Goal: Information Seeking & Learning: Learn about a topic

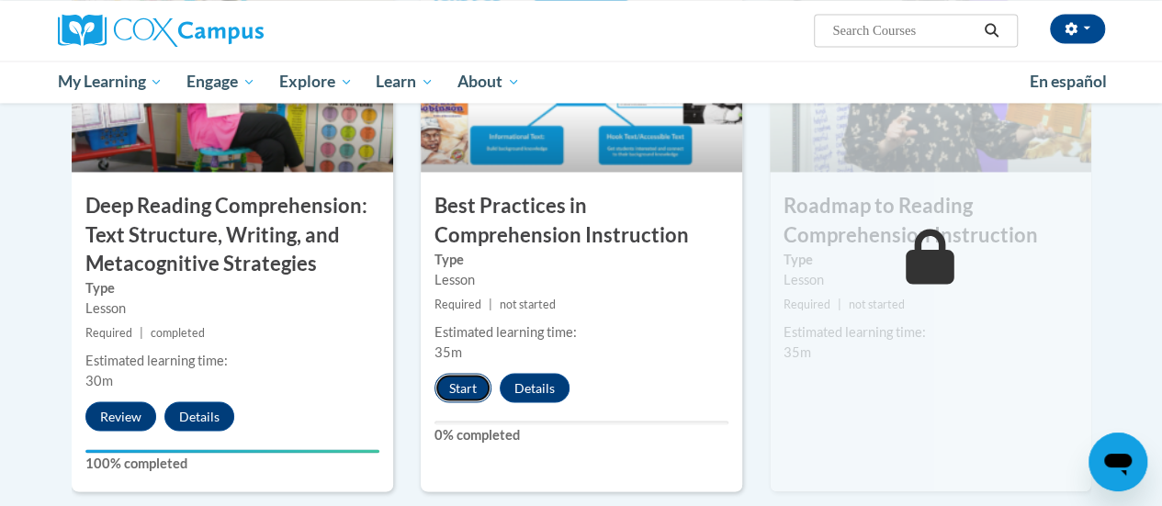
click at [459, 389] on button "Start" at bounding box center [463, 387] width 57 height 29
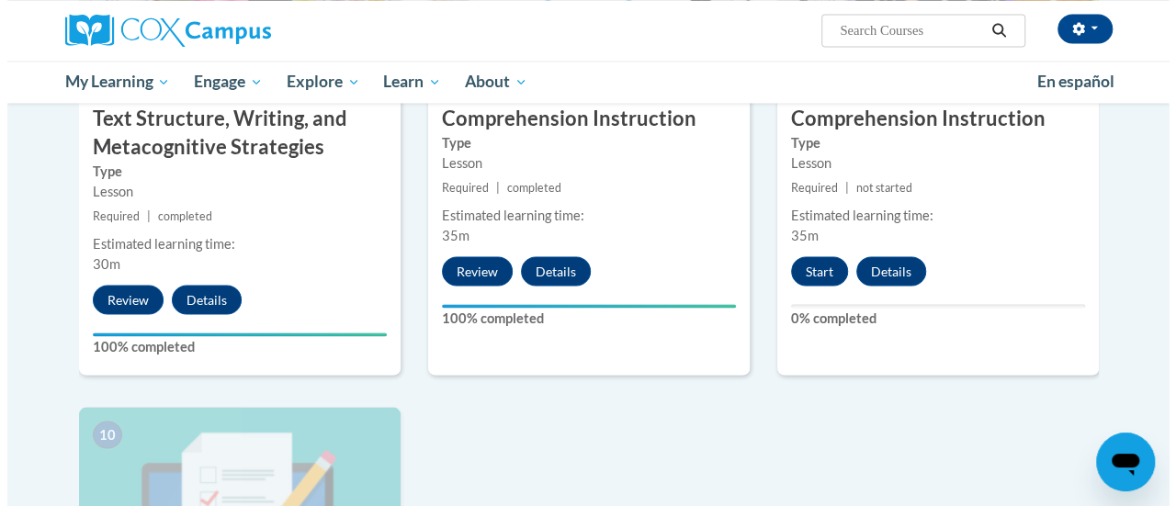
scroll to position [1619, 0]
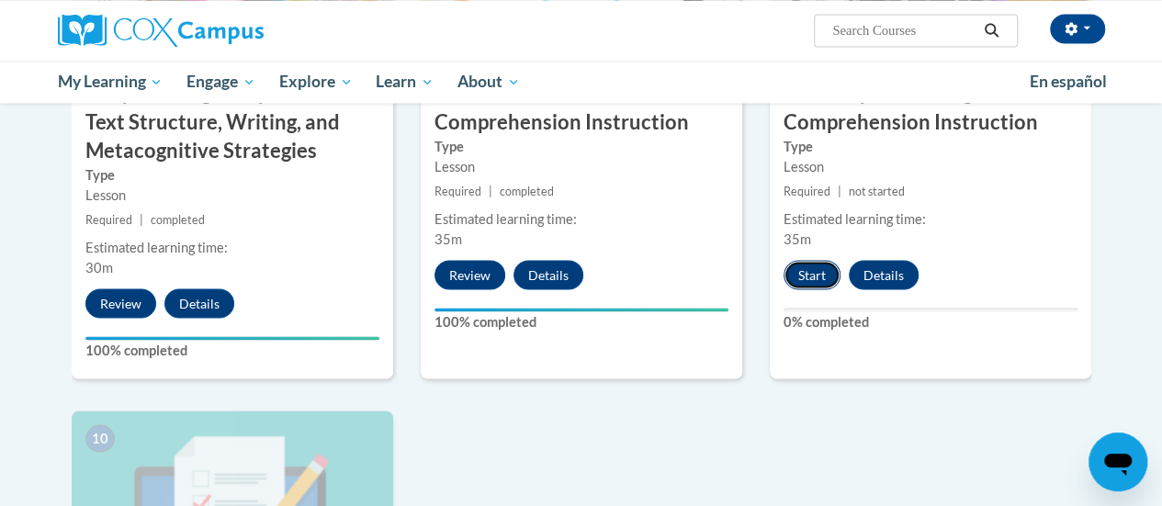
click at [819, 277] on button "Start" at bounding box center [812, 274] width 57 height 29
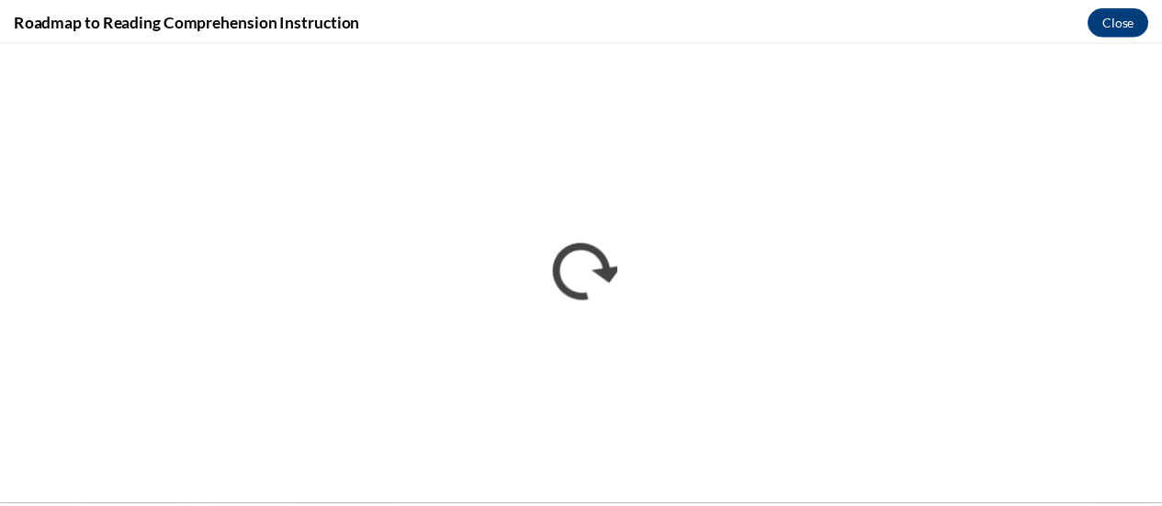
scroll to position [0, 0]
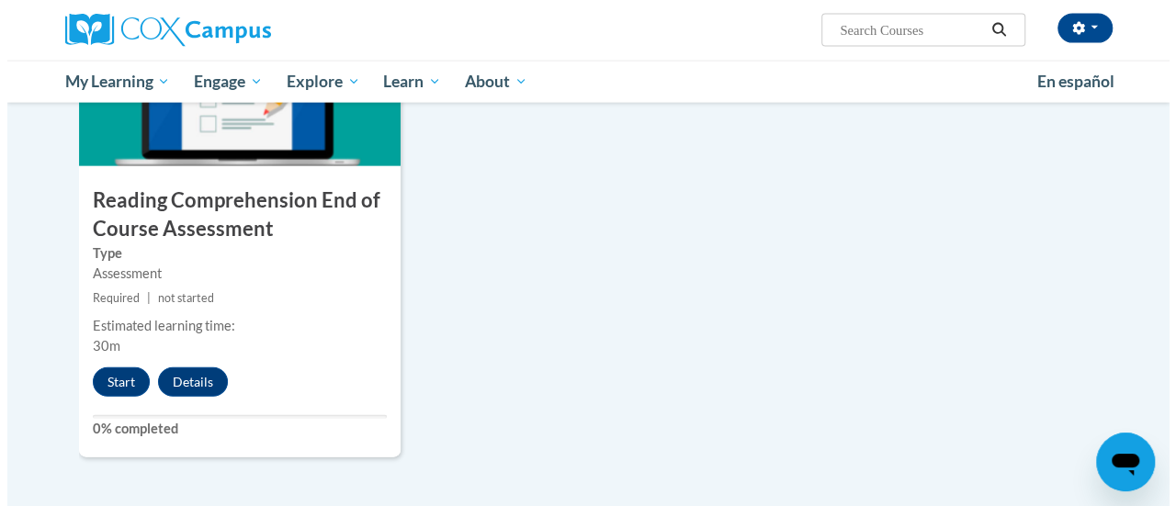
scroll to position [2072, 0]
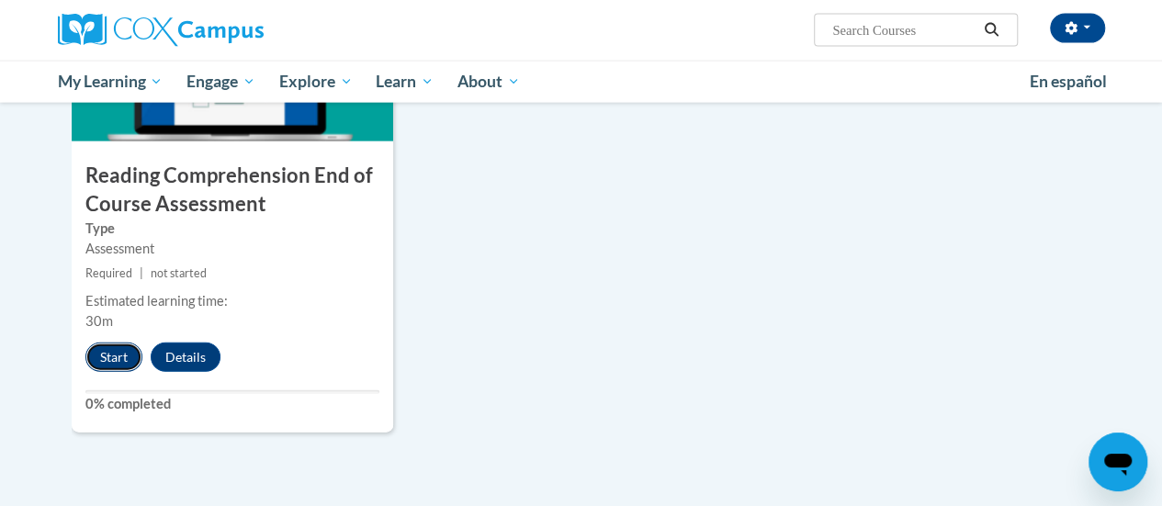
click at [105, 357] on button "Start" at bounding box center [113, 357] width 57 height 29
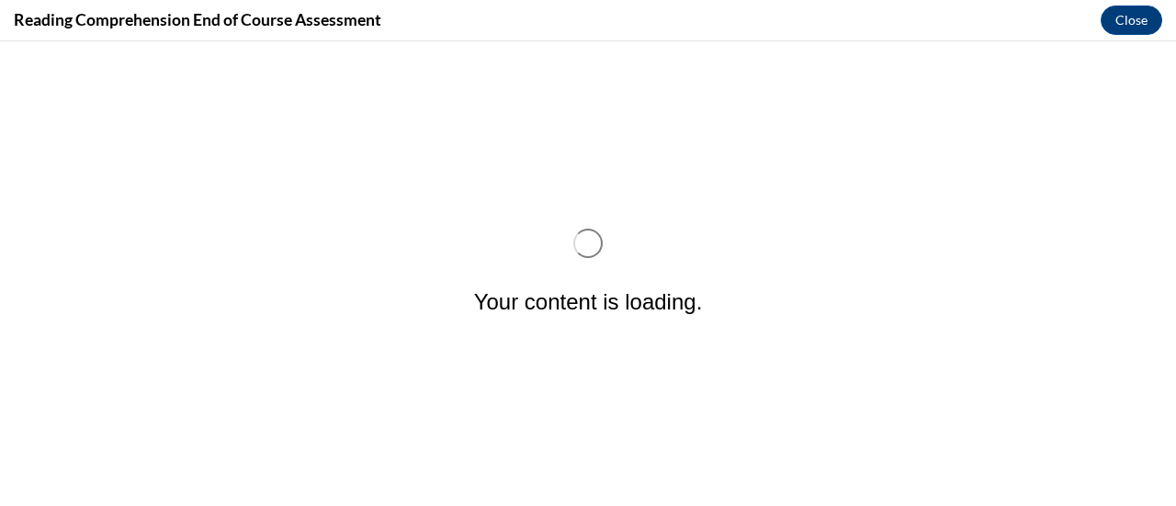
scroll to position [0, 0]
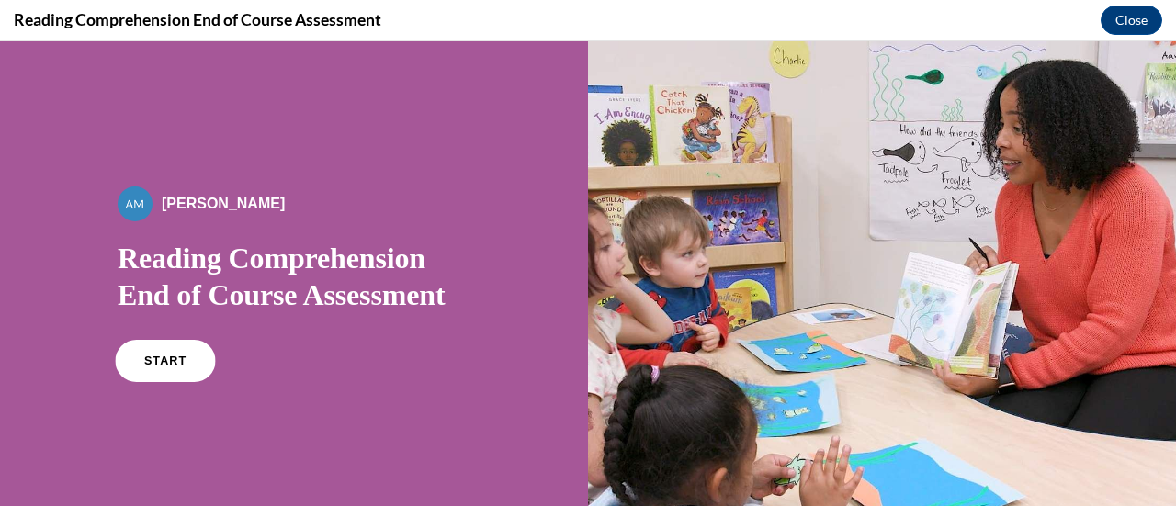
click at [136, 366] on link "START" at bounding box center [165, 361] width 100 height 42
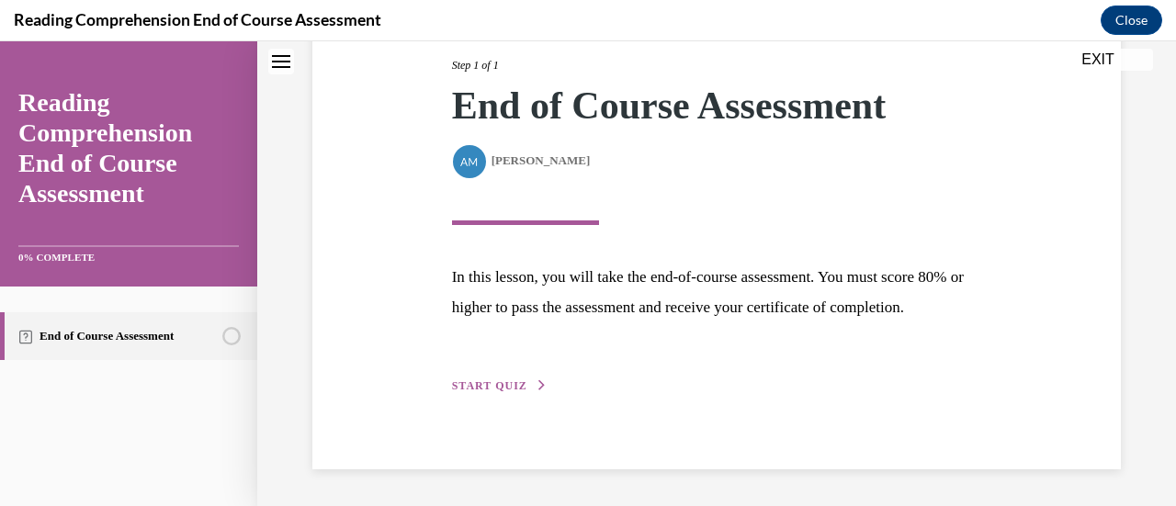
scroll to position [261, 0]
click at [518, 392] on span "START QUIZ" at bounding box center [489, 385] width 75 height 13
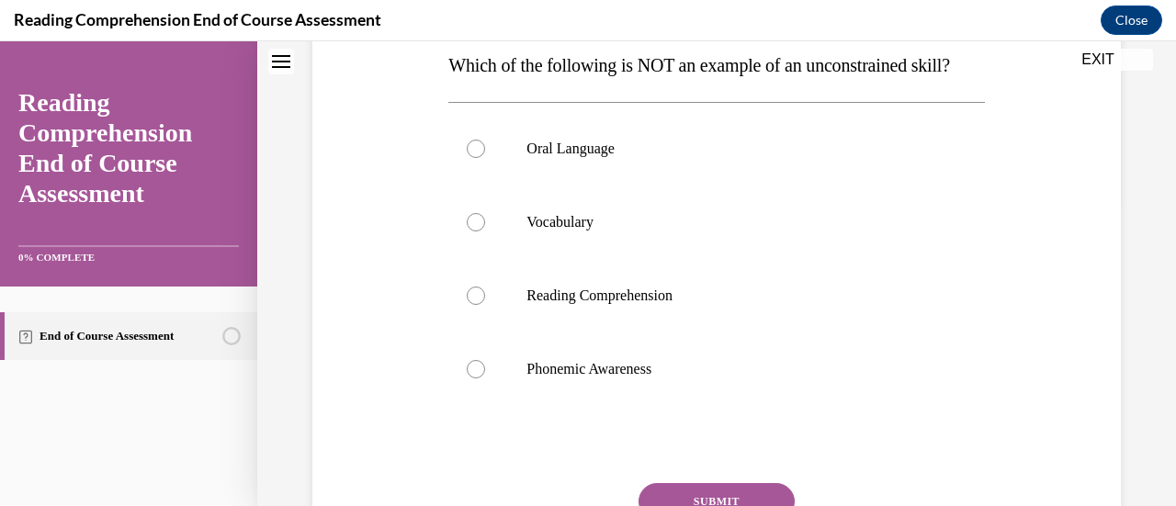
scroll to position [313, 0]
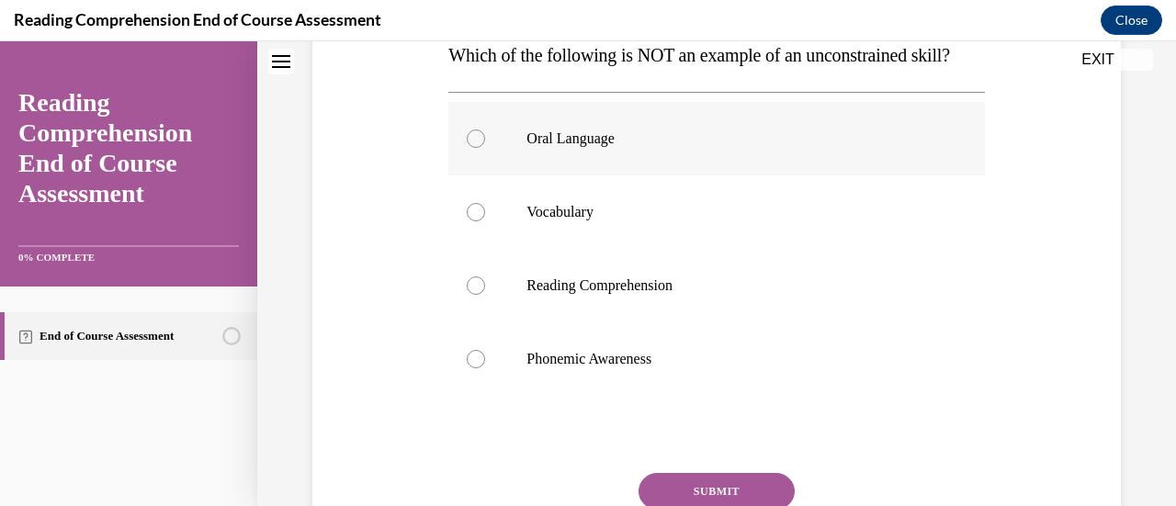
click at [483, 171] on label "Oral Language" at bounding box center [716, 139] width 536 height 74
click at [483, 148] on input "Oral Language" at bounding box center [476, 139] width 18 height 18
radio input "true"
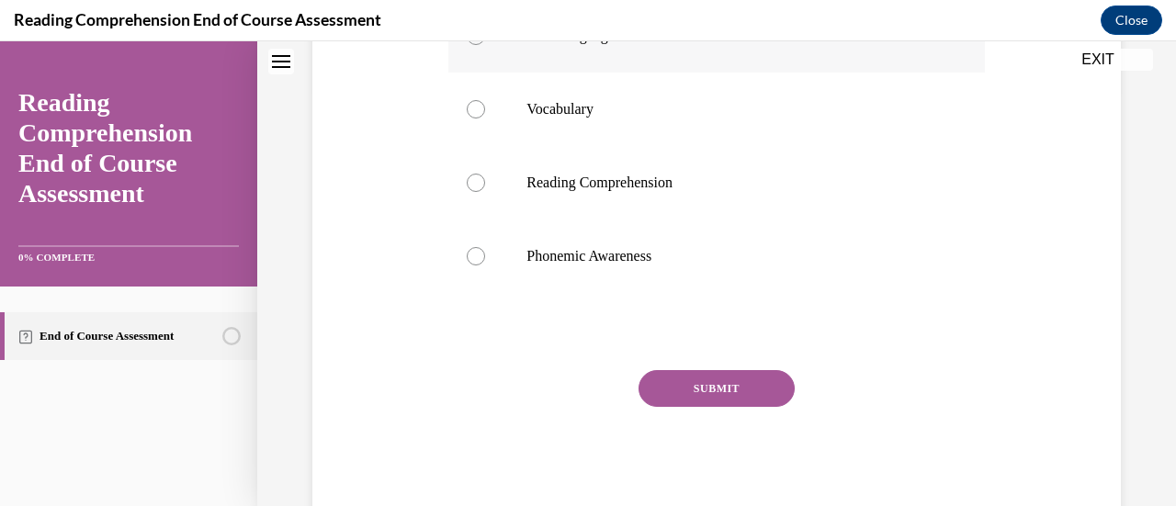
scroll to position [448, 0]
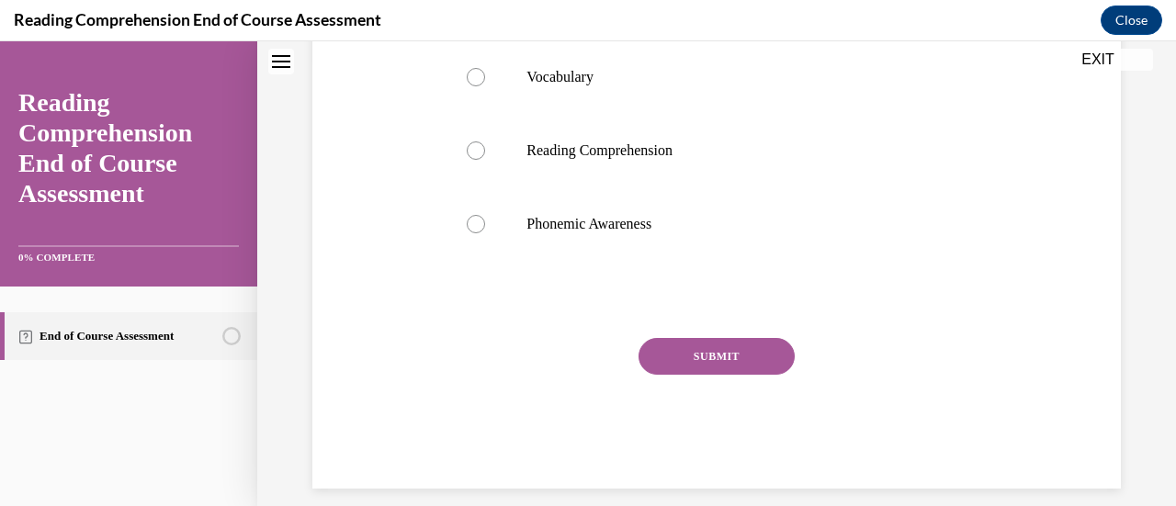
click at [754, 375] on button "SUBMIT" at bounding box center [717, 356] width 156 height 37
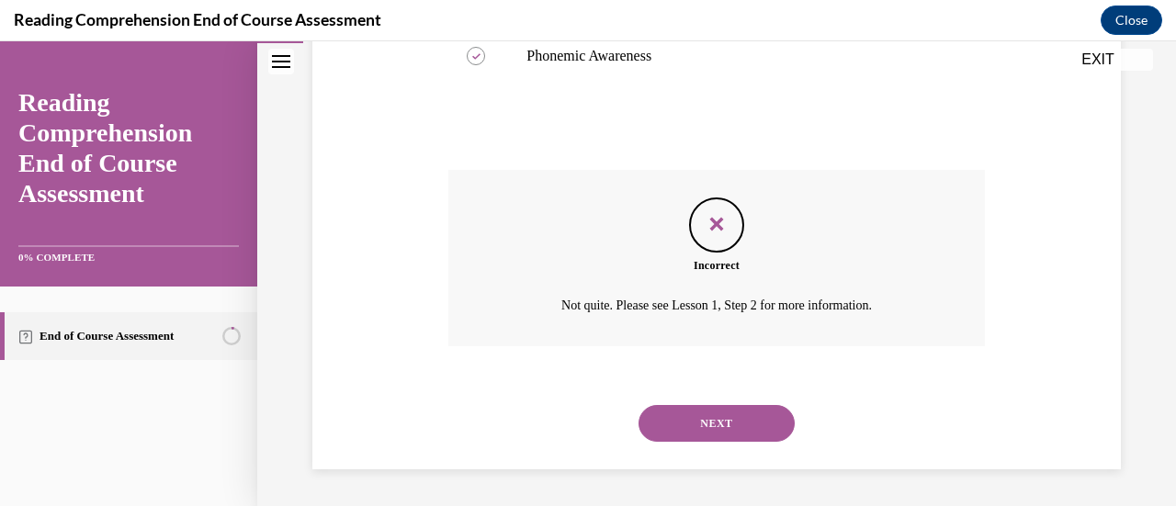
scroll to position [632, 0]
click at [755, 436] on button "NEXT" at bounding box center [717, 423] width 156 height 37
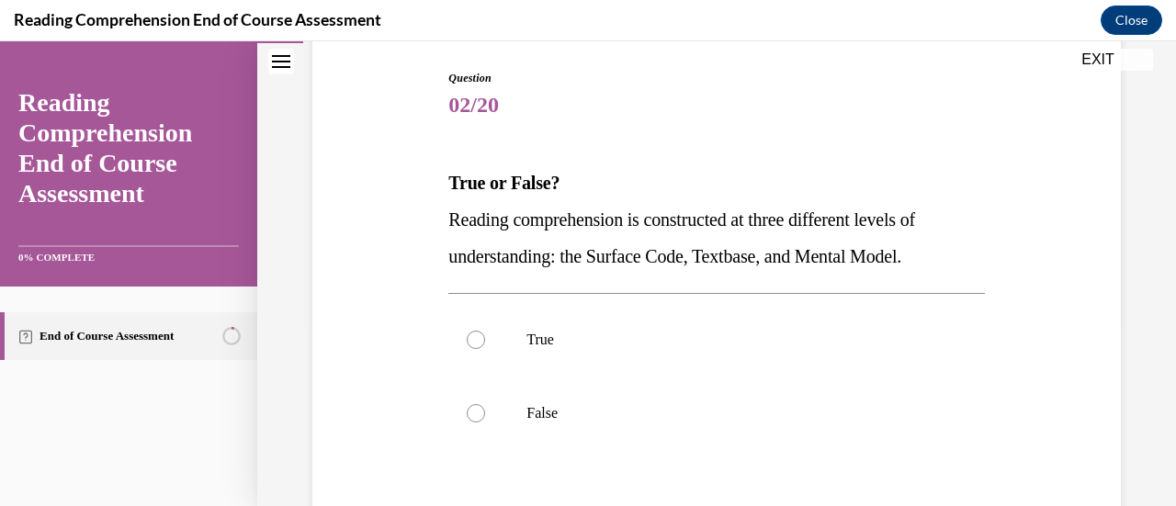
scroll to position [219, 0]
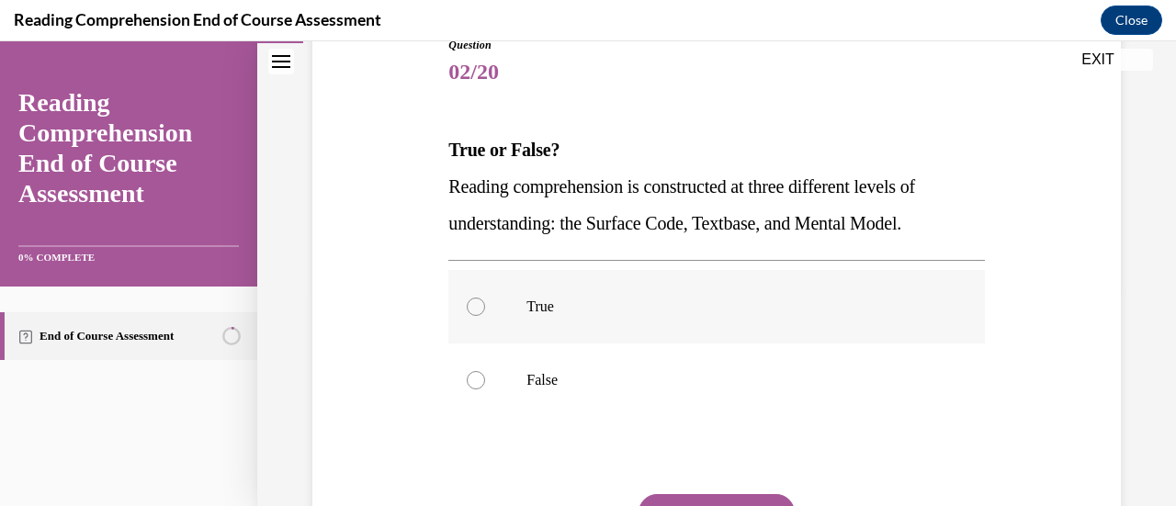
click at [469, 301] on div at bounding box center [476, 307] width 18 height 18
click at [469, 301] on input "True" at bounding box center [476, 307] width 18 height 18
radio input "true"
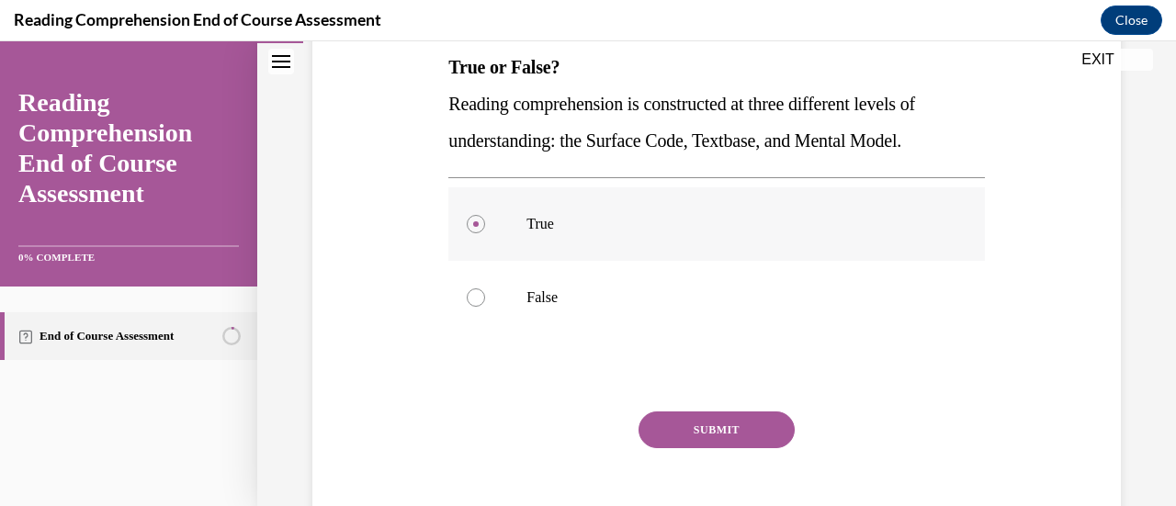
scroll to position [305, 0]
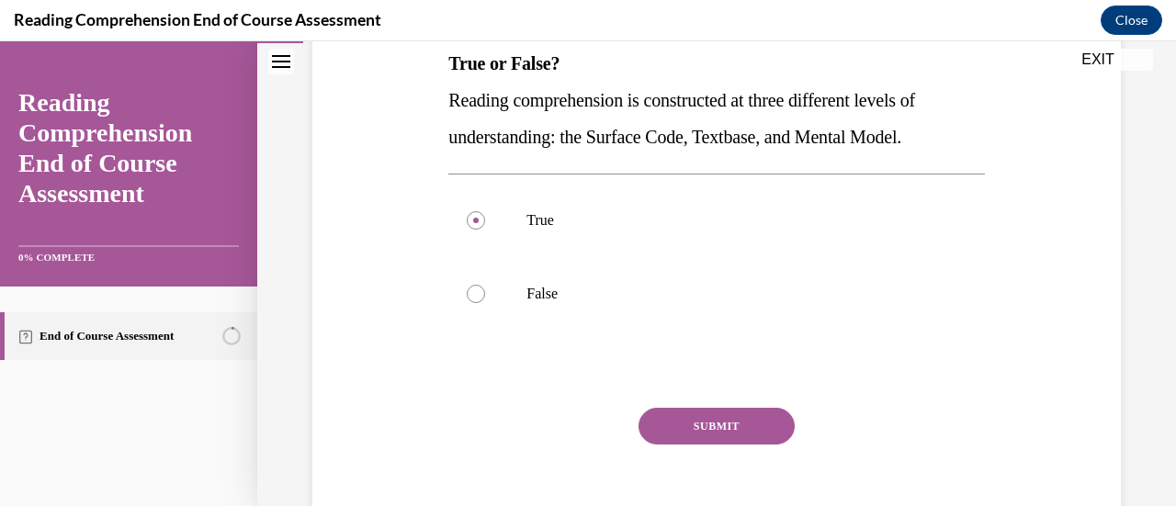
click at [727, 430] on button "SUBMIT" at bounding box center [717, 426] width 156 height 37
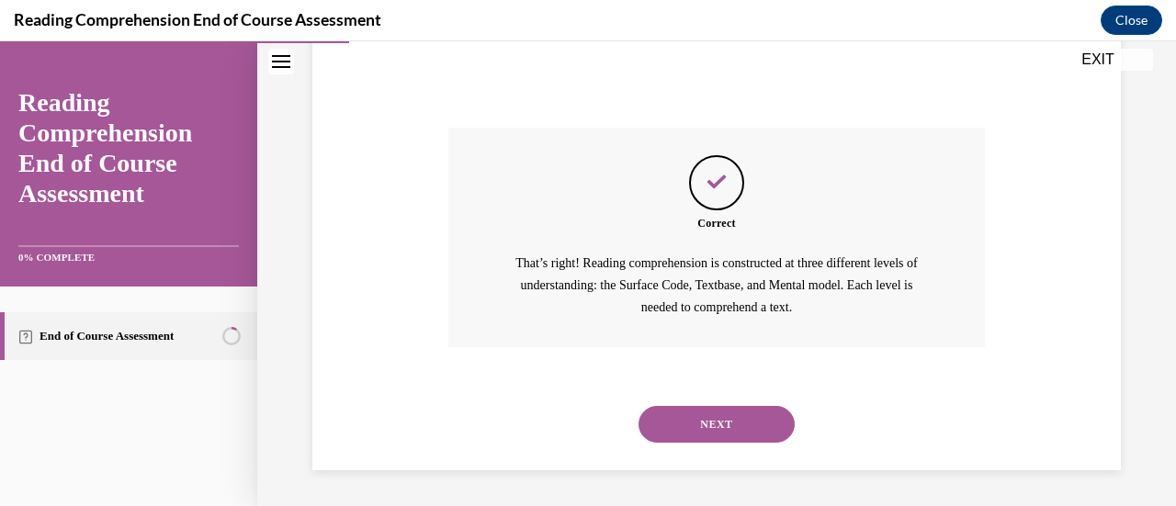
click at [735, 425] on button "NEXT" at bounding box center [717, 424] width 156 height 37
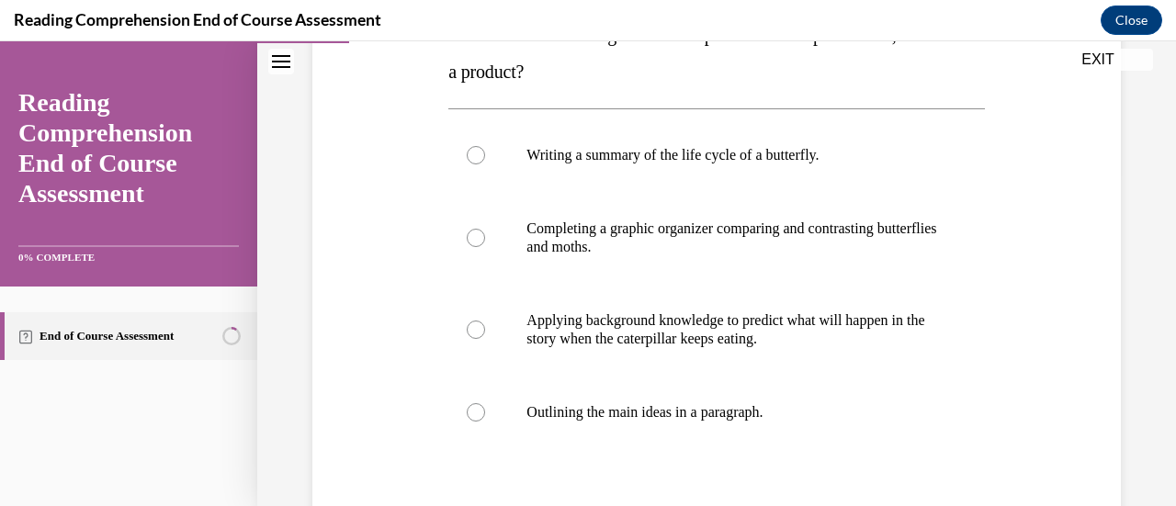
scroll to position [345, 0]
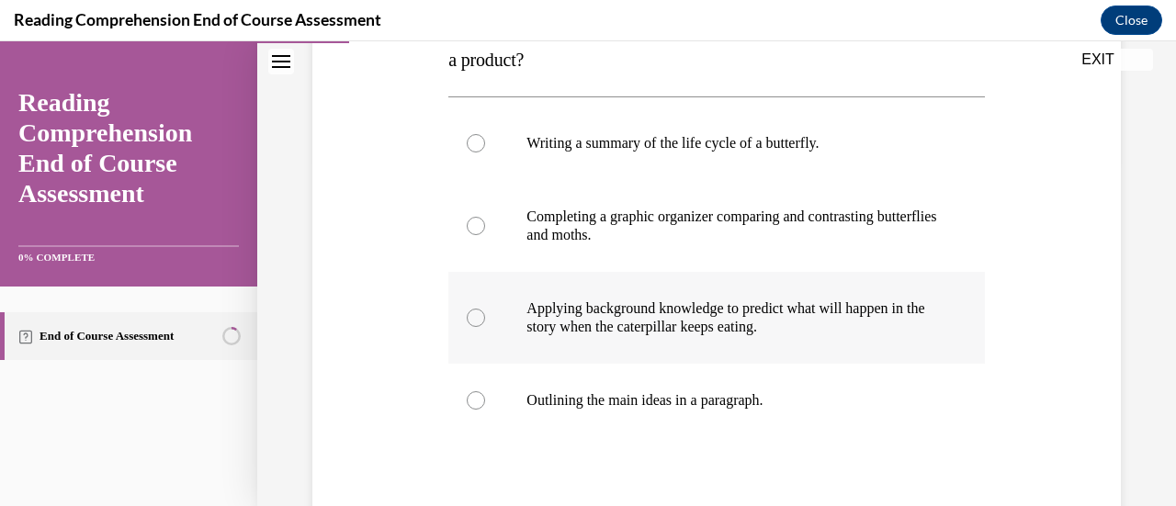
click at [476, 323] on div at bounding box center [476, 318] width 18 height 18
click at [476, 323] on input "Applying background knowledge to predict what will happen in the story when the…" at bounding box center [476, 318] width 18 height 18
radio input "true"
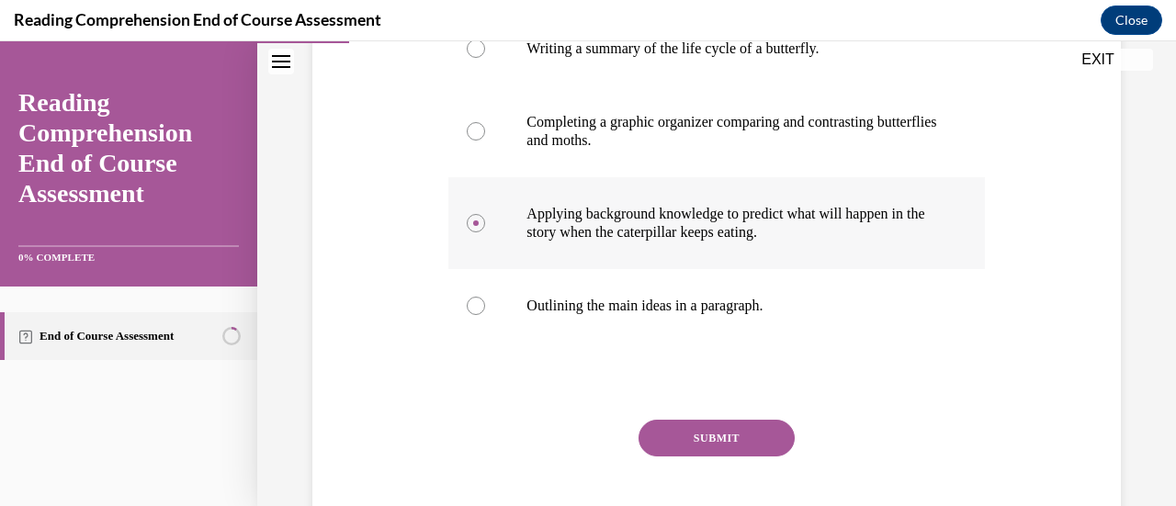
scroll to position [454, 0]
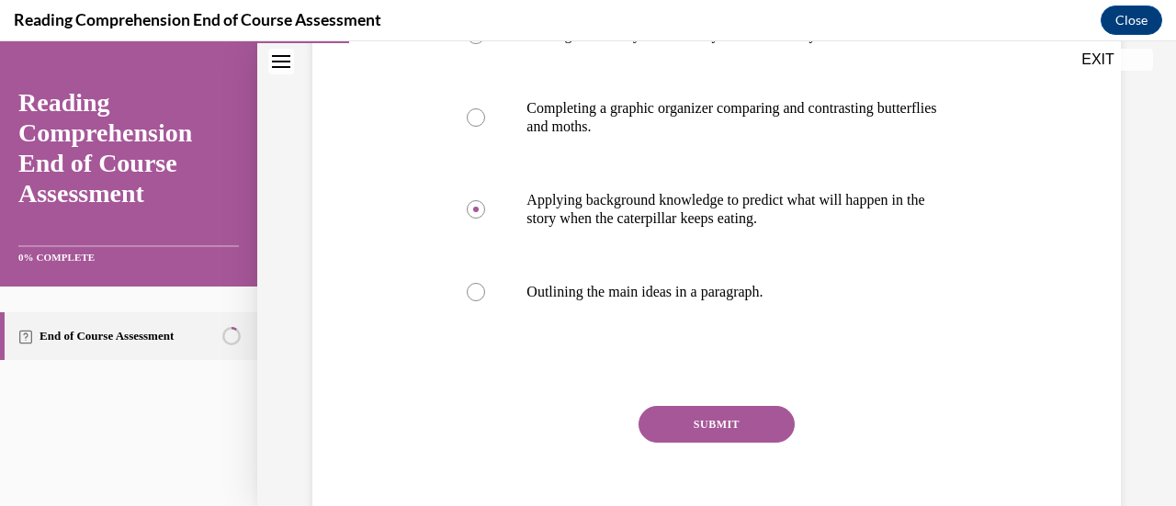
click at [742, 423] on button "SUBMIT" at bounding box center [717, 424] width 156 height 37
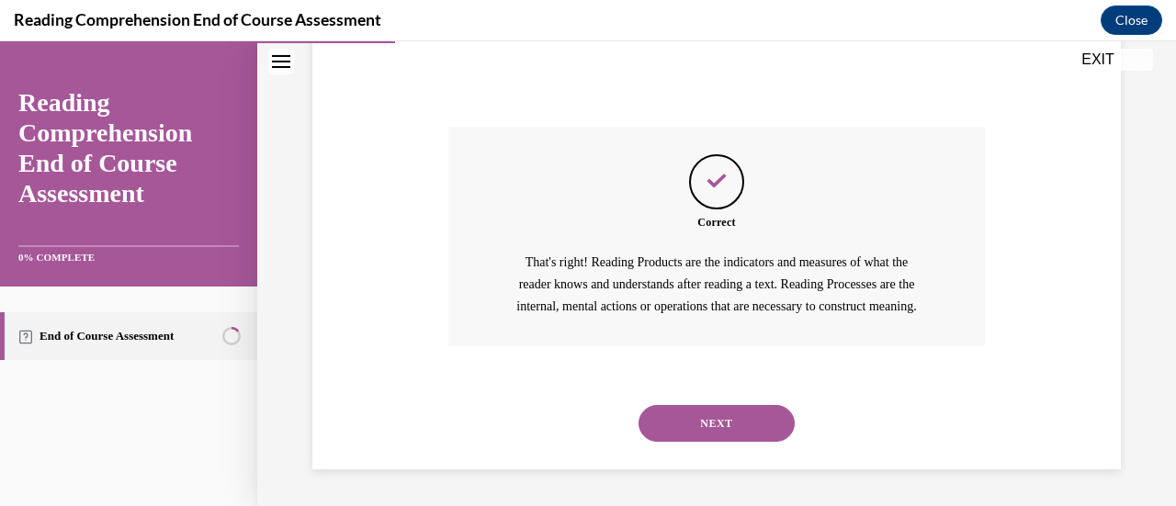
click at [739, 423] on button "NEXT" at bounding box center [717, 423] width 156 height 37
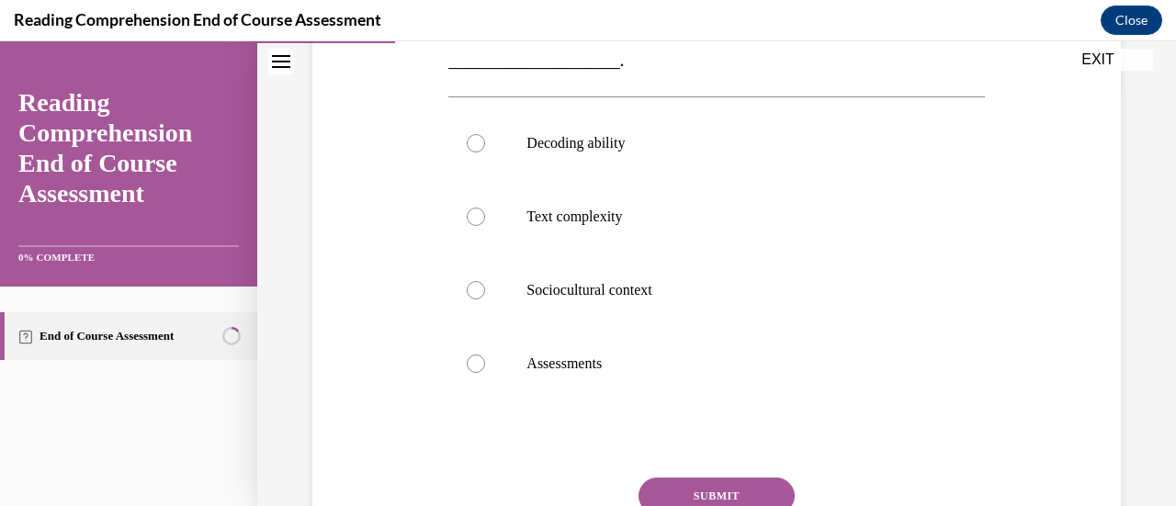
scroll to position [420, 0]
click at [486, 287] on label "Sociocultural context" at bounding box center [716, 290] width 536 height 74
click at [485, 287] on input "Sociocultural context" at bounding box center [476, 289] width 18 height 18
radio input "true"
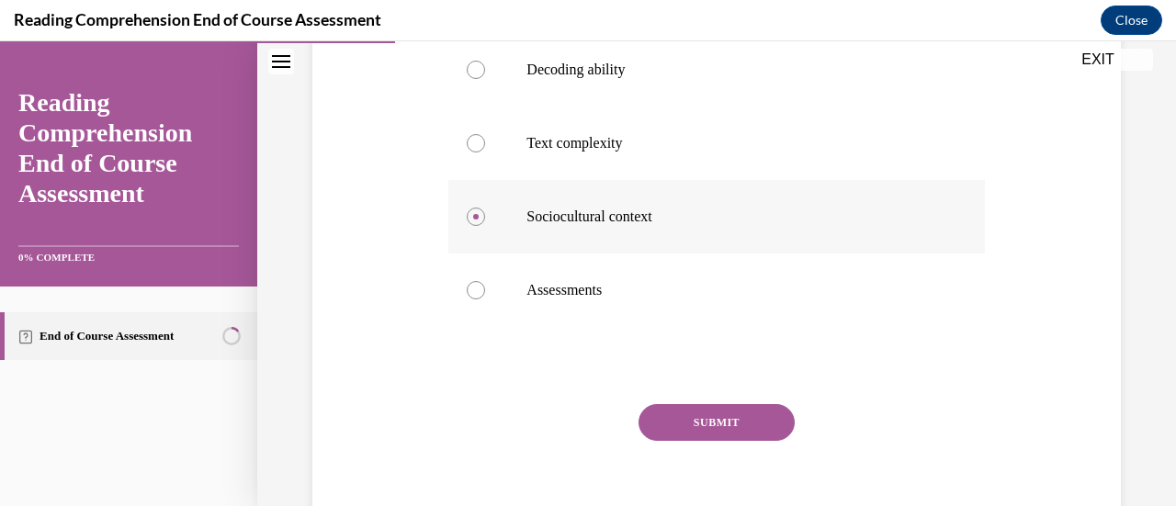
scroll to position [496, 0]
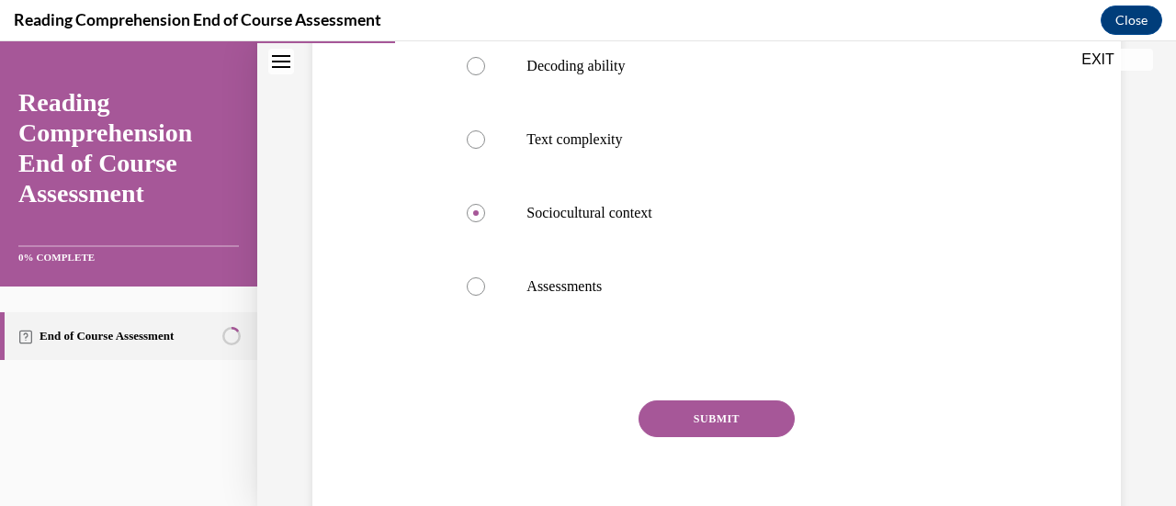
click at [762, 422] on button "SUBMIT" at bounding box center [717, 419] width 156 height 37
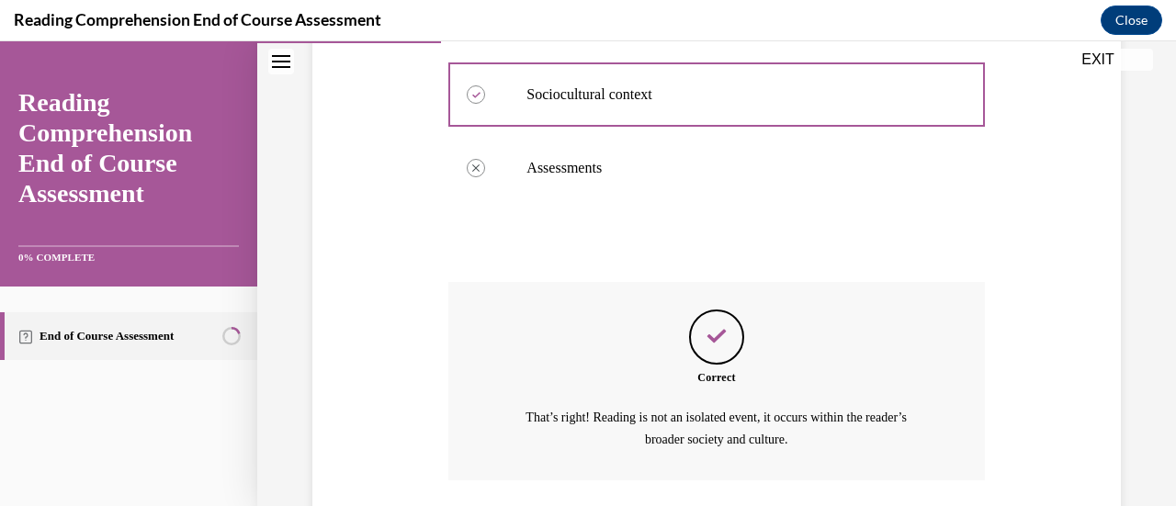
scroll to position [715, 0]
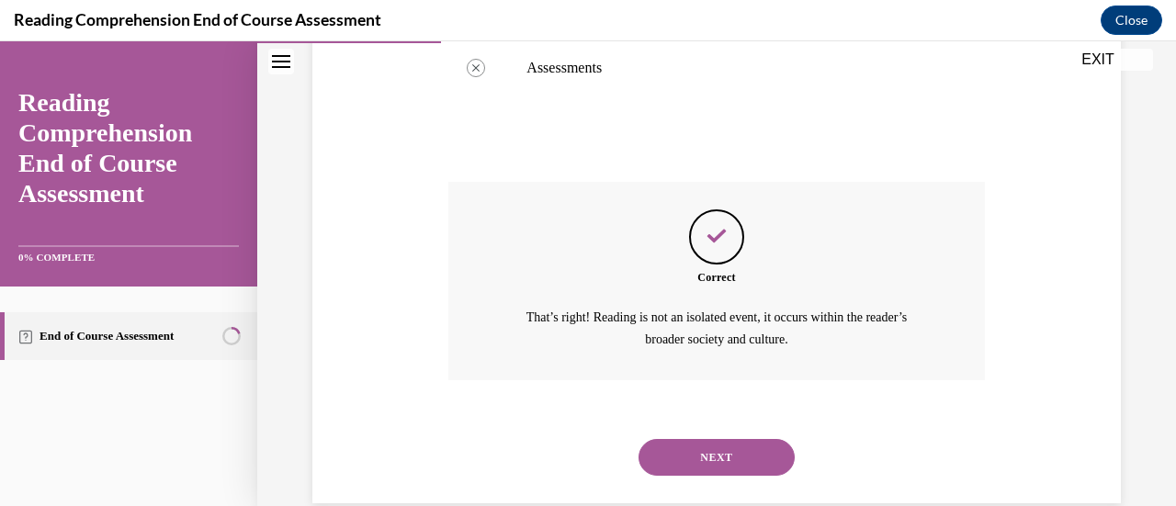
click at [753, 452] on button "NEXT" at bounding box center [717, 457] width 156 height 37
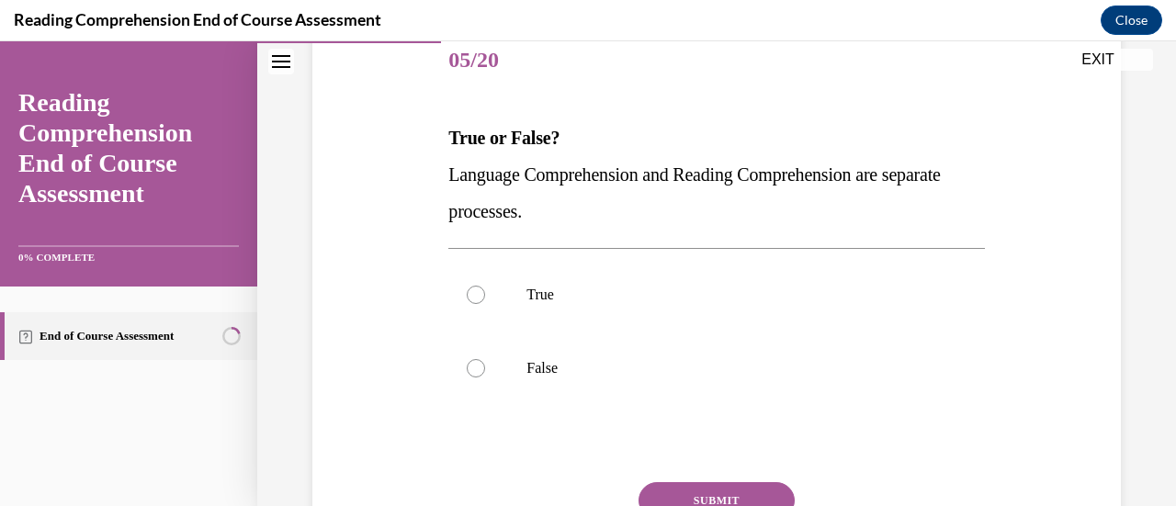
scroll to position [232, 0]
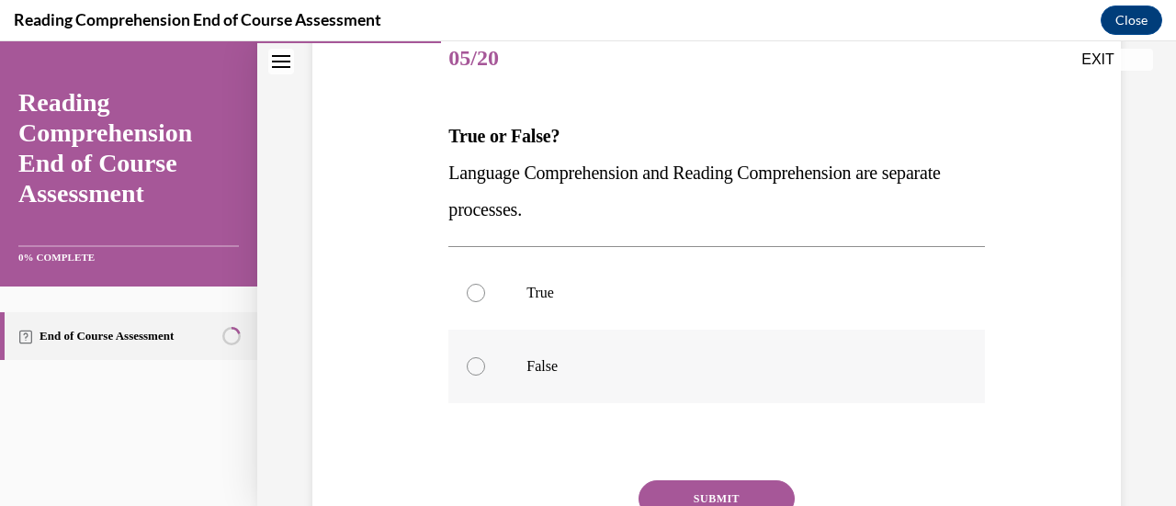
click at [478, 355] on label "False" at bounding box center [716, 367] width 536 height 74
click at [478, 357] on input "False" at bounding box center [476, 366] width 18 height 18
radio input "true"
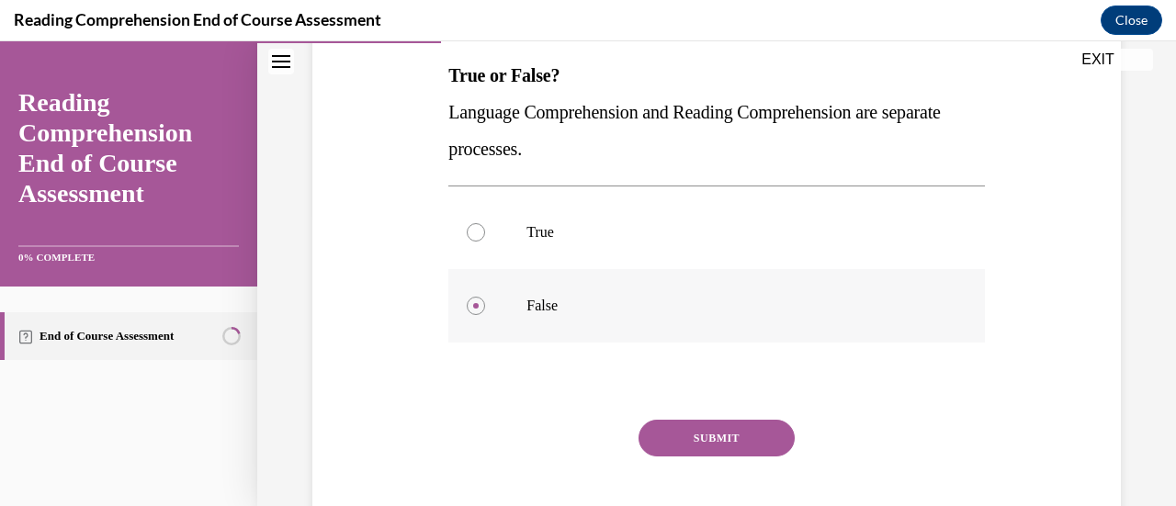
scroll to position [303, 0]
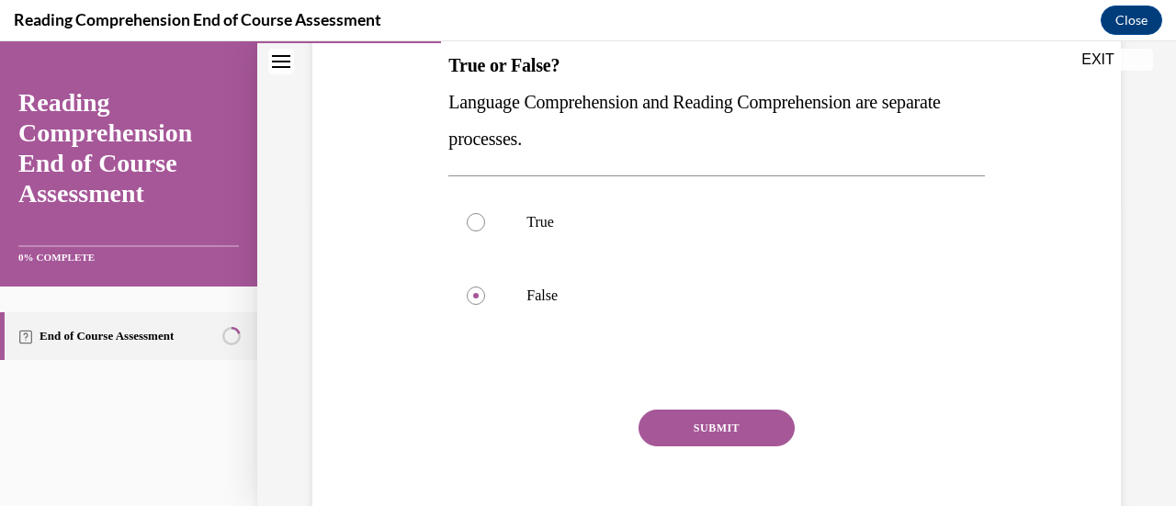
click at [739, 419] on button "SUBMIT" at bounding box center [717, 428] width 156 height 37
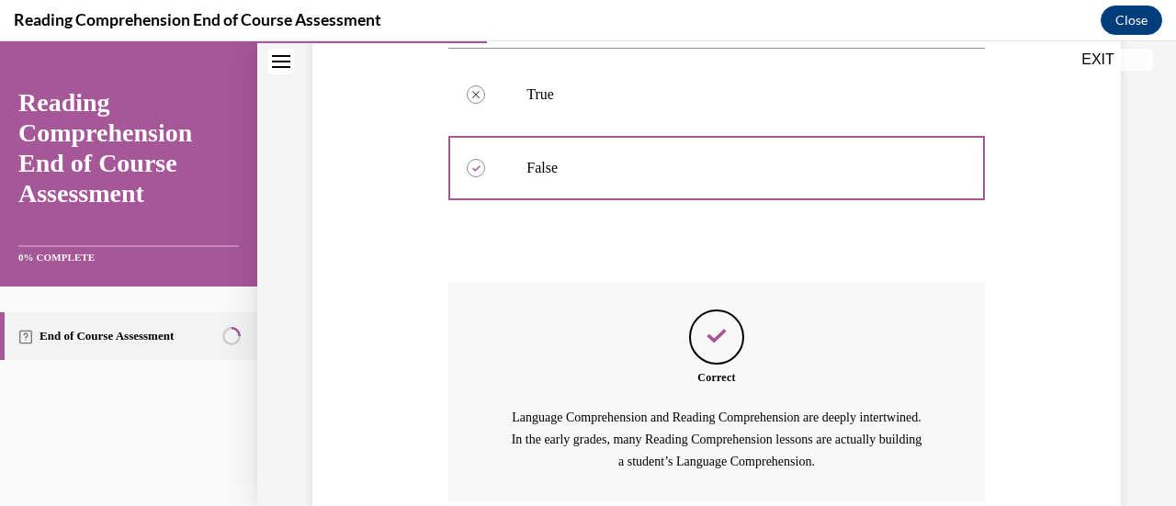
scroll to position [585, 0]
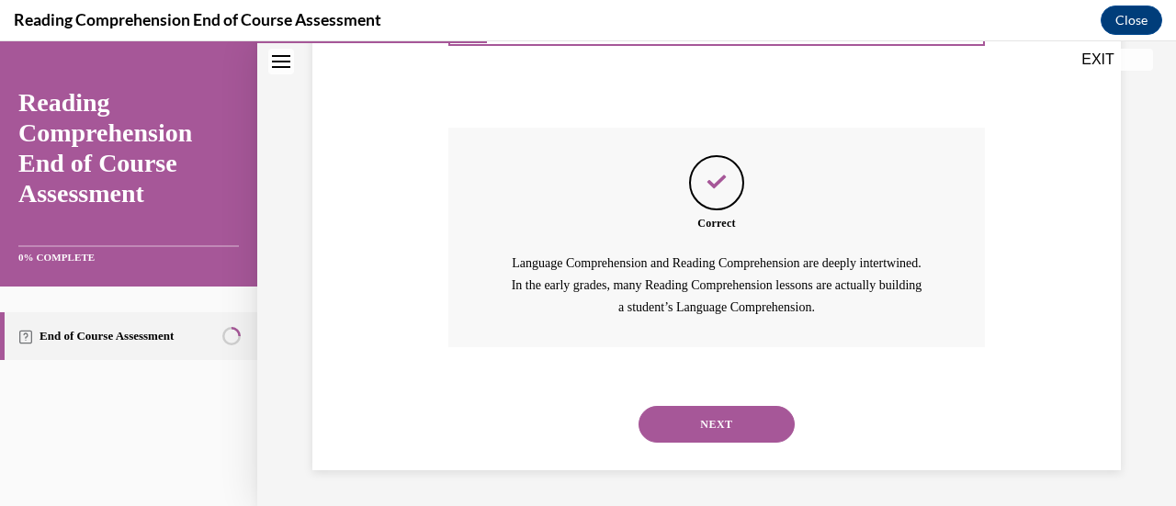
click at [742, 419] on button "NEXT" at bounding box center [717, 424] width 156 height 37
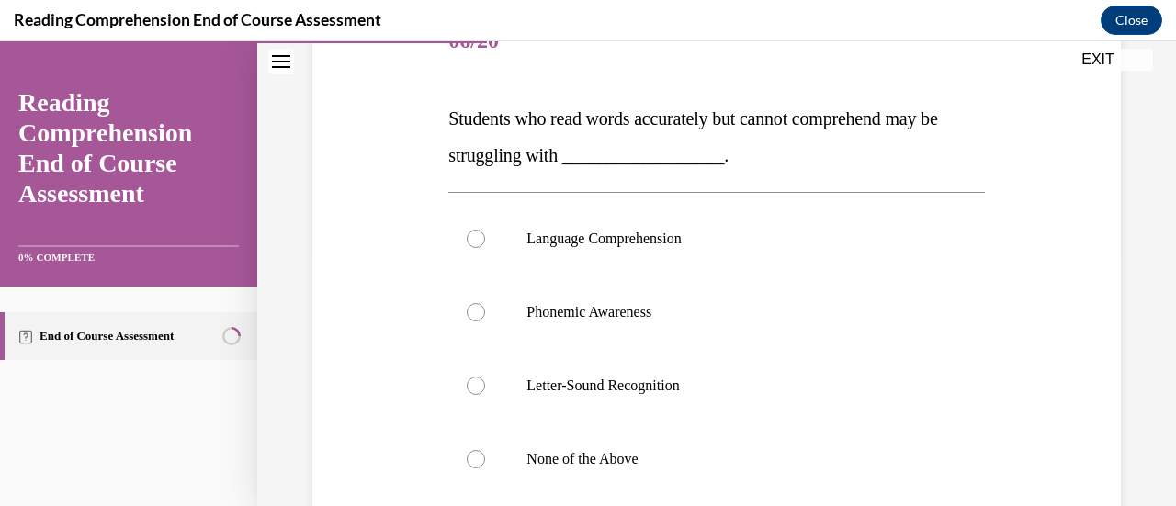
scroll to position [248, 0]
click at [489, 247] on label "Language Comprehension" at bounding box center [716, 241] width 536 height 74
click at [485, 247] on input "Language Comprehension" at bounding box center [476, 241] width 18 height 18
radio input "true"
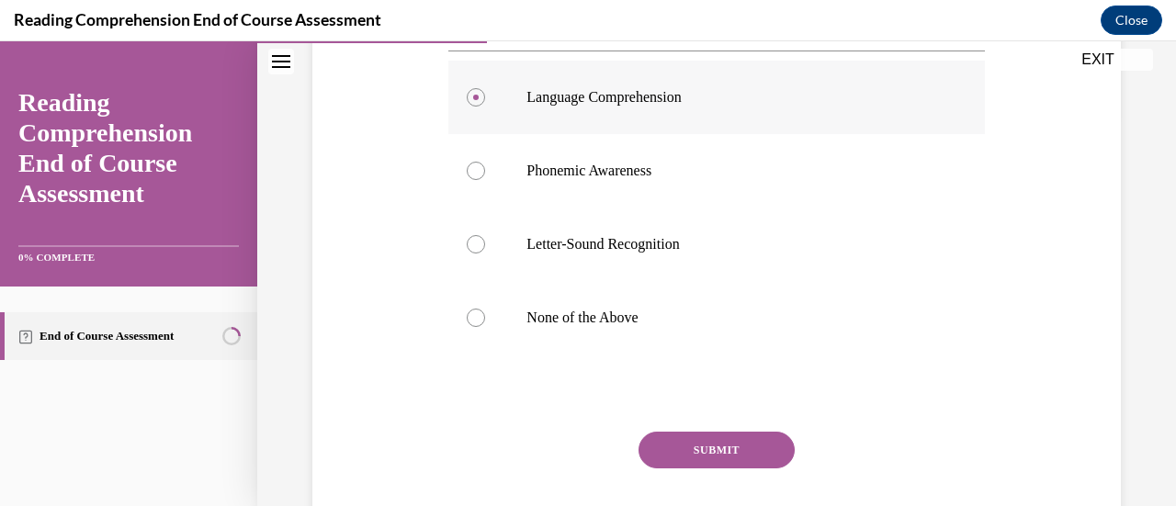
scroll to position [394, 0]
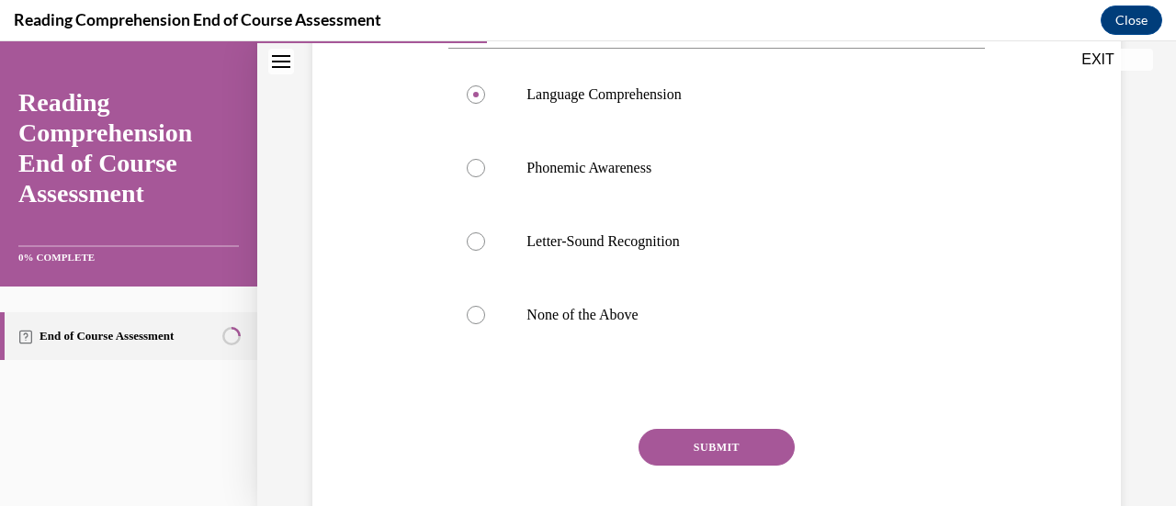
click at [752, 442] on button "SUBMIT" at bounding box center [717, 447] width 156 height 37
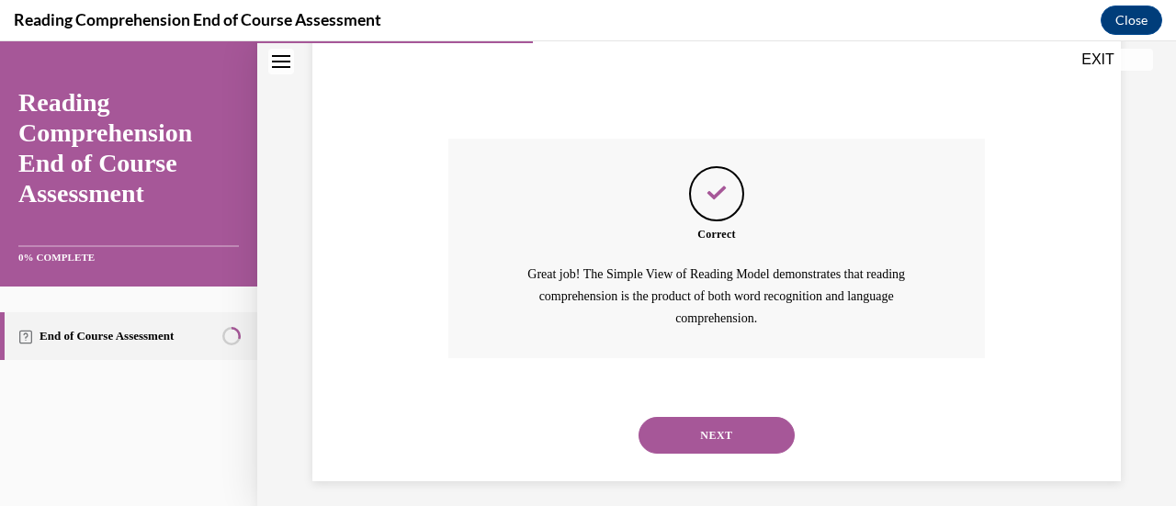
scroll to position [696, 0]
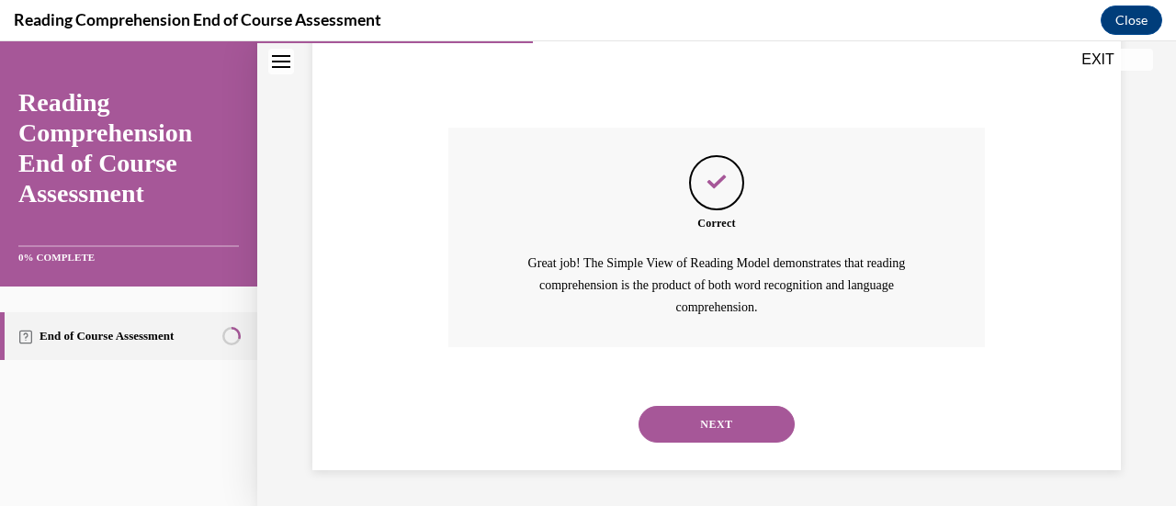
click at [741, 426] on button "NEXT" at bounding box center [717, 424] width 156 height 37
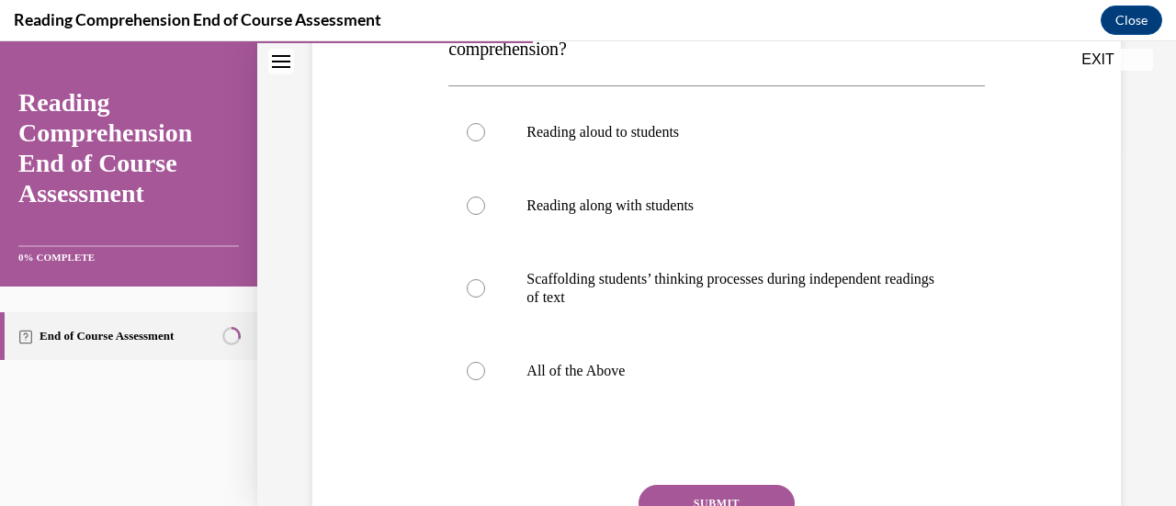
scroll to position [360, 0]
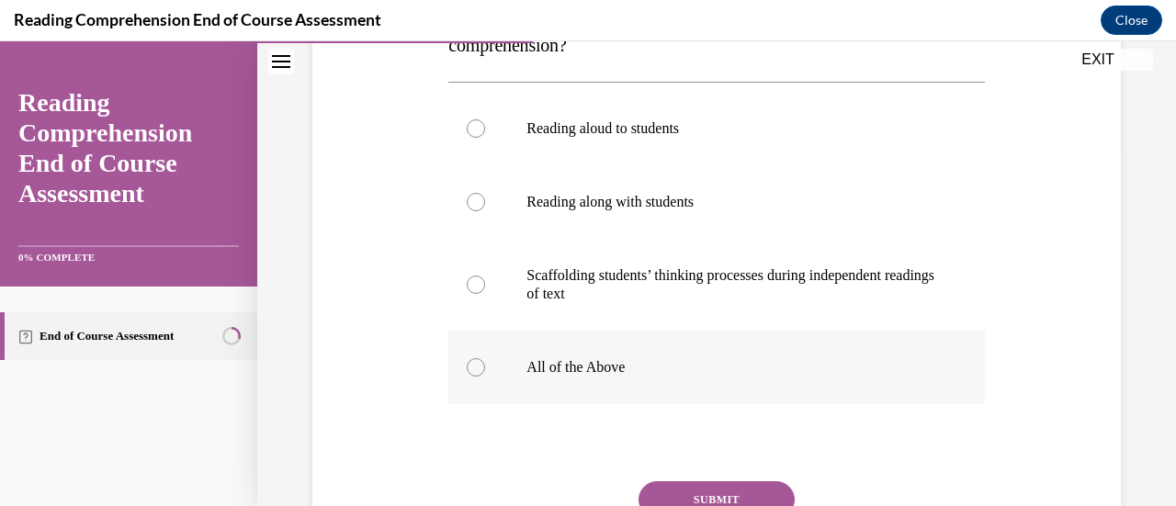
click at [459, 369] on label "All of the Above" at bounding box center [716, 368] width 536 height 74
click at [467, 369] on input "All of the Above" at bounding box center [476, 367] width 18 height 18
radio input "true"
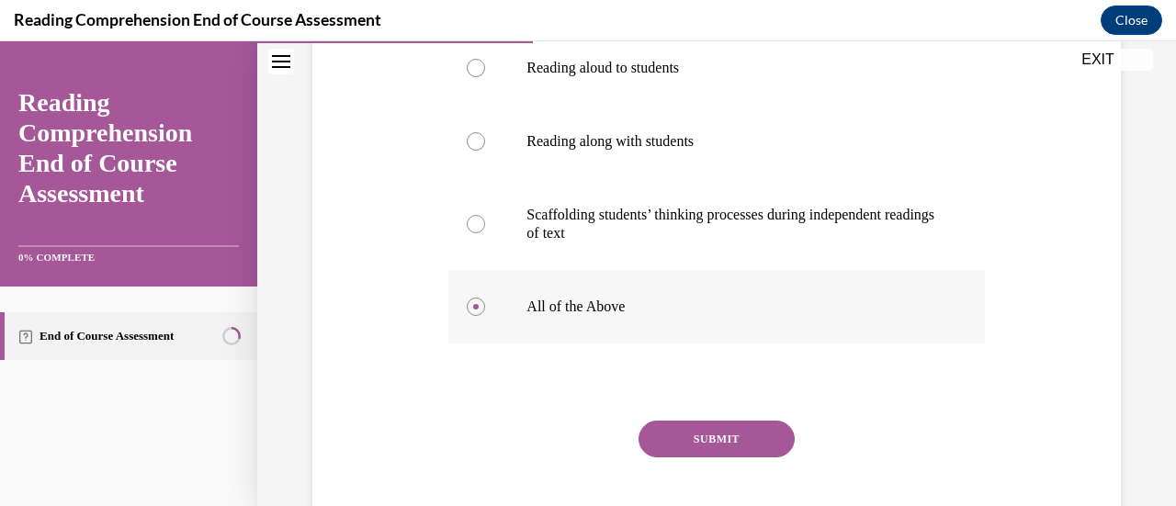
scroll to position [425, 0]
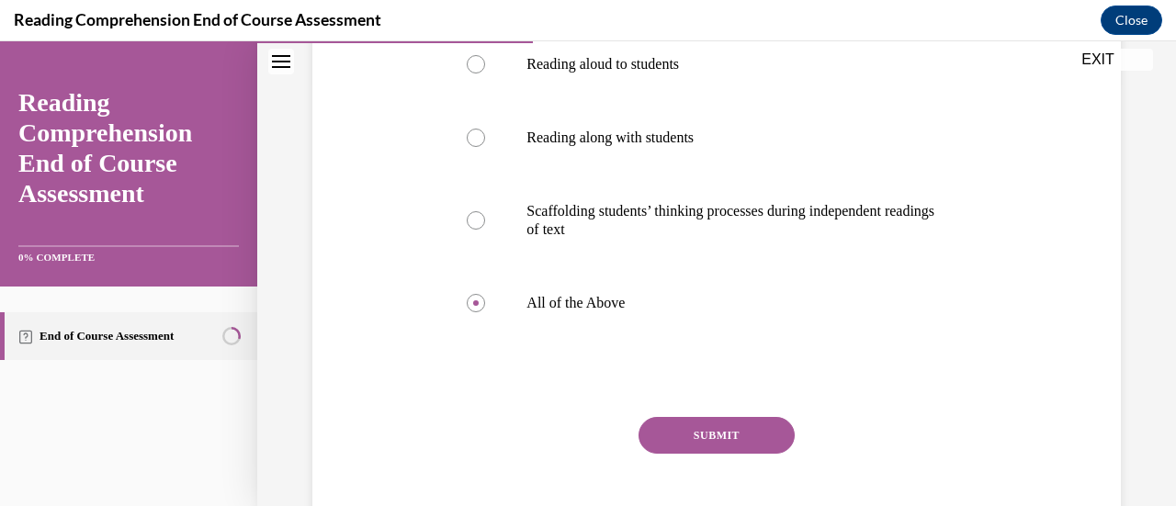
click at [724, 436] on button "SUBMIT" at bounding box center [717, 435] width 156 height 37
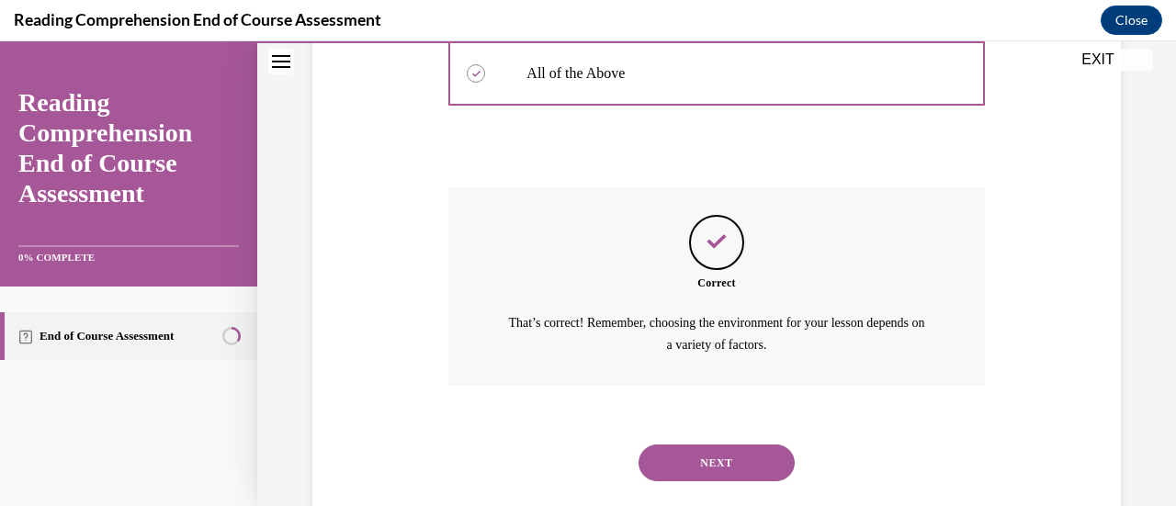
click at [739, 461] on button "NEXT" at bounding box center [717, 463] width 156 height 37
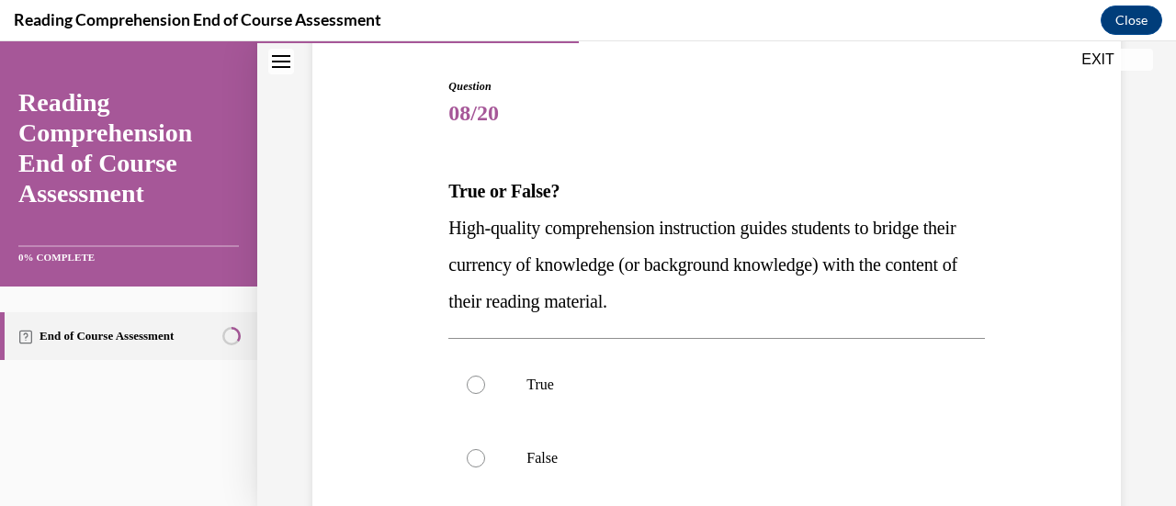
scroll to position [192, 0]
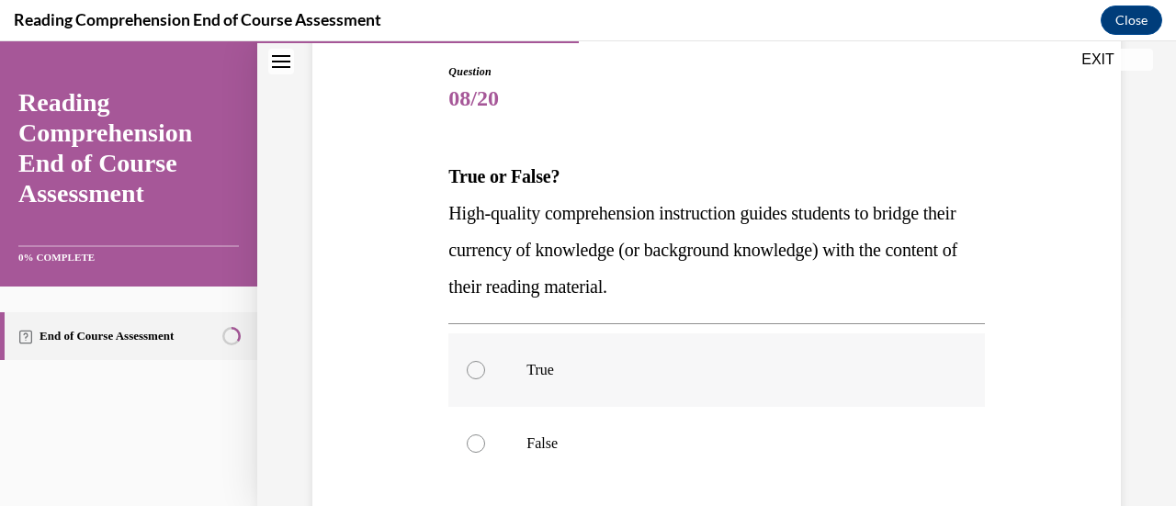
click at [461, 365] on label "True" at bounding box center [716, 371] width 536 height 74
click at [467, 365] on input "True" at bounding box center [476, 370] width 18 height 18
radio input "true"
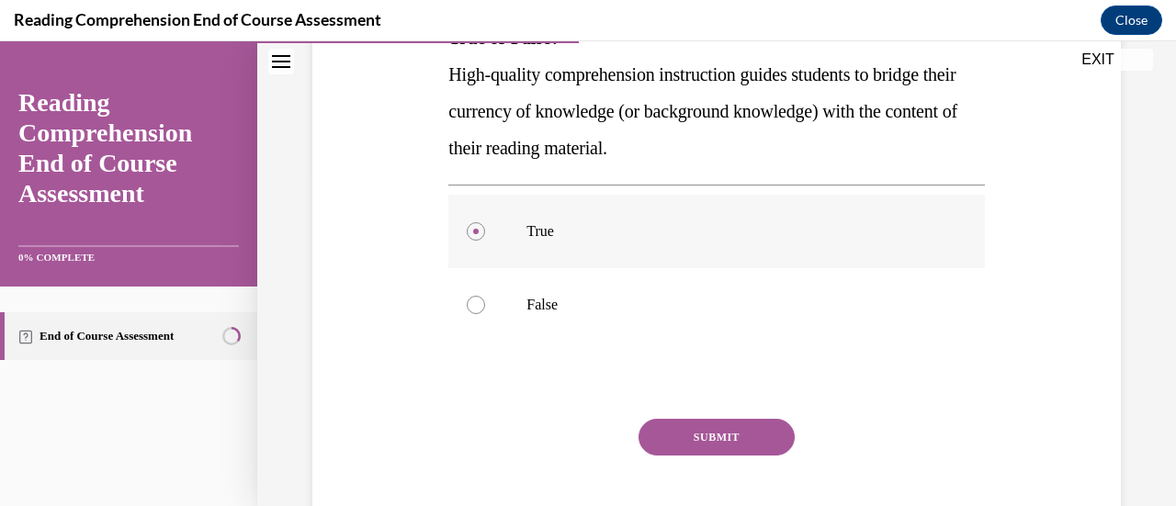
scroll to position [337, 0]
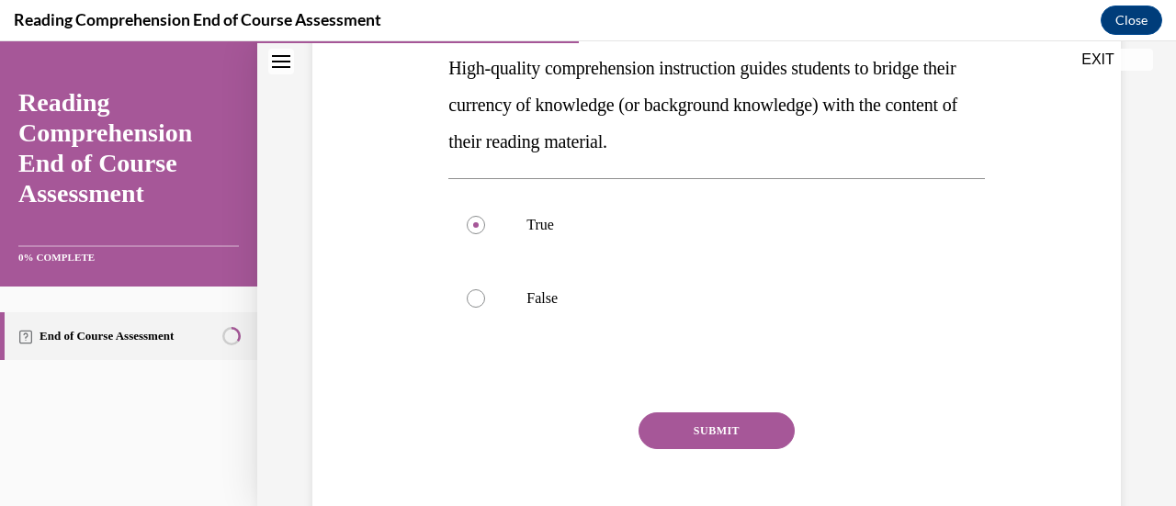
click at [739, 434] on button "SUBMIT" at bounding box center [717, 431] width 156 height 37
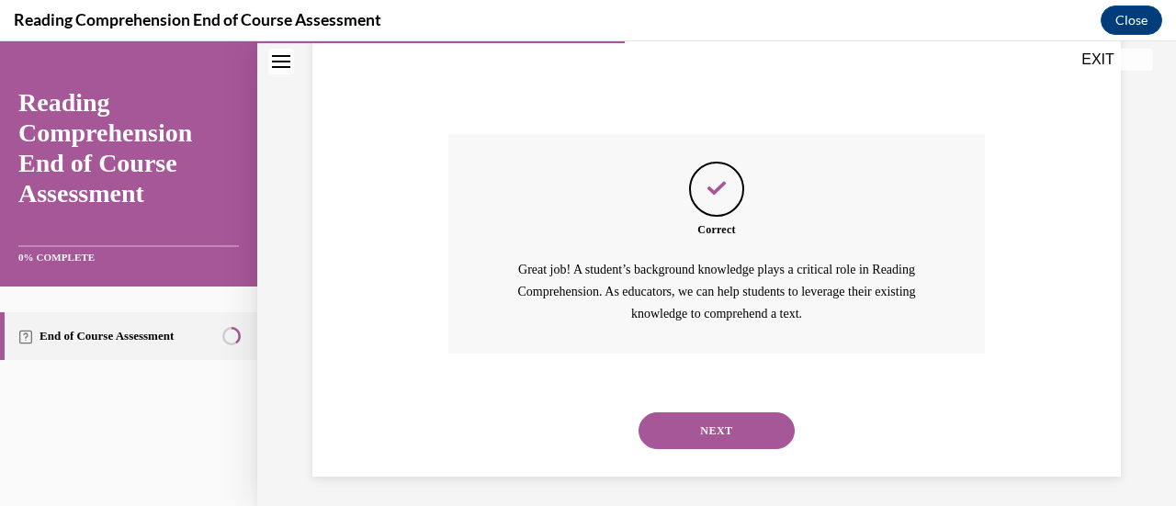
scroll to position [621, 0]
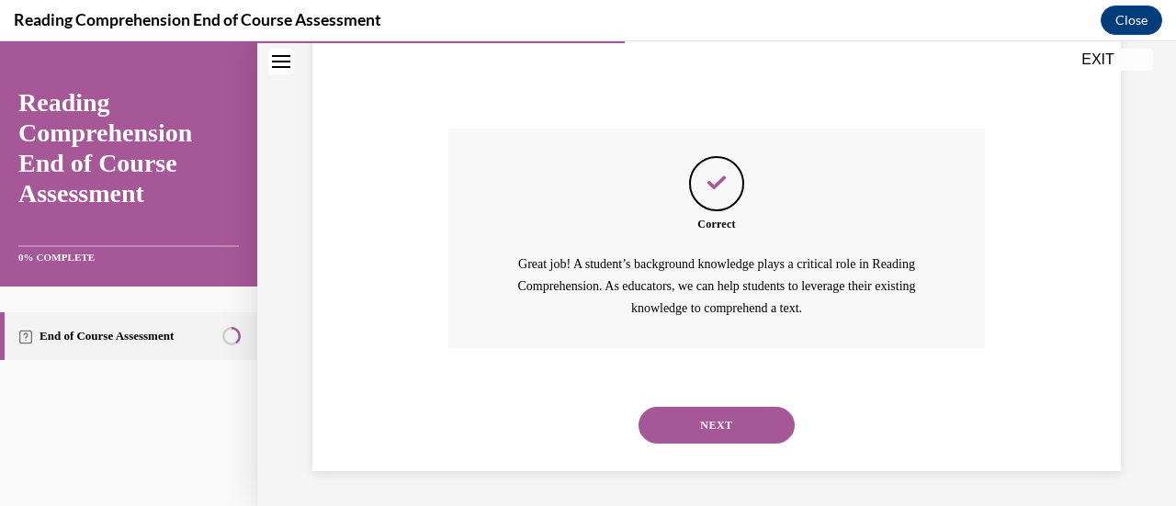
click at [741, 415] on button "NEXT" at bounding box center [717, 425] width 156 height 37
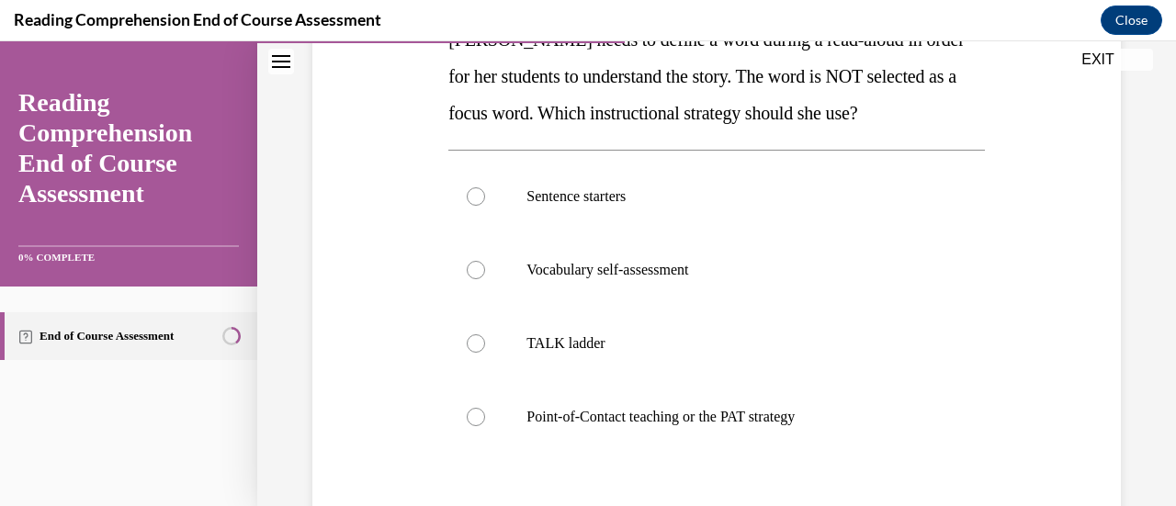
scroll to position [328, 0]
click at [481, 420] on div at bounding box center [476, 418] width 18 height 18
click at [481, 420] on input "Point-of-Contact teaching or the PAT strategy" at bounding box center [476, 418] width 18 height 18
radio input "true"
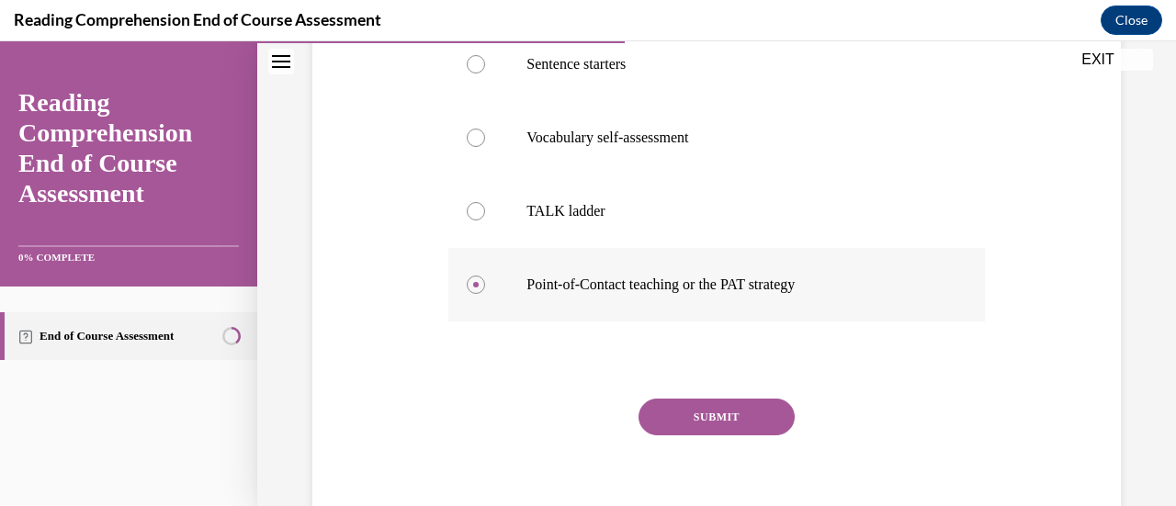
scroll to position [485, 0]
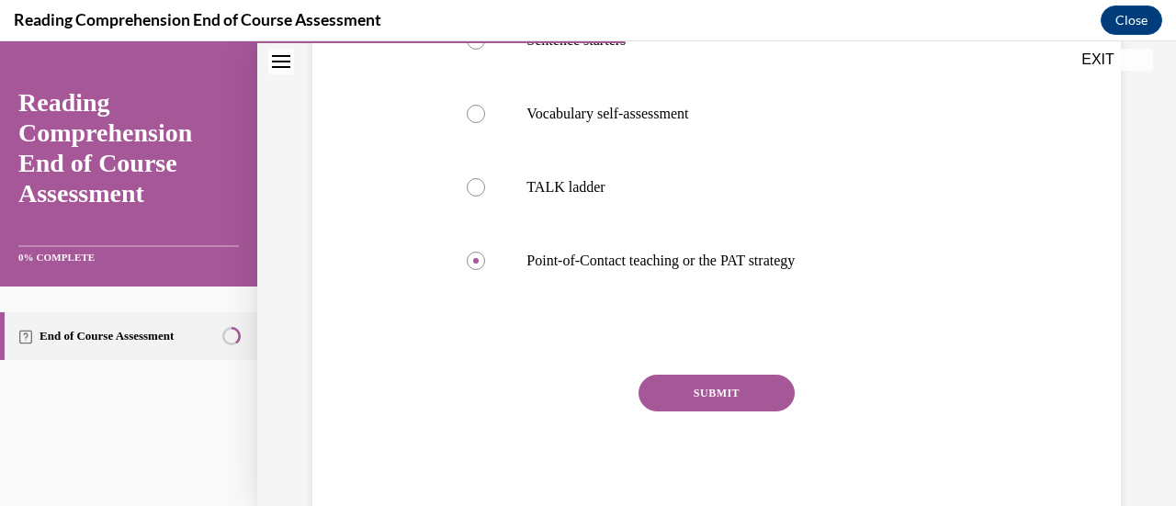
click at [742, 388] on button "SUBMIT" at bounding box center [717, 393] width 156 height 37
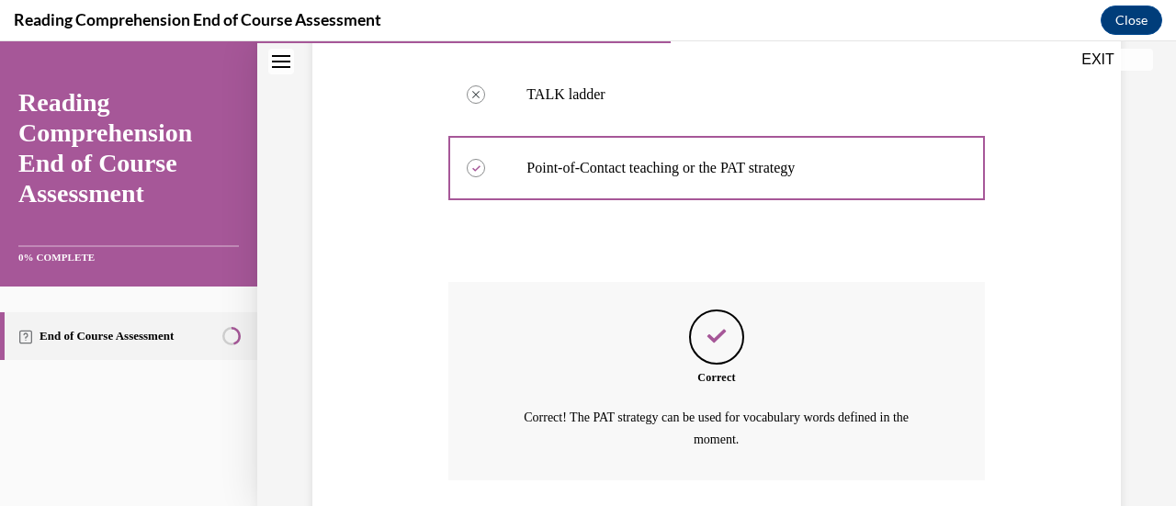
scroll to position [710, 0]
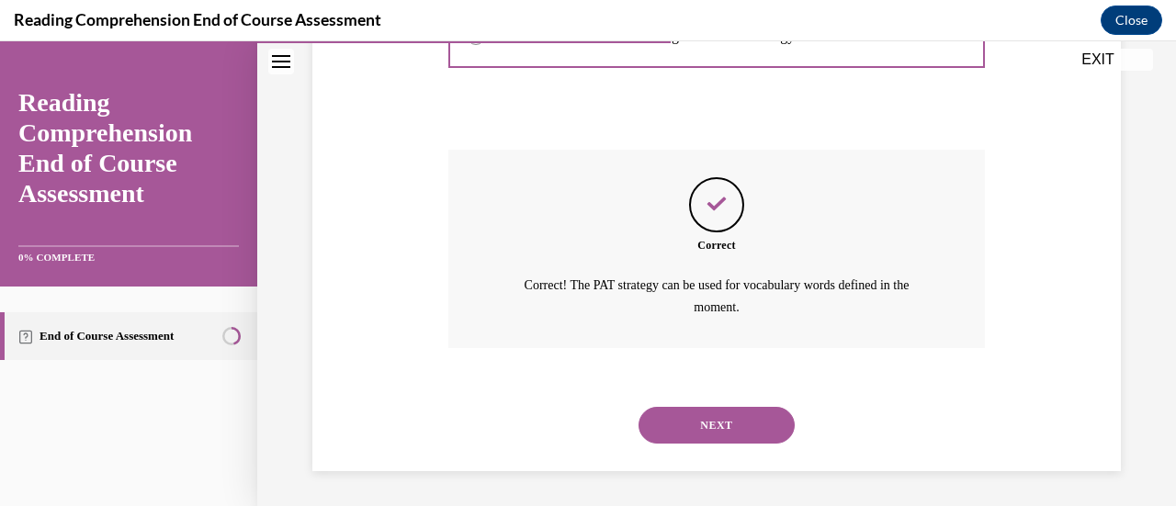
click at [750, 426] on button "NEXT" at bounding box center [717, 425] width 156 height 37
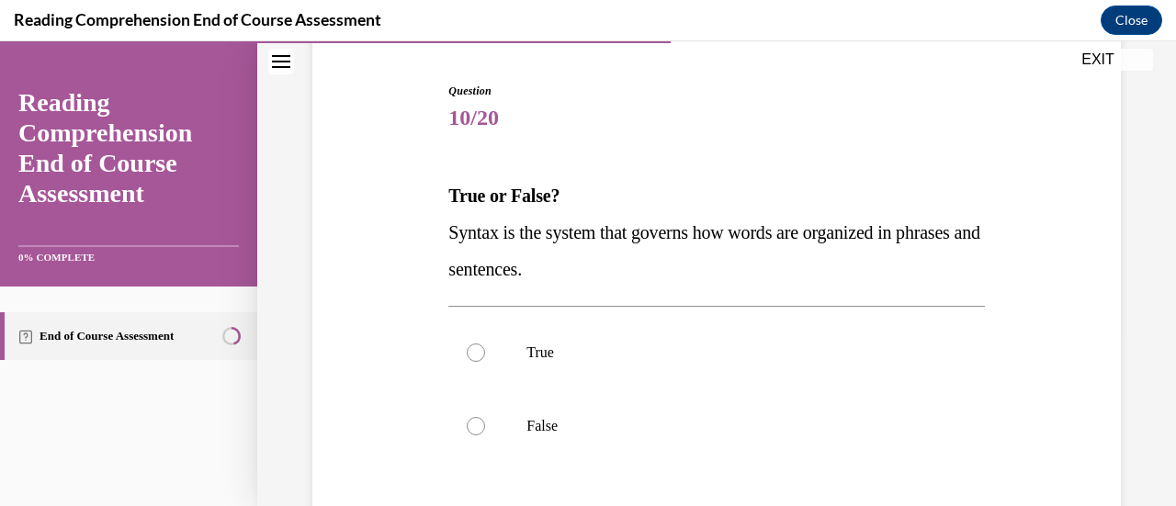
scroll to position [185, 0]
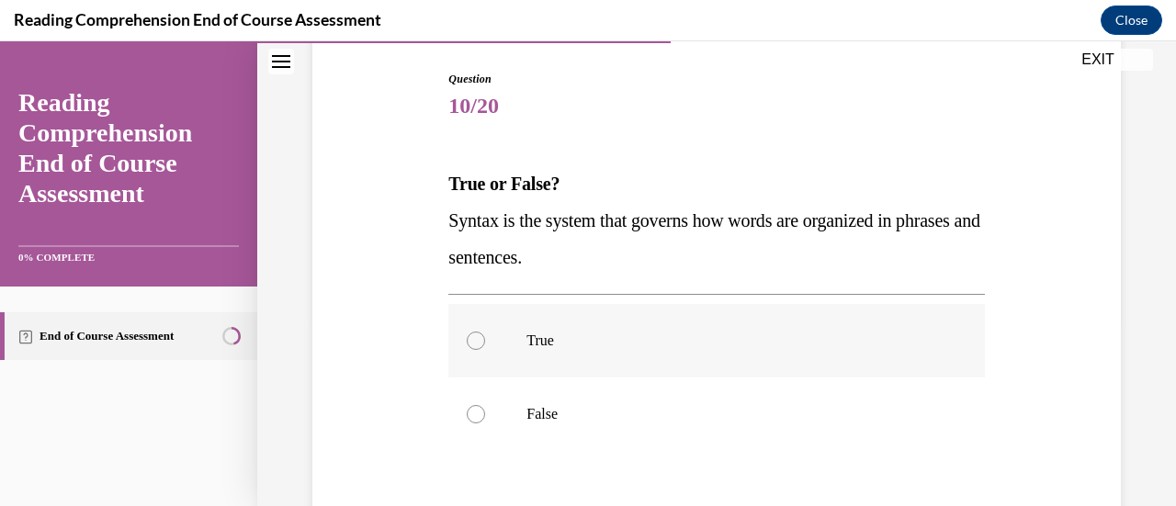
click at [470, 340] on div at bounding box center [476, 341] width 18 height 18
click at [470, 340] on input "True" at bounding box center [476, 341] width 18 height 18
radio input "true"
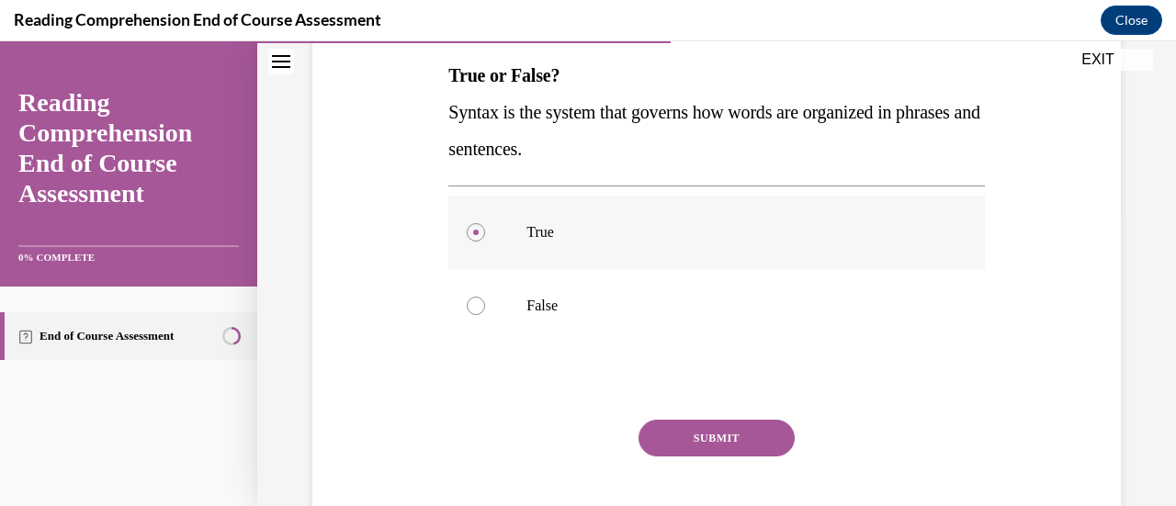
scroll to position [294, 0]
click at [735, 452] on button "SUBMIT" at bounding box center [717, 437] width 156 height 37
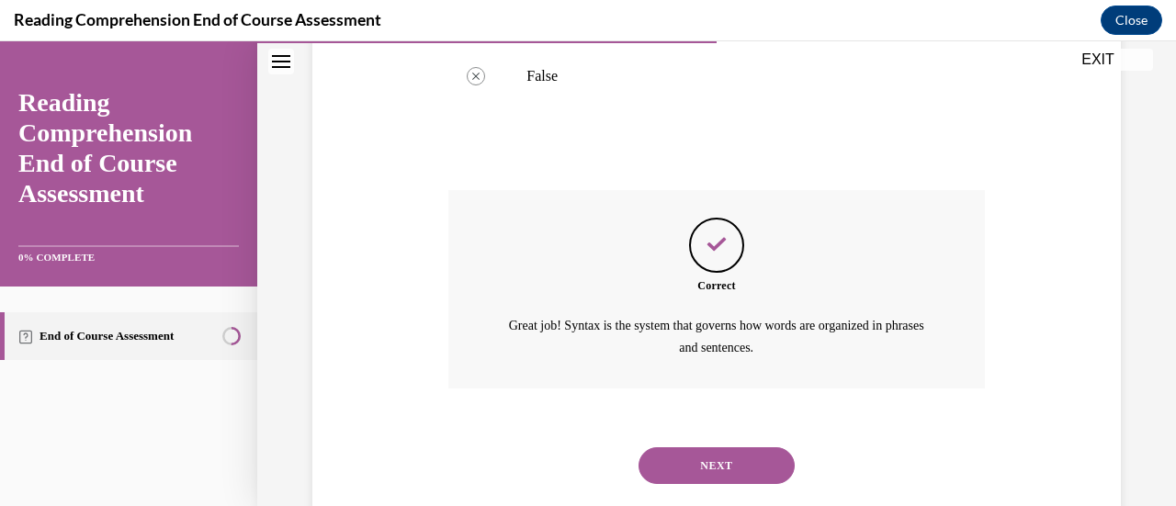
scroll to position [563, 0]
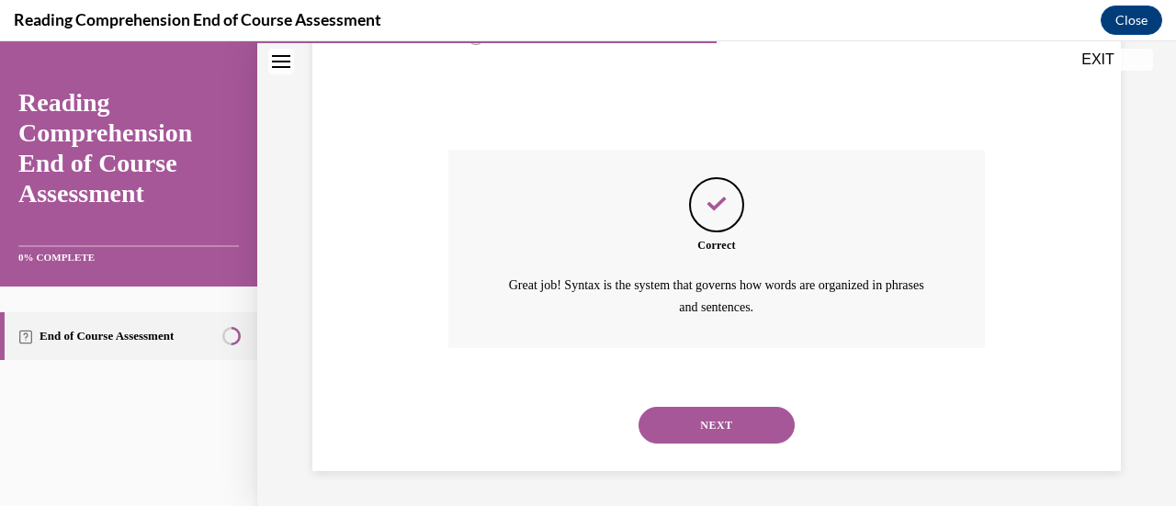
click at [752, 426] on button "NEXT" at bounding box center [717, 425] width 156 height 37
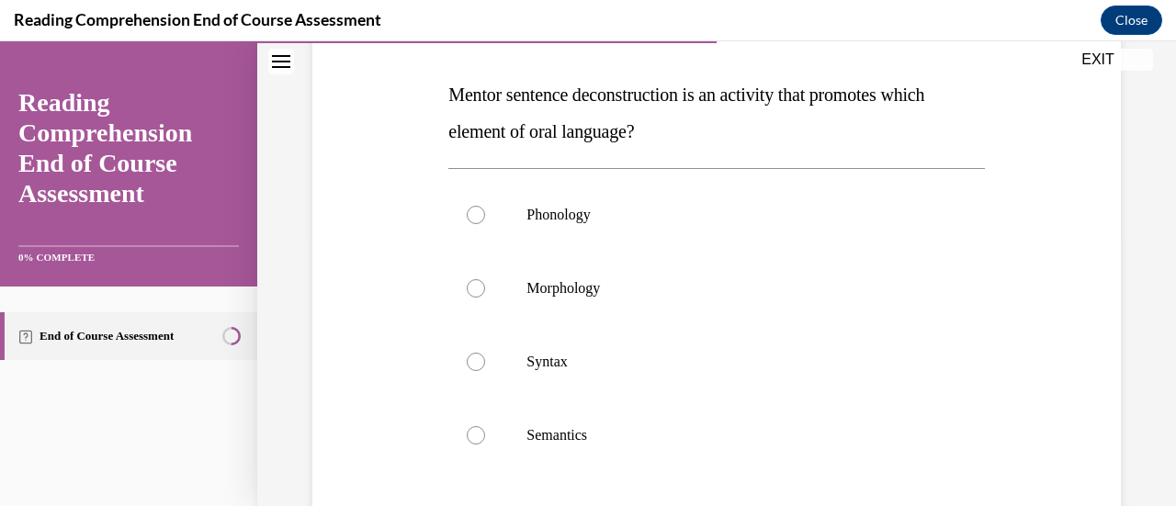
scroll to position [272, 0]
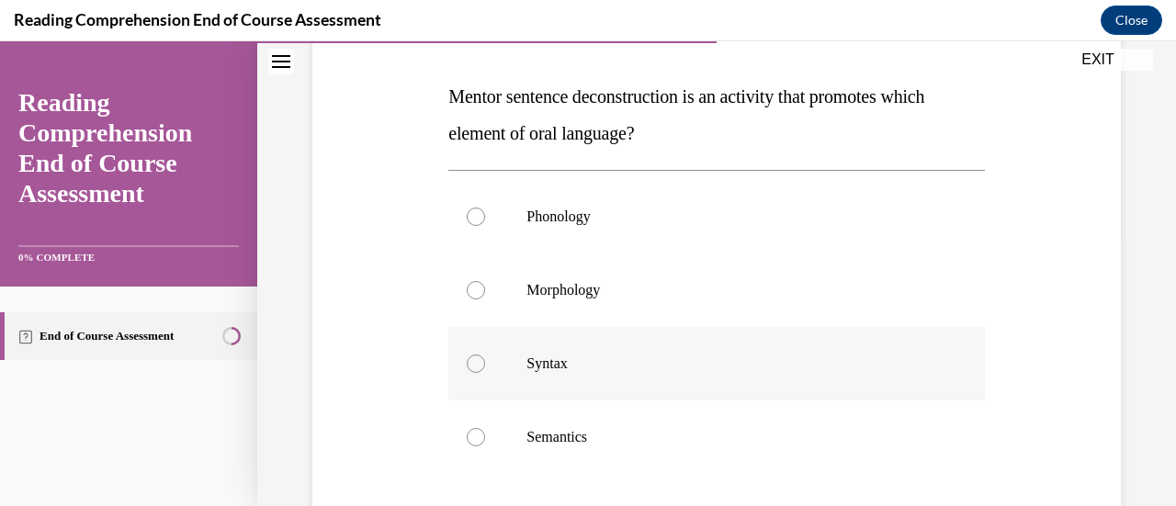
click at [479, 360] on div at bounding box center [476, 364] width 18 height 18
click at [479, 360] on input "Syntax" at bounding box center [476, 364] width 18 height 18
radio input "true"
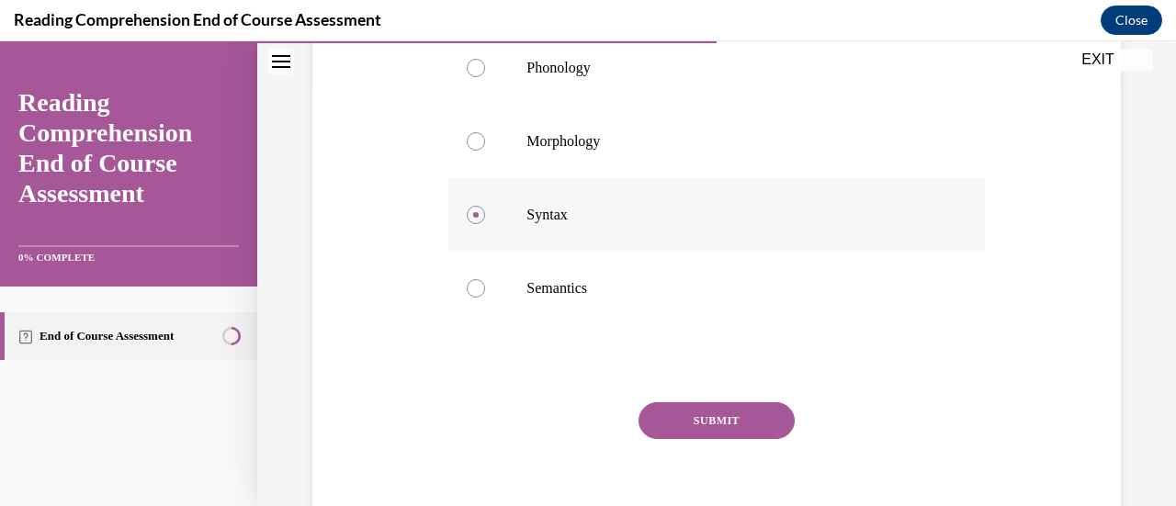
scroll to position [422, 0]
click at [732, 427] on button "SUBMIT" at bounding box center [717, 420] width 156 height 37
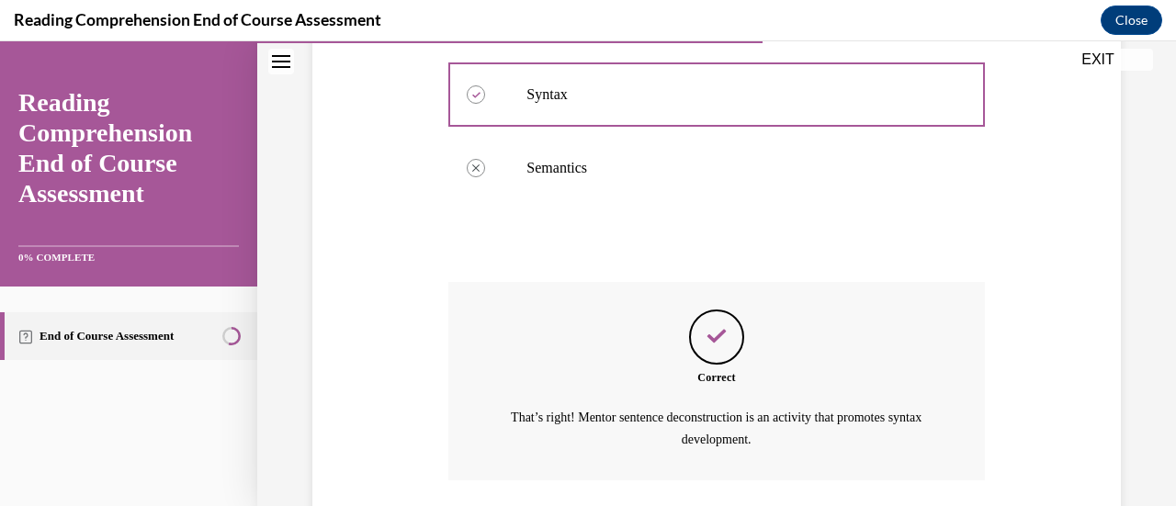
scroll to position [674, 0]
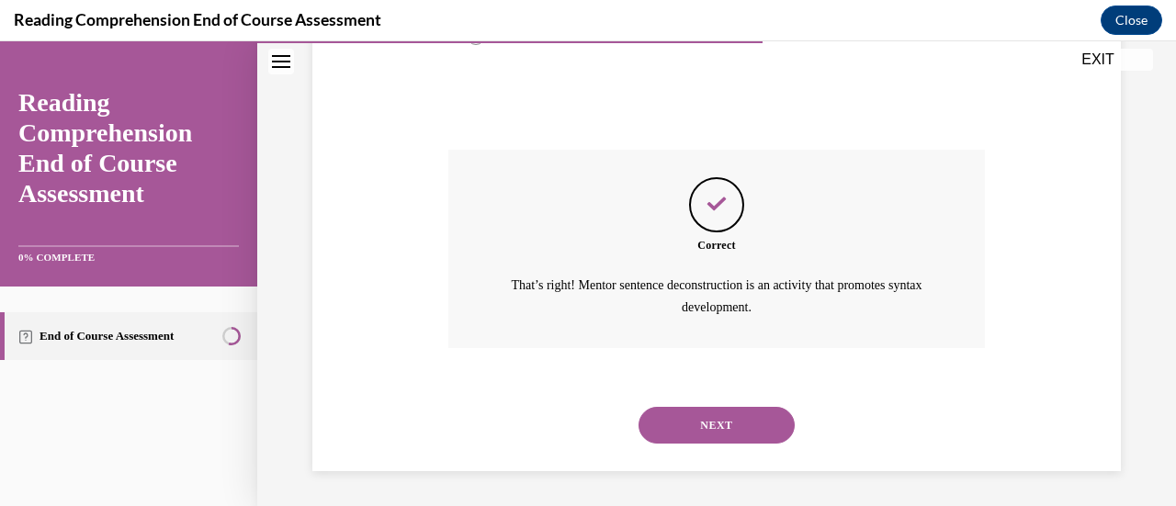
click at [756, 423] on button "NEXT" at bounding box center [717, 425] width 156 height 37
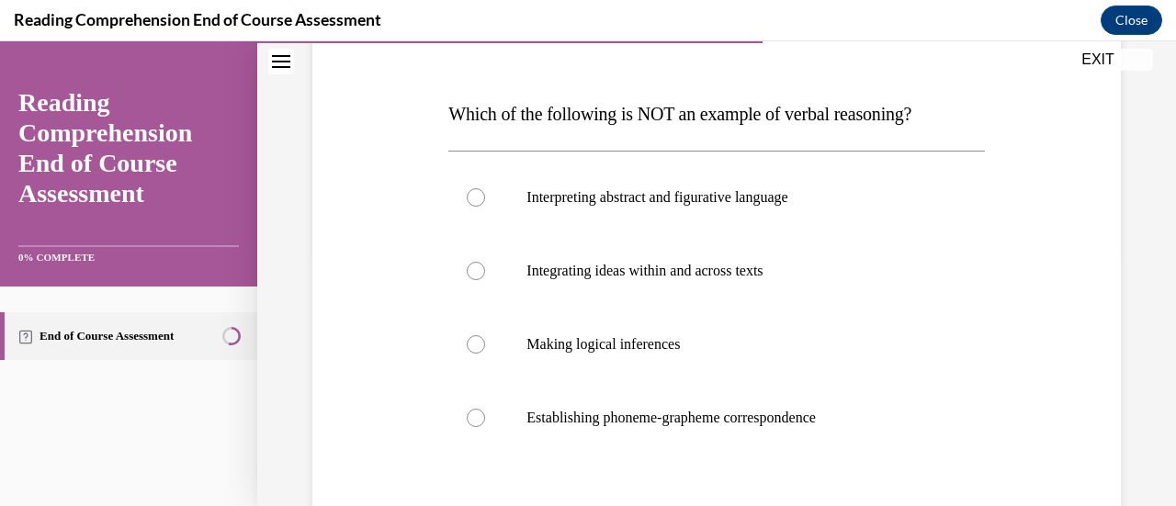
scroll to position [255, 0]
click at [481, 419] on div at bounding box center [476, 417] width 18 height 18
click at [481, 419] on input "Establishing phoneme-grapheme correspondence" at bounding box center [476, 417] width 18 height 18
radio input "true"
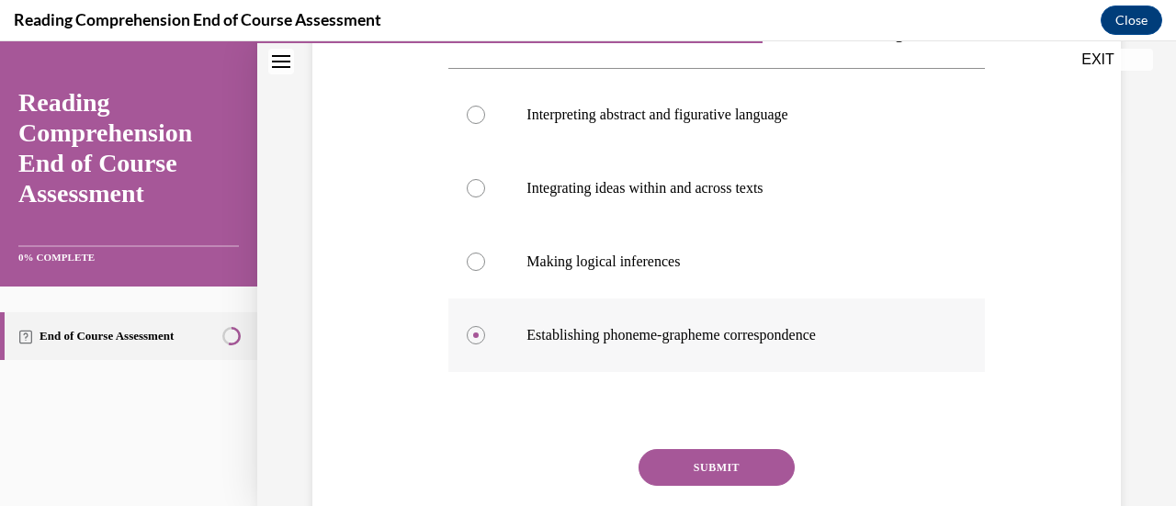
scroll to position [344, 0]
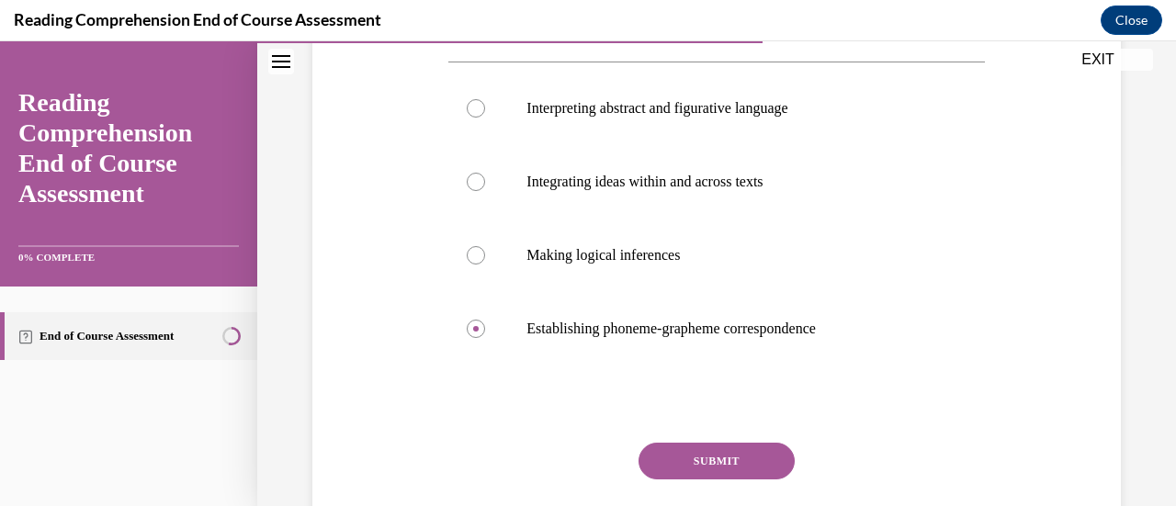
click at [762, 463] on button "SUBMIT" at bounding box center [717, 461] width 156 height 37
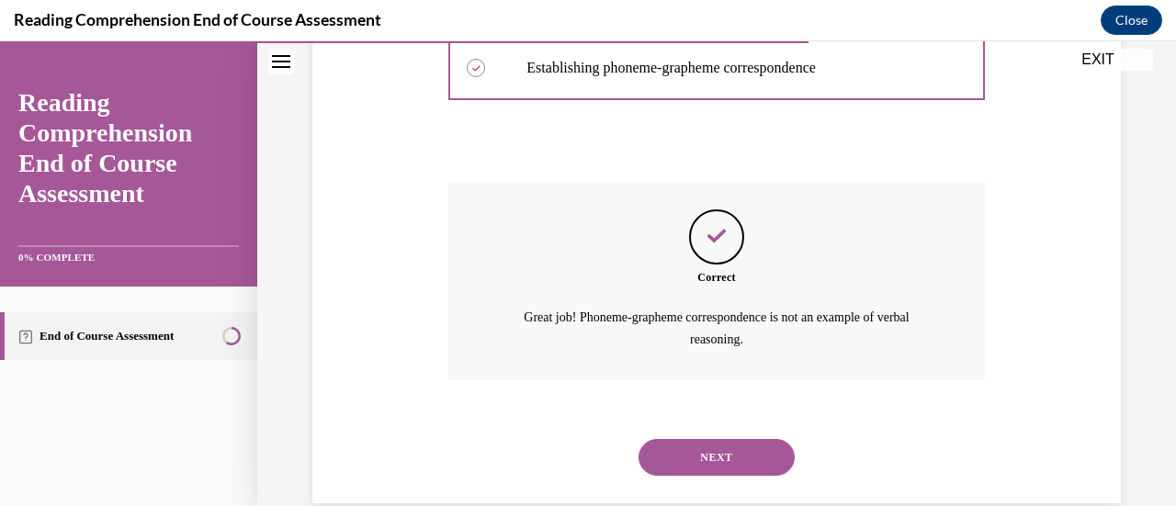
scroll to position [610, 0]
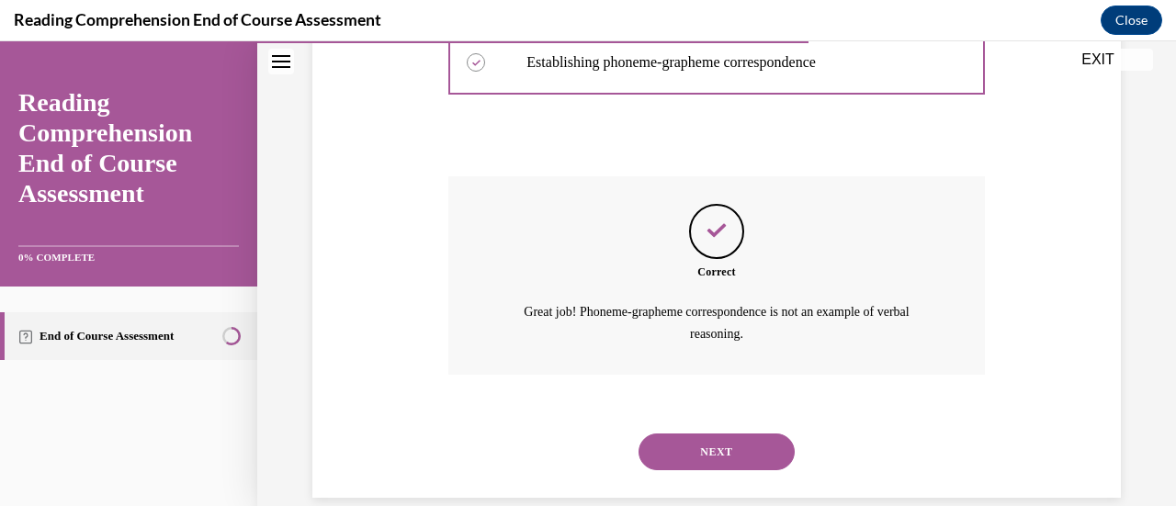
click at [755, 448] on button "NEXT" at bounding box center [717, 452] width 156 height 37
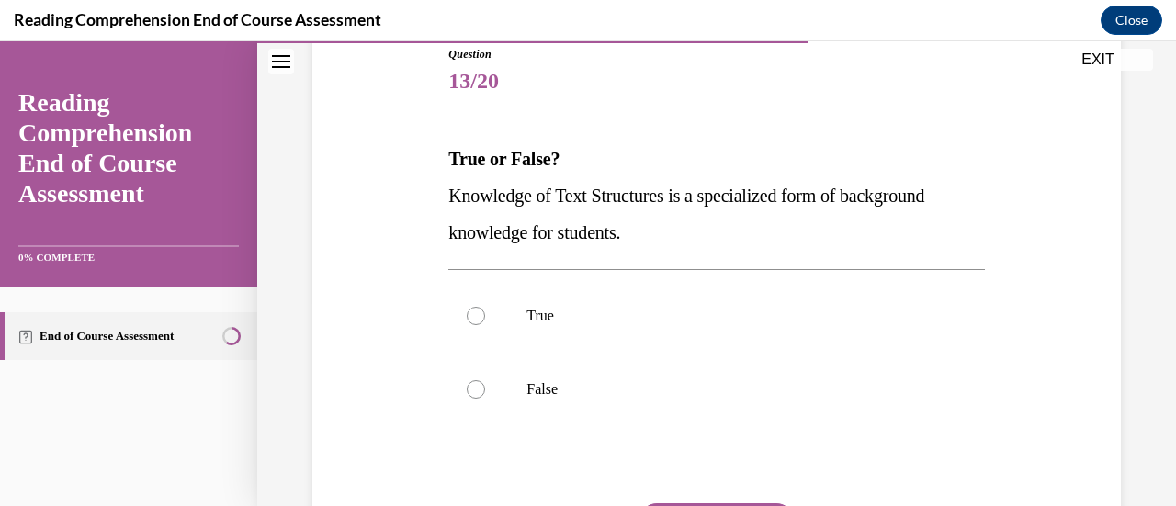
scroll to position [211, 0]
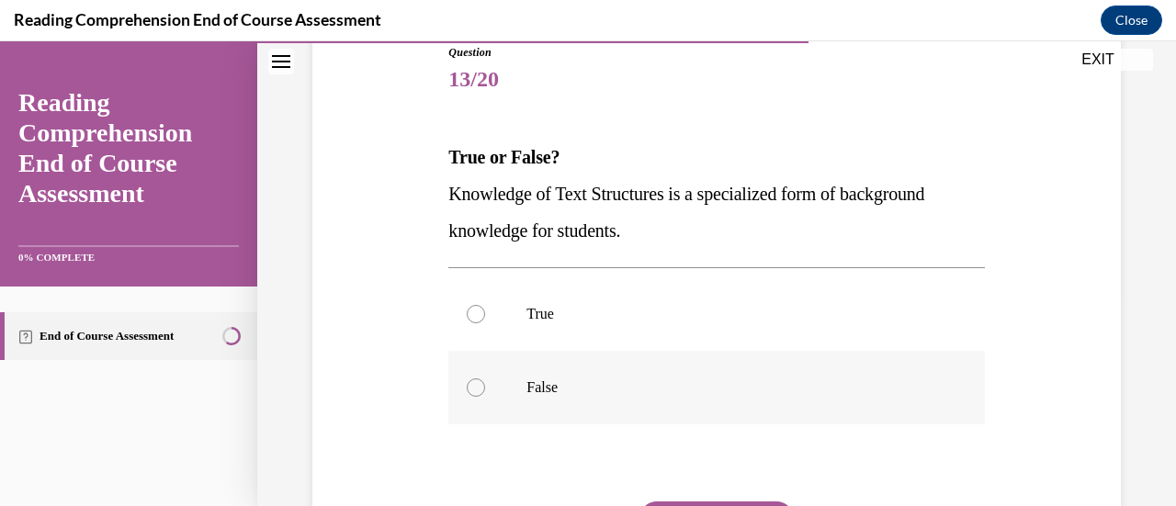
click at [474, 393] on div at bounding box center [476, 388] width 18 height 18
click at [474, 393] on input "False" at bounding box center [476, 388] width 18 height 18
radio input "true"
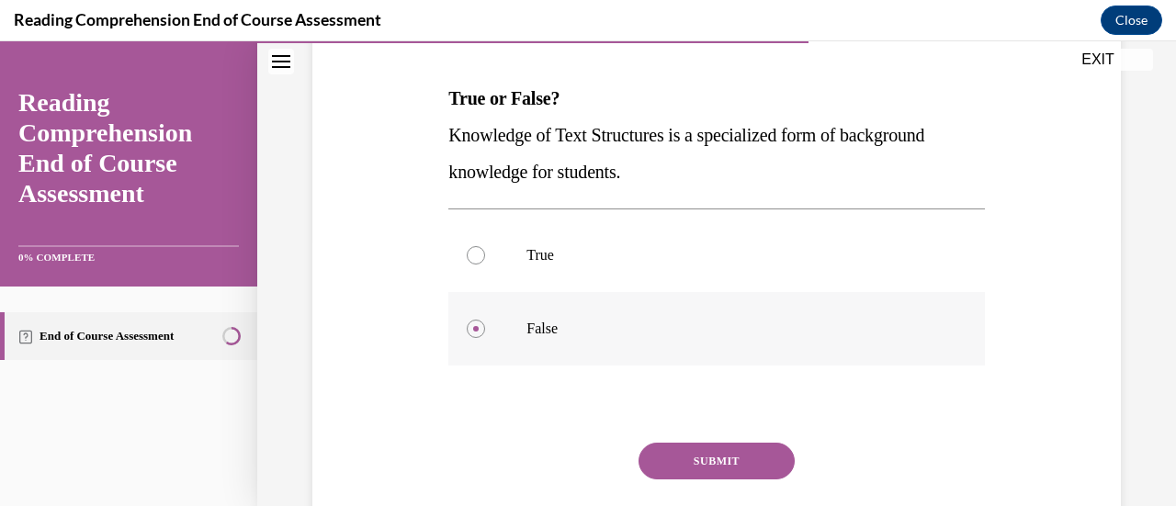
scroll to position [274, 0]
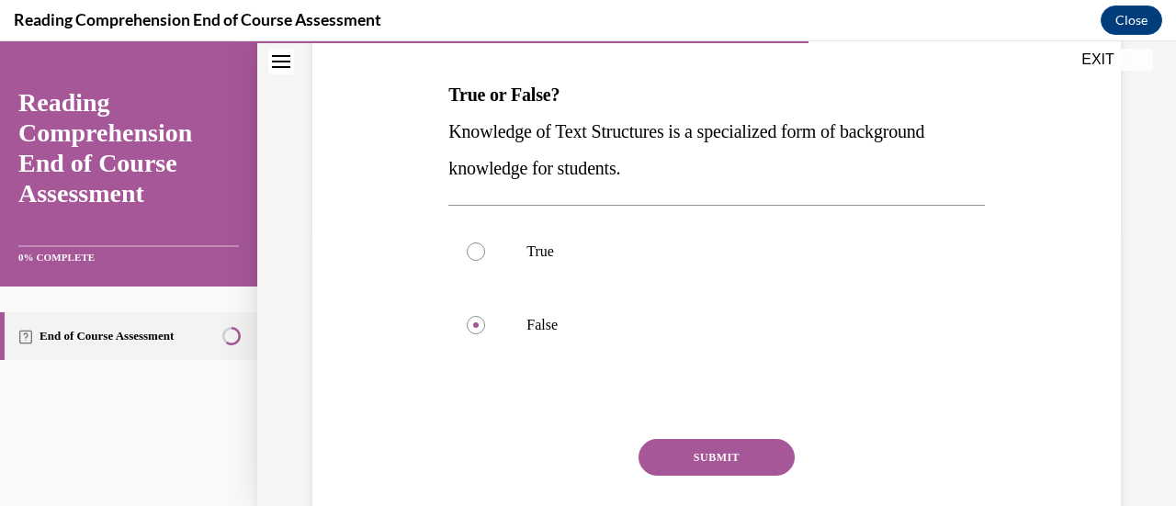
click at [740, 460] on button "SUBMIT" at bounding box center [717, 457] width 156 height 37
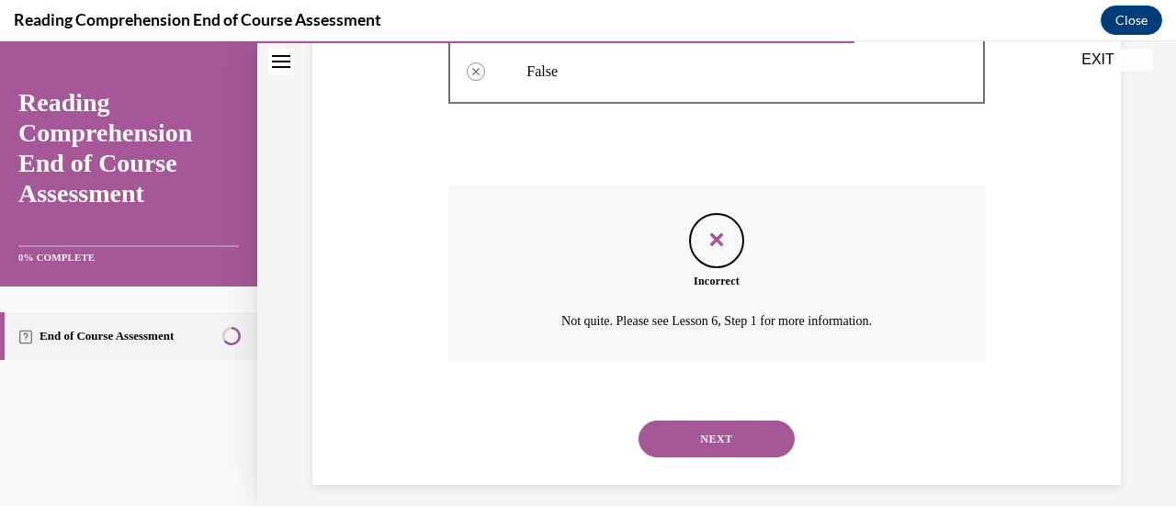
scroll to position [532, 0]
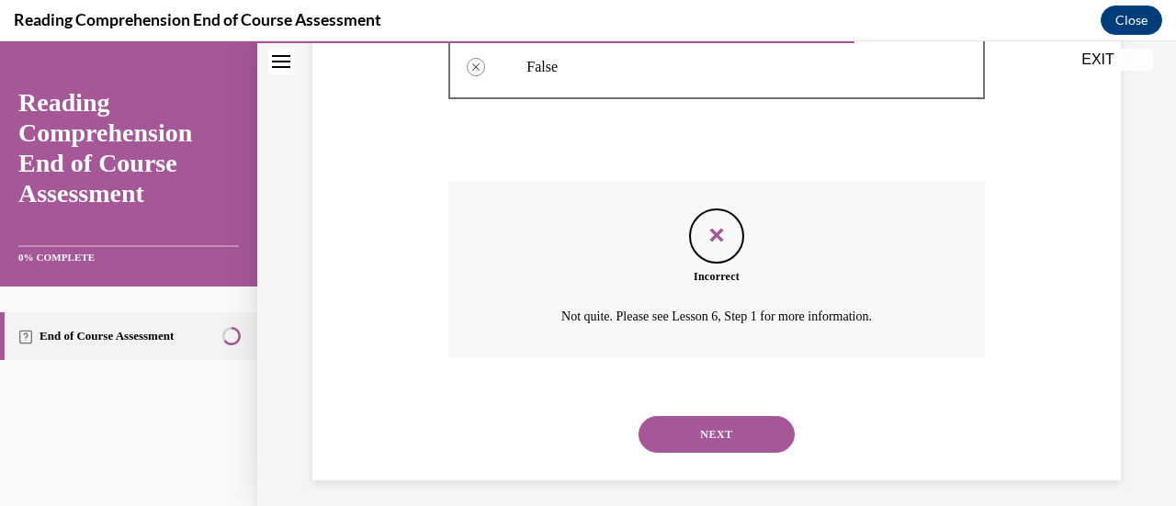
click at [750, 434] on button "NEXT" at bounding box center [717, 434] width 156 height 37
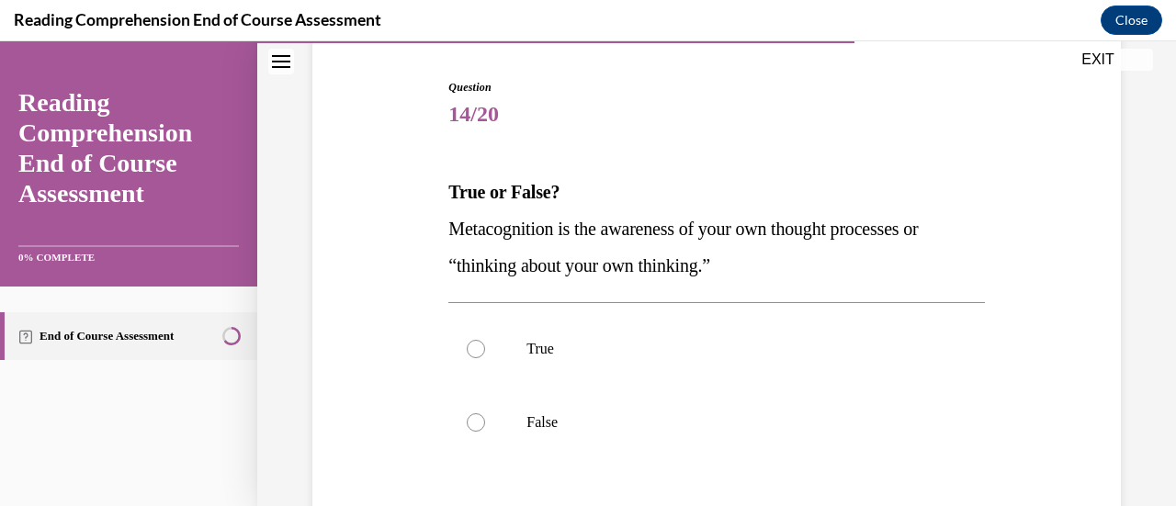
scroll to position [193, 0]
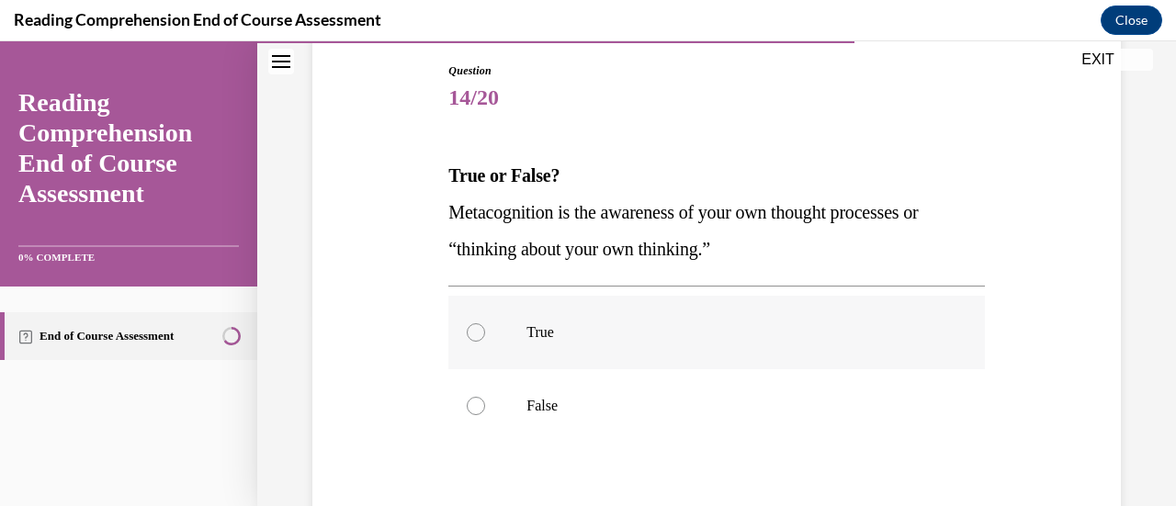
click at [463, 333] on label "True" at bounding box center [716, 333] width 536 height 74
click at [467, 333] on input "True" at bounding box center [476, 332] width 18 height 18
radio input "true"
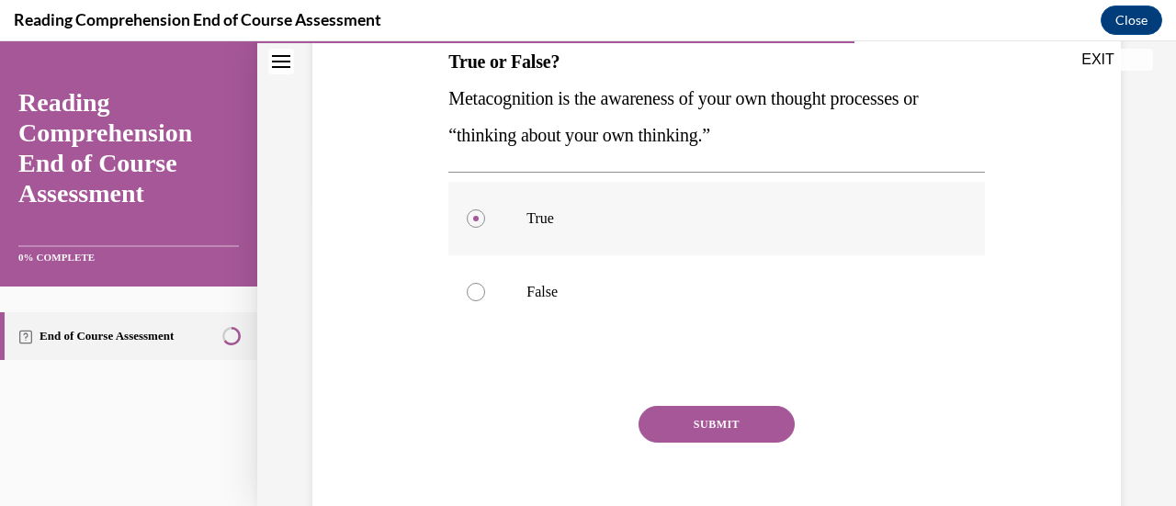
scroll to position [309, 0]
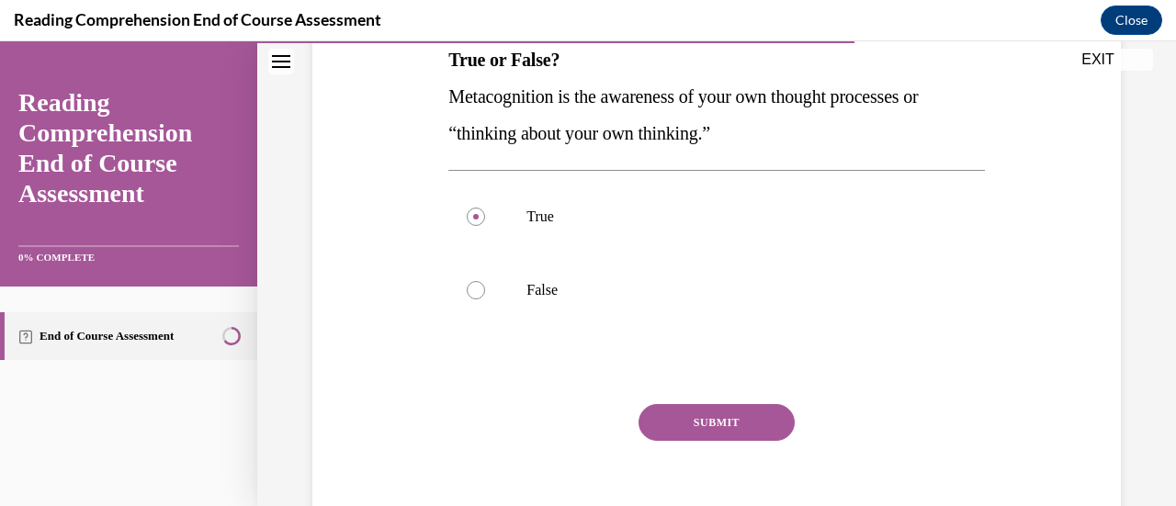
click at [743, 417] on button "SUBMIT" at bounding box center [717, 422] width 156 height 37
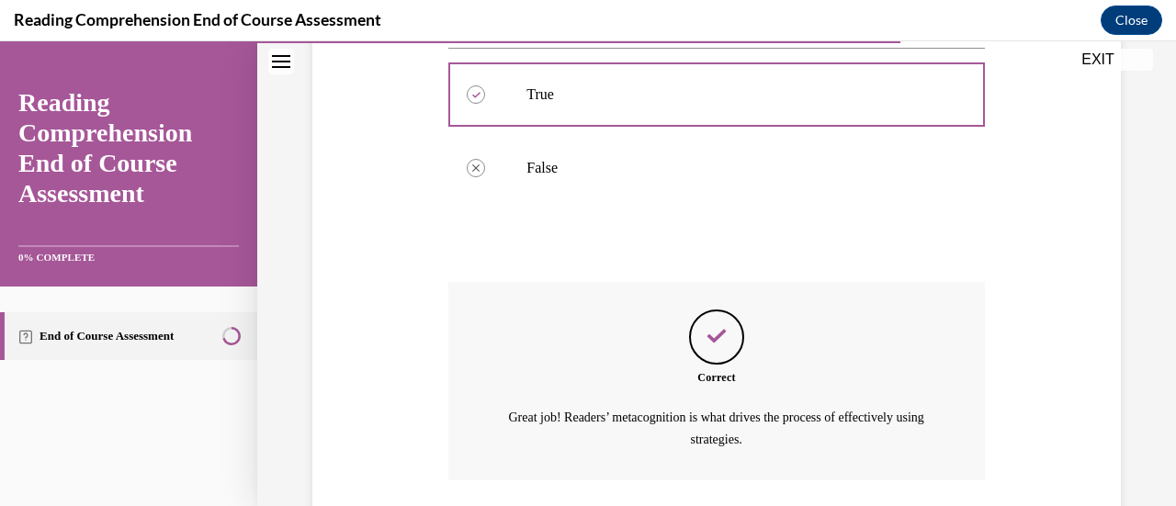
scroll to position [563, 0]
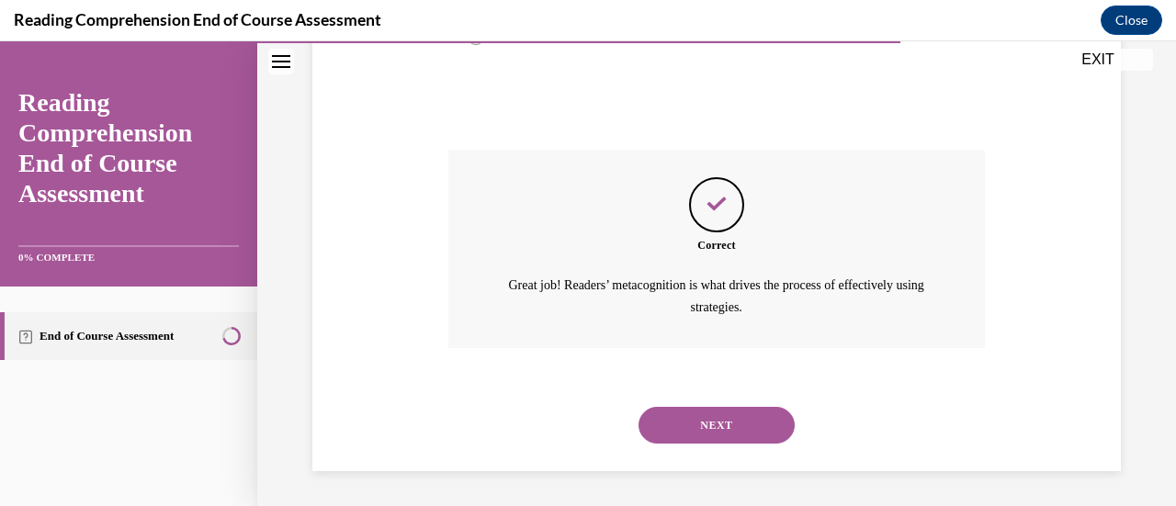
click at [727, 425] on button "NEXT" at bounding box center [717, 425] width 156 height 37
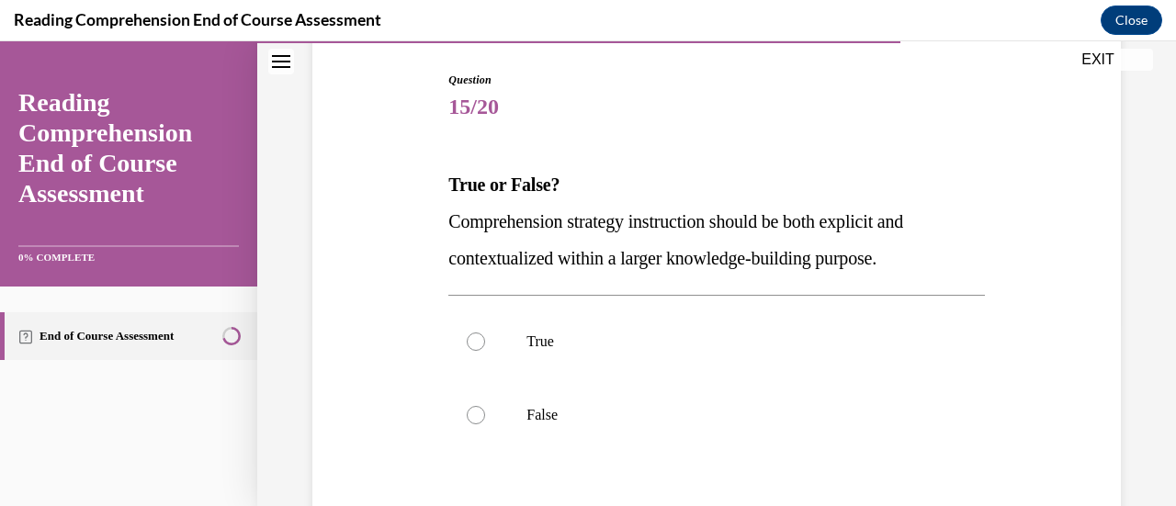
scroll to position [189, 0]
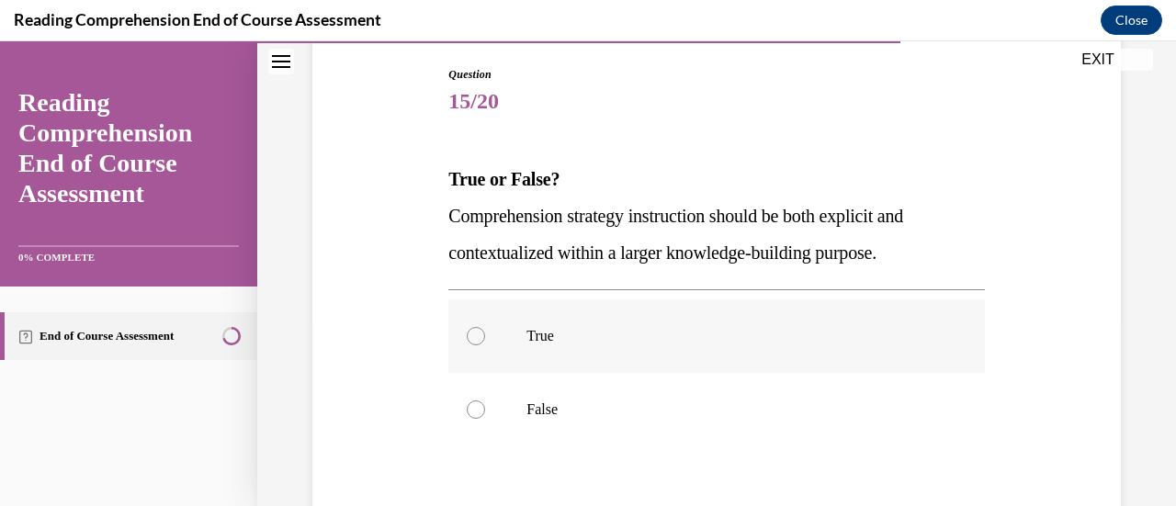
click at [474, 339] on div at bounding box center [476, 336] width 18 height 18
click at [474, 339] on input "True" at bounding box center [476, 336] width 18 height 18
radio input "true"
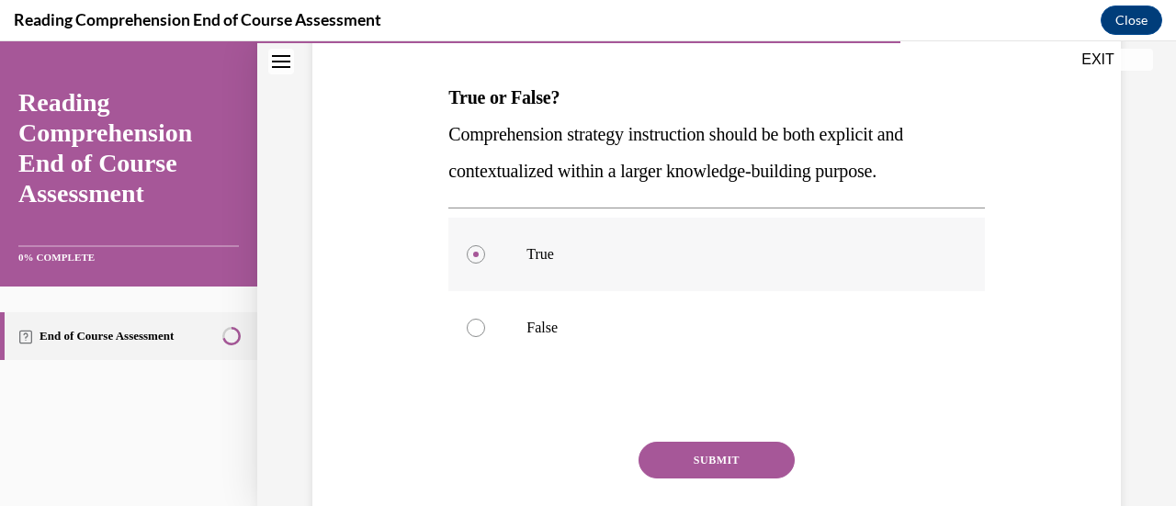
scroll to position [272, 0]
click at [720, 456] on button "SUBMIT" at bounding box center [717, 459] width 156 height 37
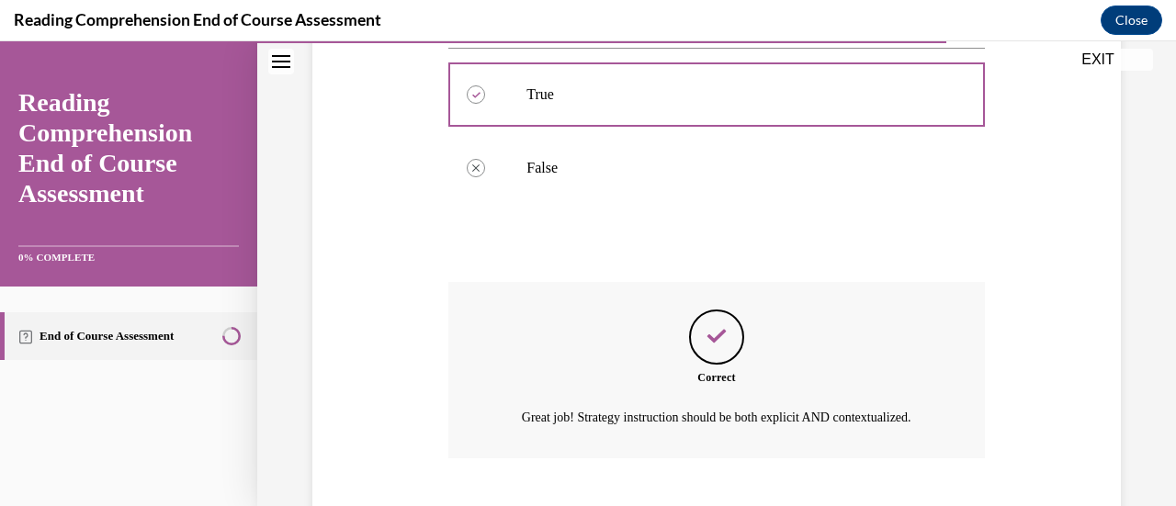
scroll to position [515, 0]
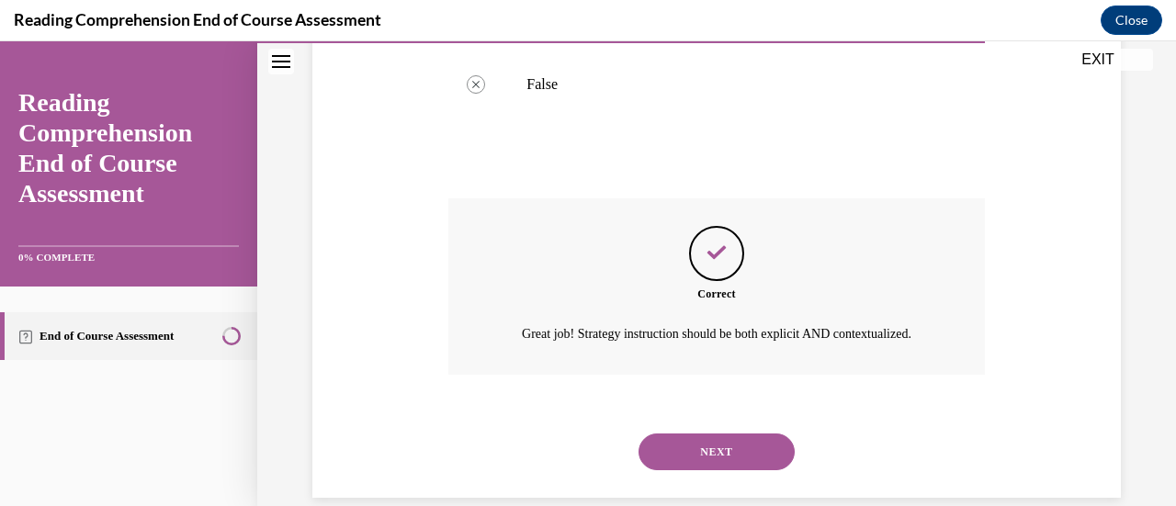
click at [750, 470] on button "NEXT" at bounding box center [717, 452] width 156 height 37
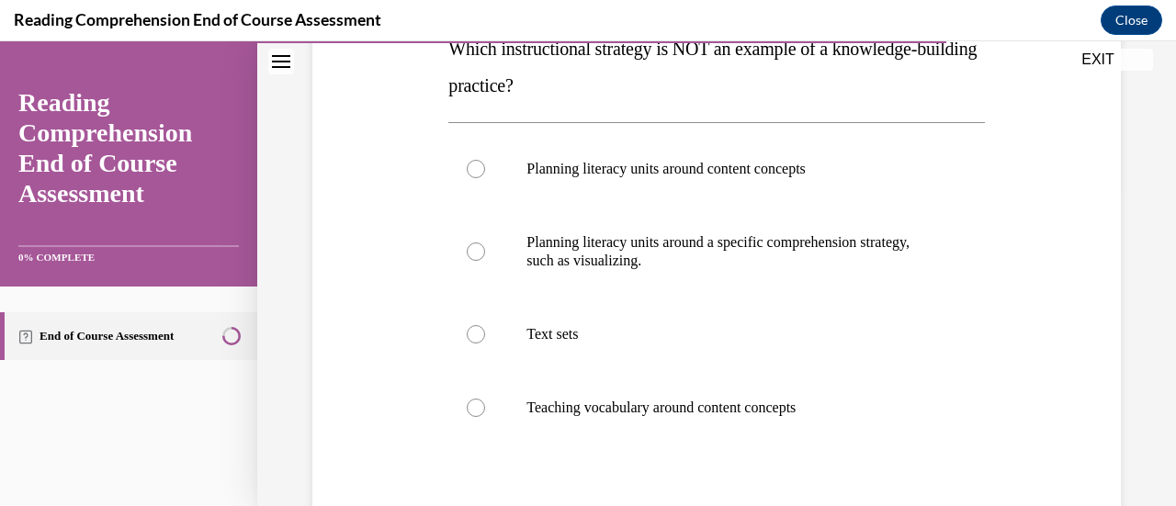
scroll to position [314, 0]
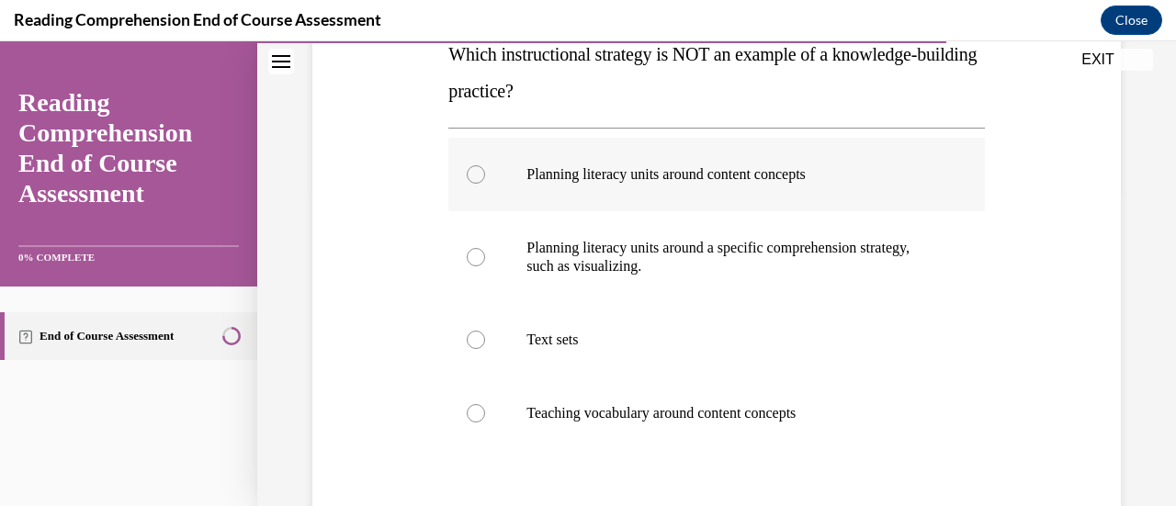
click at [465, 164] on label "Planning literacy units around content concepts" at bounding box center [716, 175] width 536 height 74
click at [467, 165] on input "Planning literacy units around content concepts" at bounding box center [476, 174] width 18 height 18
radio input "true"
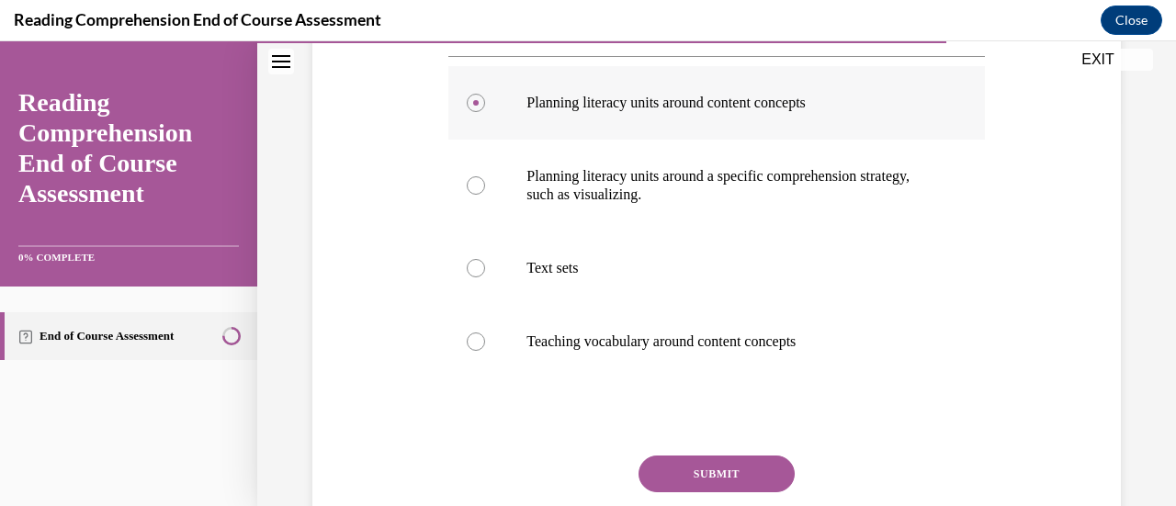
scroll to position [400, 0]
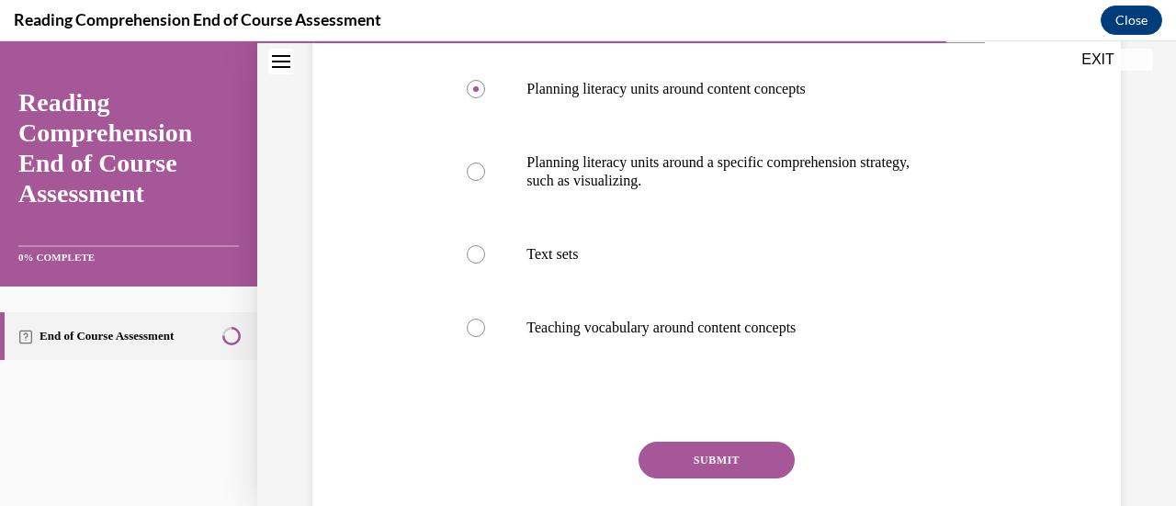
click at [746, 458] on button "SUBMIT" at bounding box center [717, 460] width 156 height 37
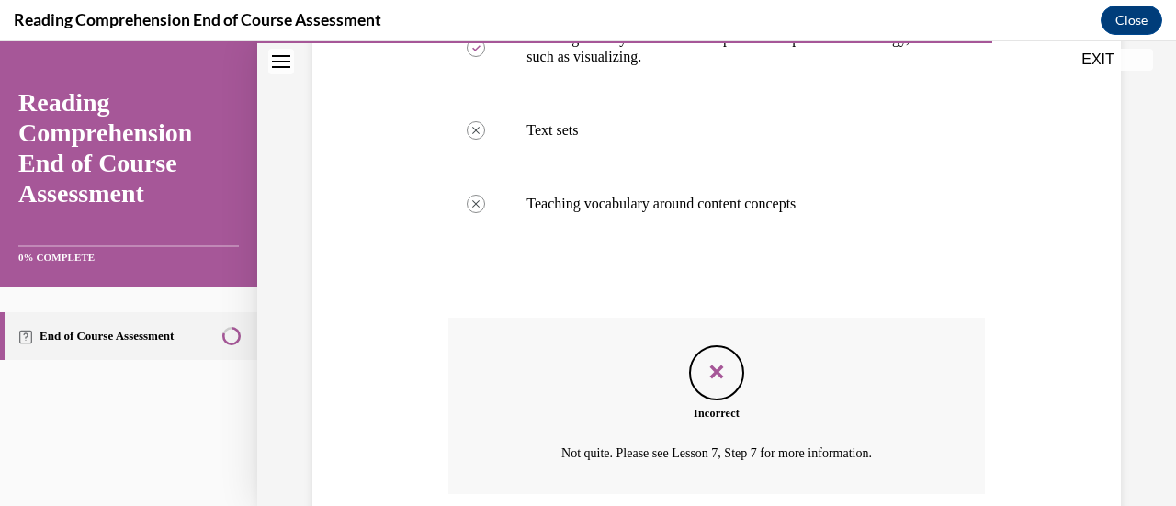
scroll to position [671, 0]
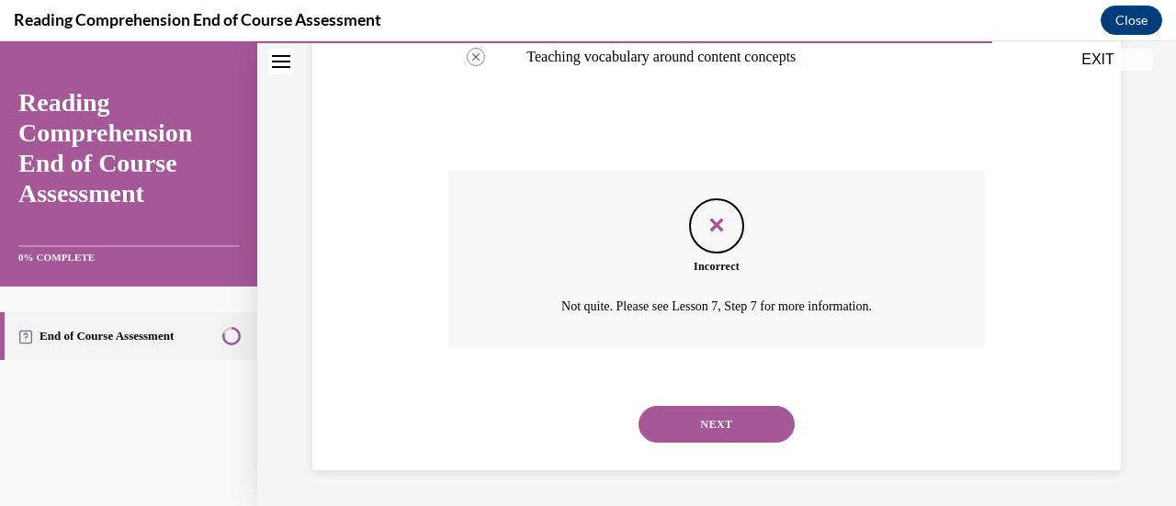
click at [753, 421] on button "NEXT" at bounding box center [717, 424] width 156 height 37
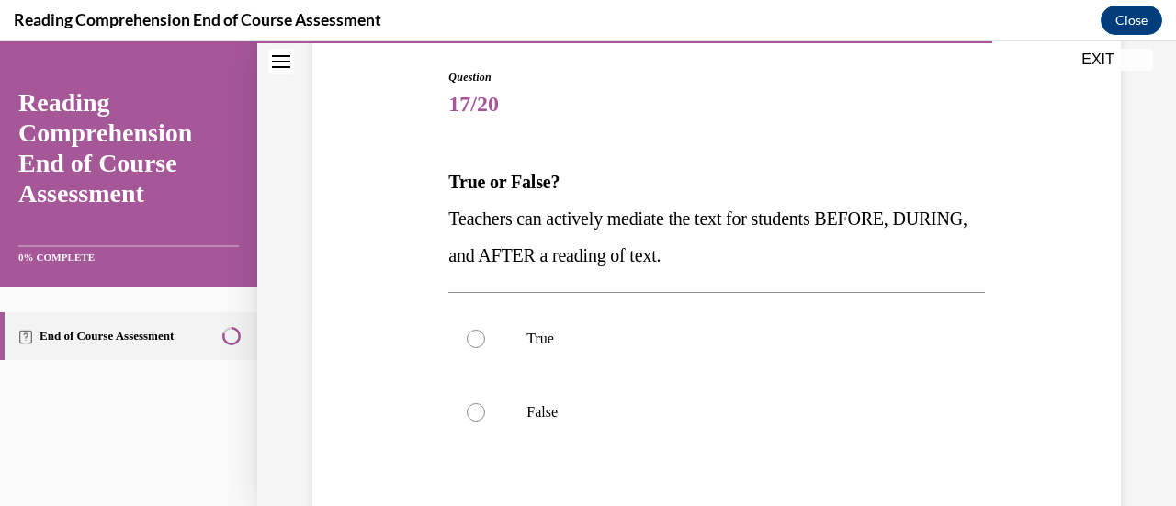
scroll to position [188, 0]
click at [460, 339] on label "True" at bounding box center [716, 337] width 536 height 74
click at [467, 339] on input "True" at bounding box center [476, 337] width 18 height 18
radio input "true"
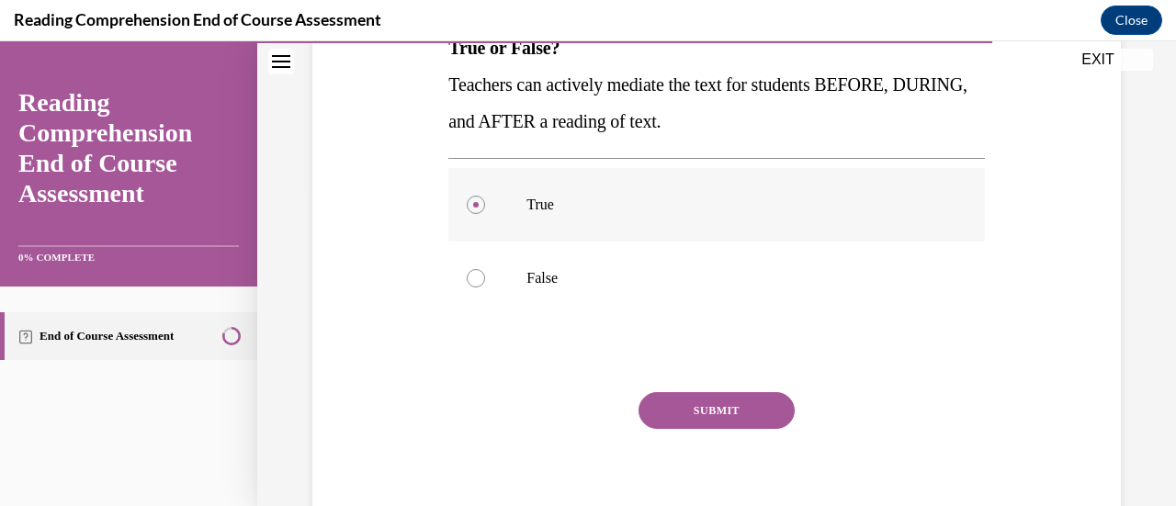
scroll to position [338, 0]
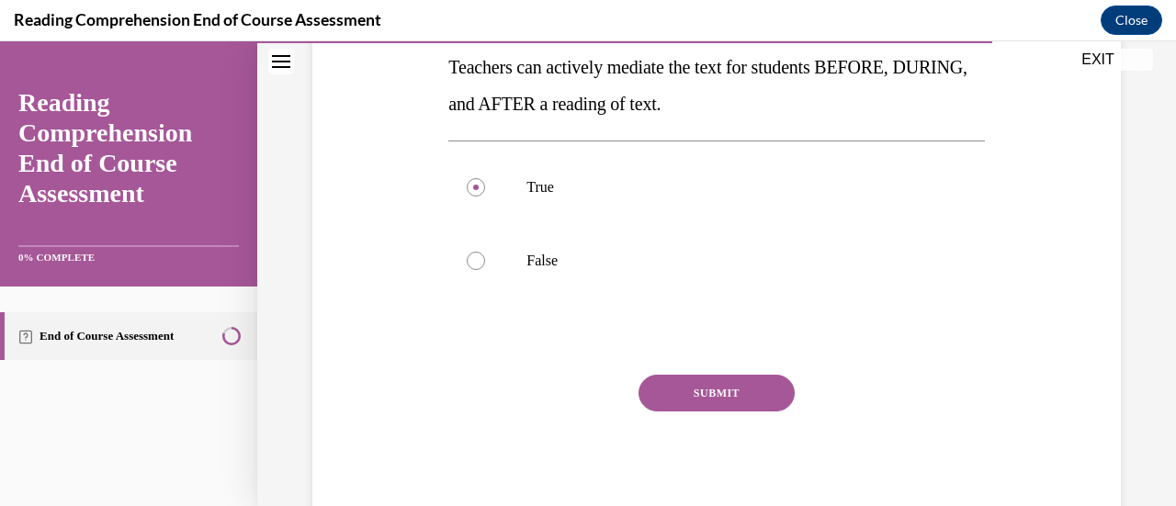
click at [750, 397] on button "SUBMIT" at bounding box center [717, 393] width 156 height 37
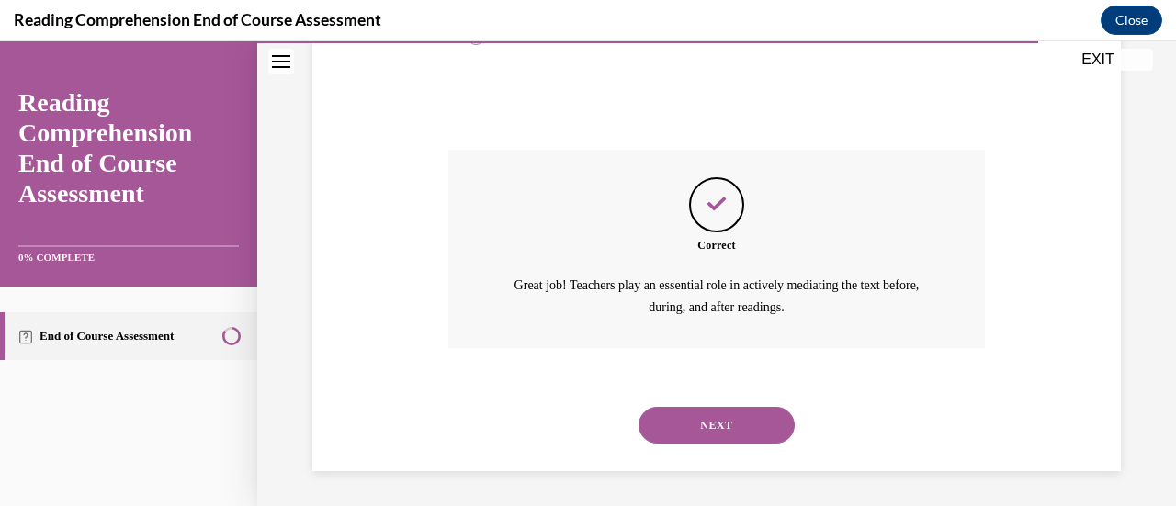
click at [753, 426] on button "NEXT" at bounding box center [717, 425] width 156 height 37
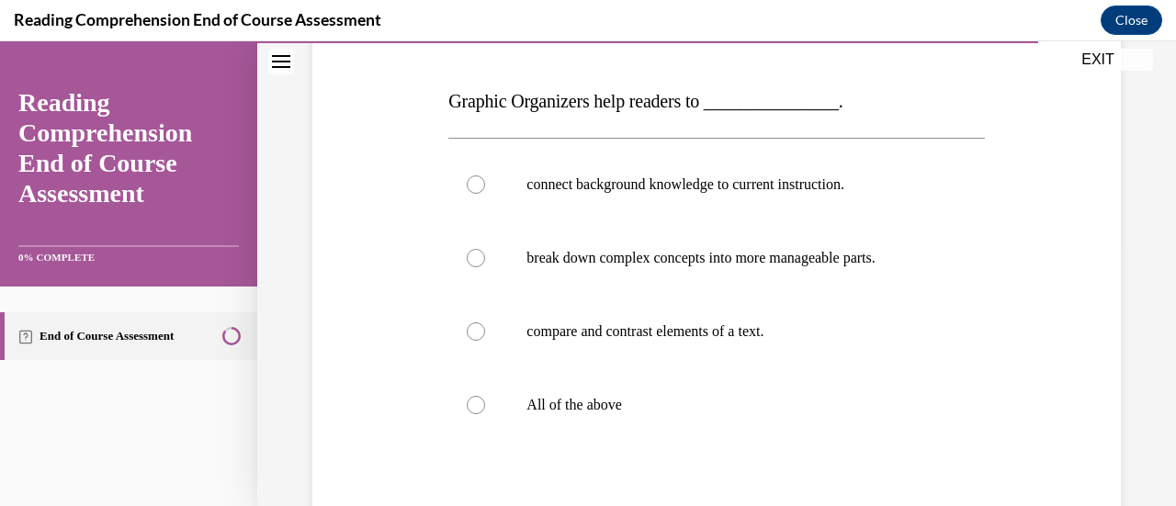
scroll to position [268, 0]
click at [479, 398] on div at bounding box center [476, 404] width 18 height 18
click at [479, 398] on input "All of the above" at bounding box center [476, 404] width 18 height 18
radio input "true"
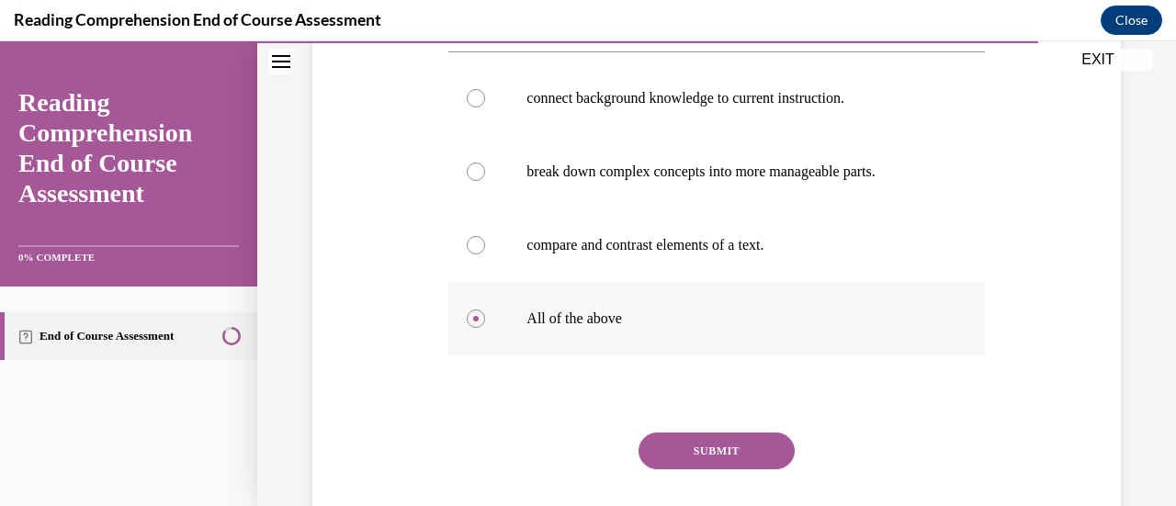
scroll to position [357, 0]
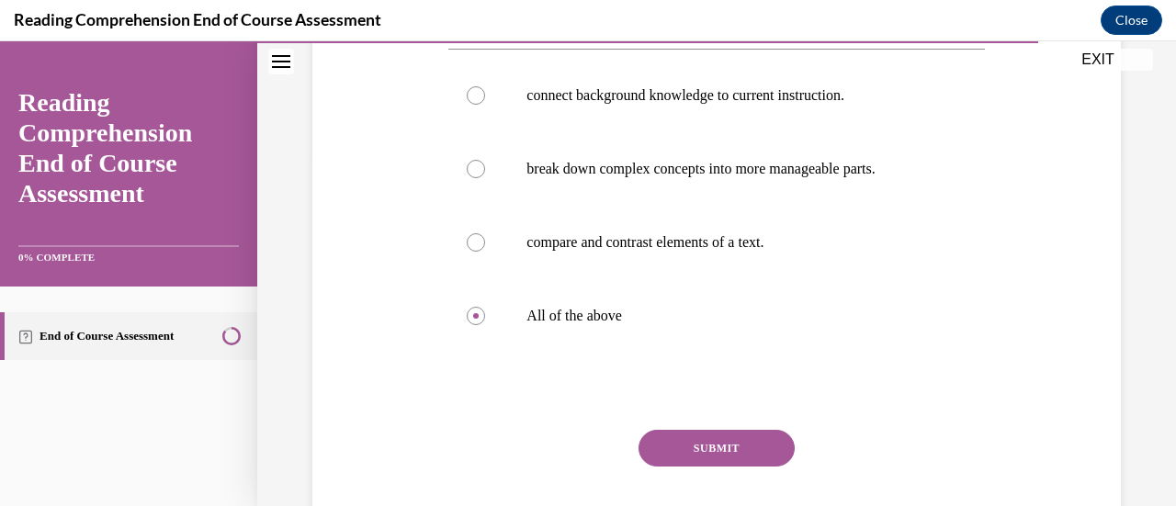
click at [741, 451] on button "SUBMIT" at bounding box center [717, 448] width 156 height 37
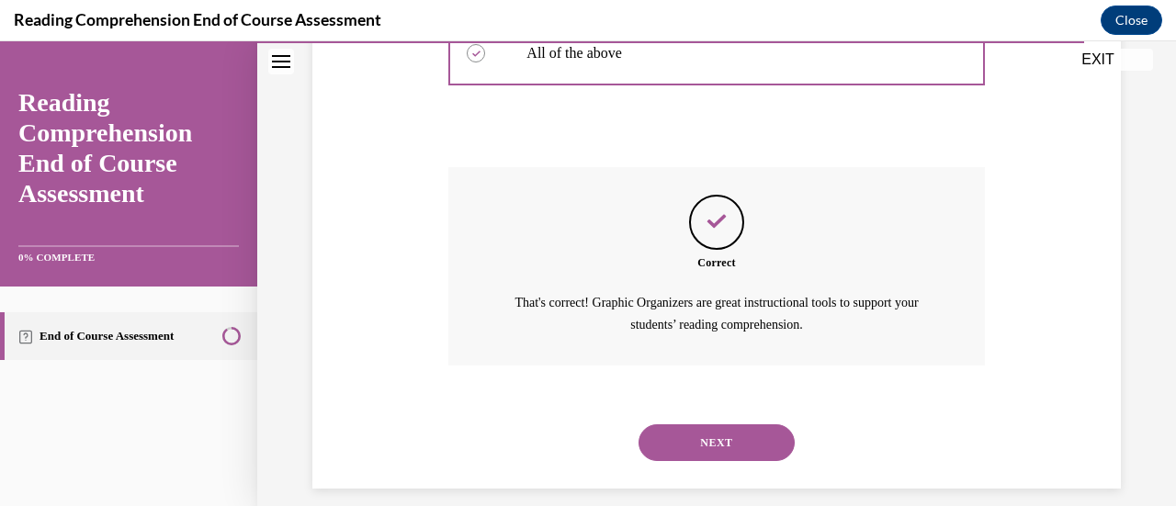
click at [757, 437] on button "NEXT" at bounding box center [717, 443] width 156 height 37
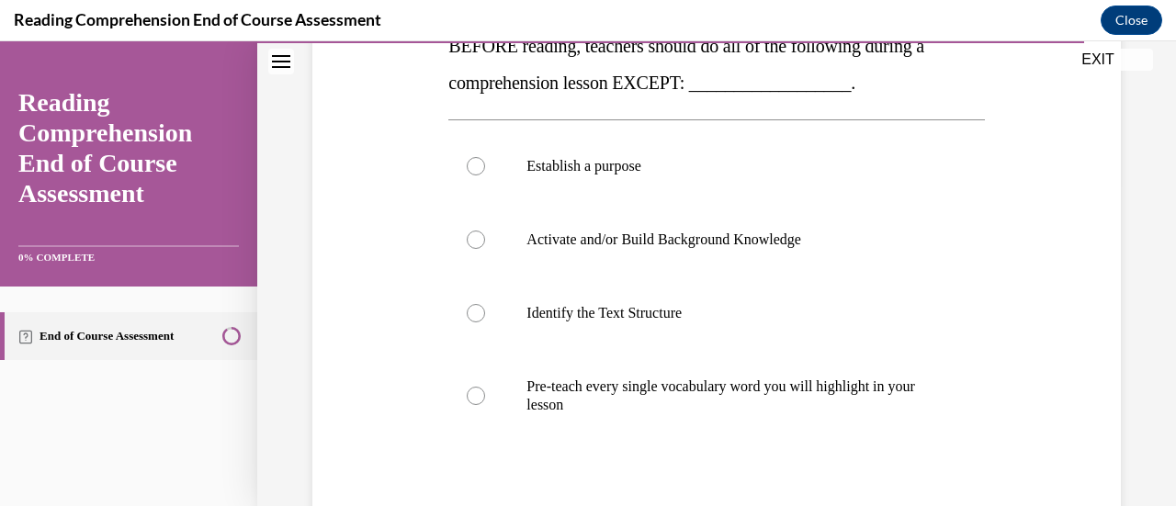
scroll to position [327, 0]
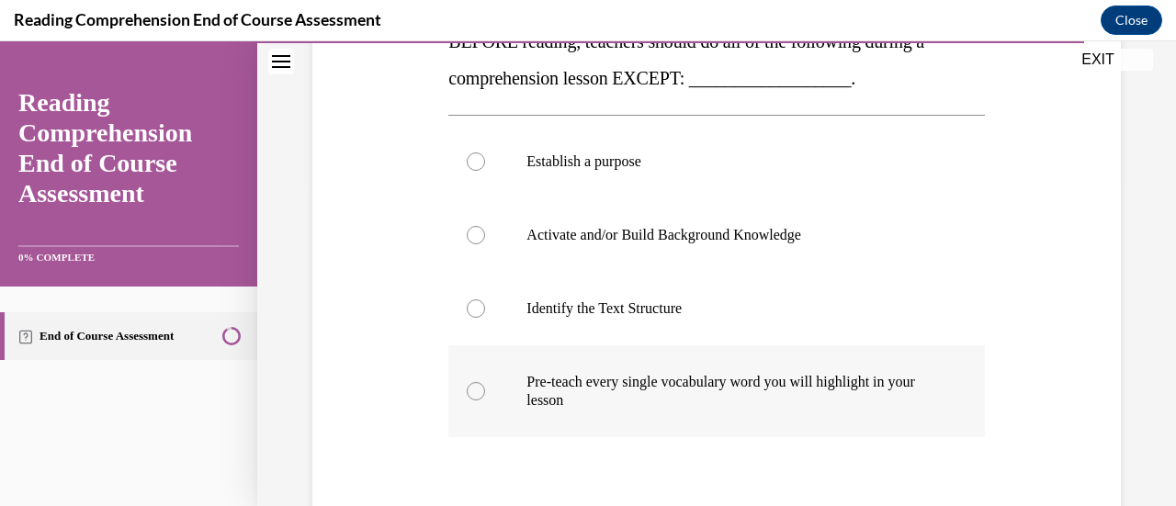
click at [473, 391] on div at bounding box center [476, 391] width 18 height 18
click at [473, 391] on input "Pre-teach every single vocabulary word you will highlight in your lesson" at bounding box center [476, 391] width 18 height 18
radio input "true"
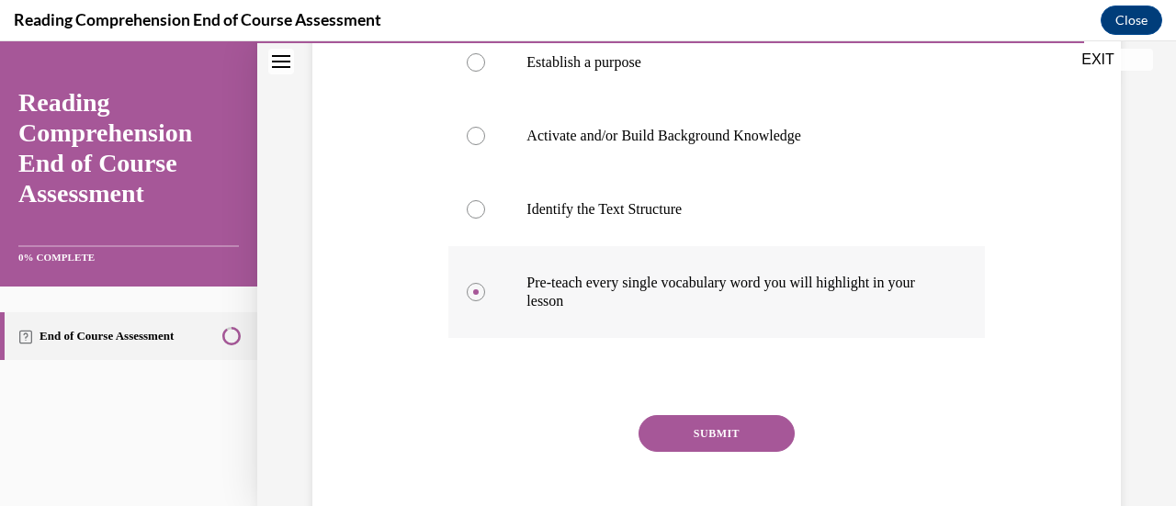
scroll to position [427, 0]
click at [755, 431] on button "SUBMIT" at bounding box center [717, 432] width 156 height 37
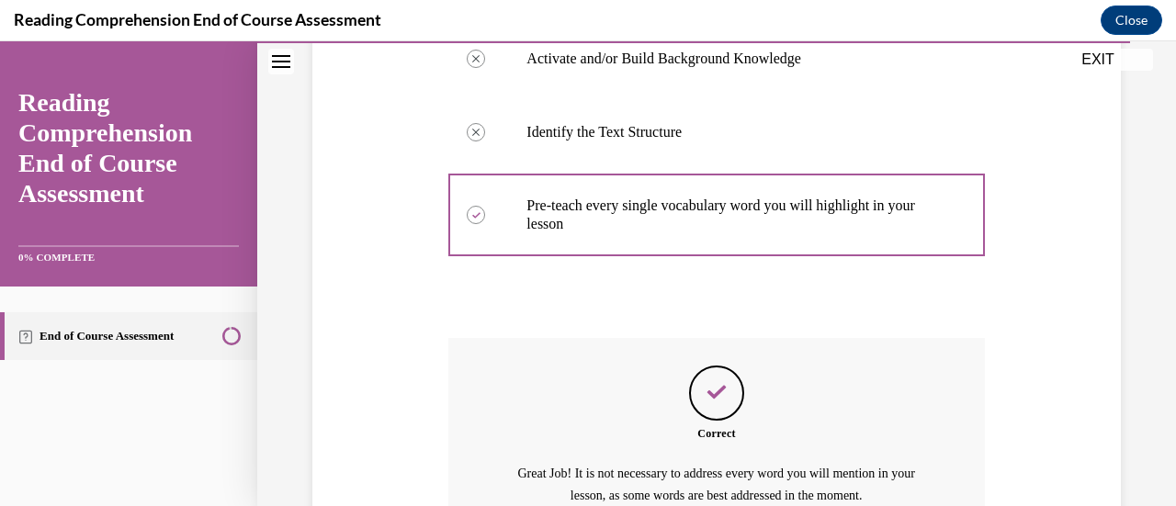
scroll to position [692, 0]
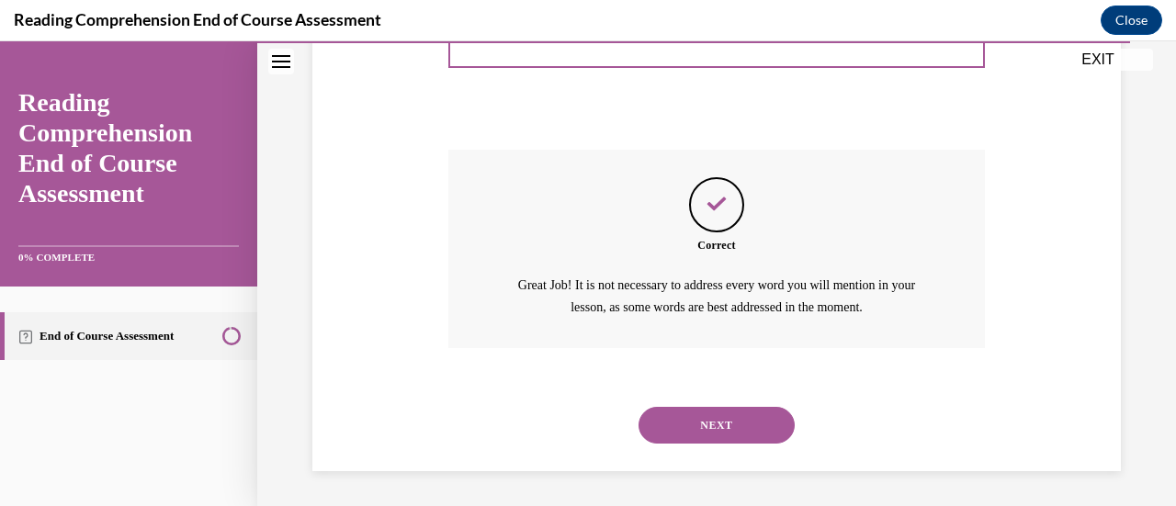
click at [753, 414] on button "NEXT" at bounding box center [717, 425] width 156 height 37
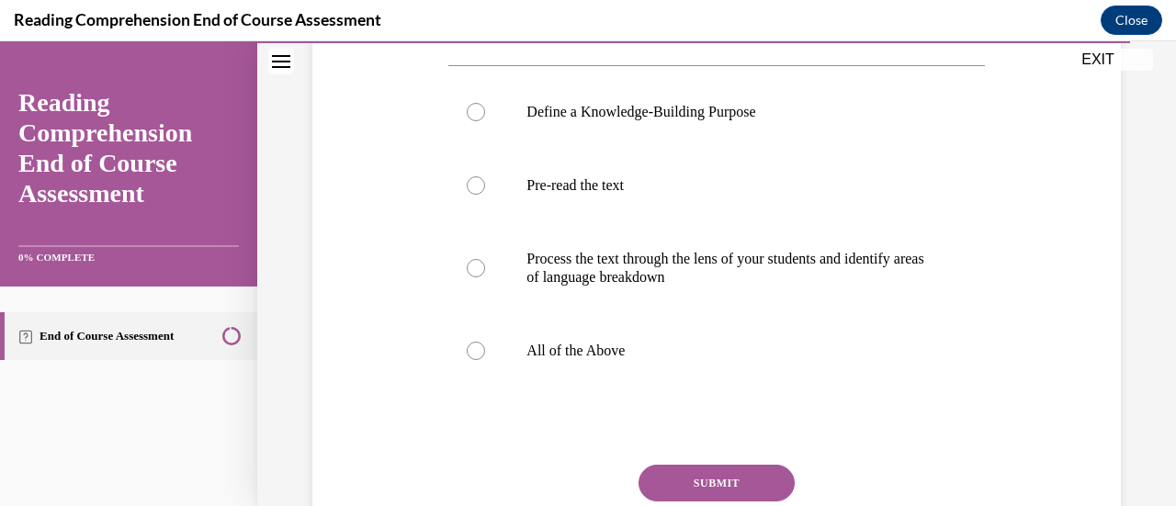
scroll to position [345, 0]
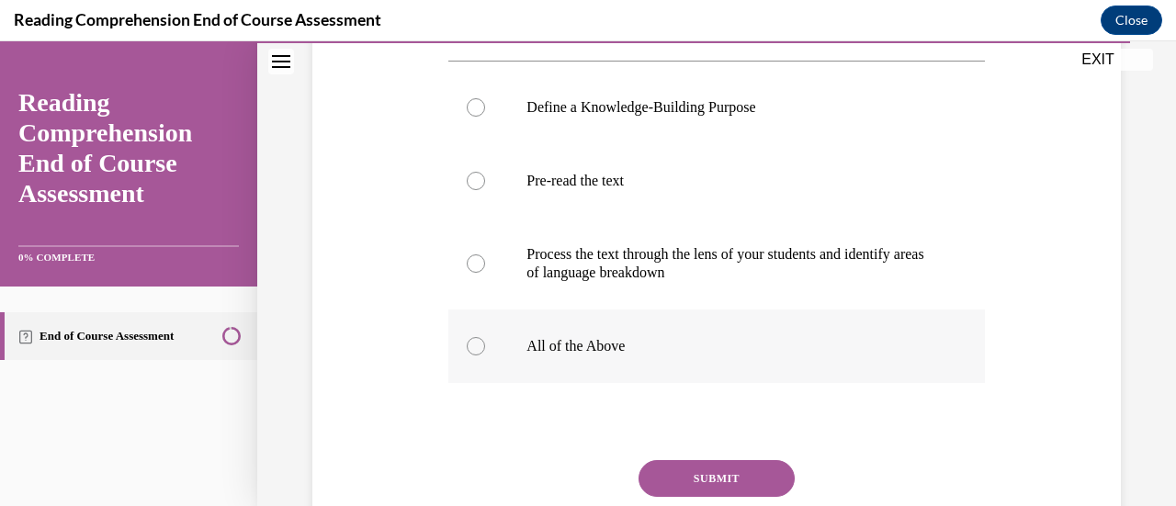
click at [469, 356] on div at bounding box center [476, 346] width 18 height 18
click at [469, 356] on input "All of the Above" at bounding box center [476, 346] width 18 height 18
radio input "true"
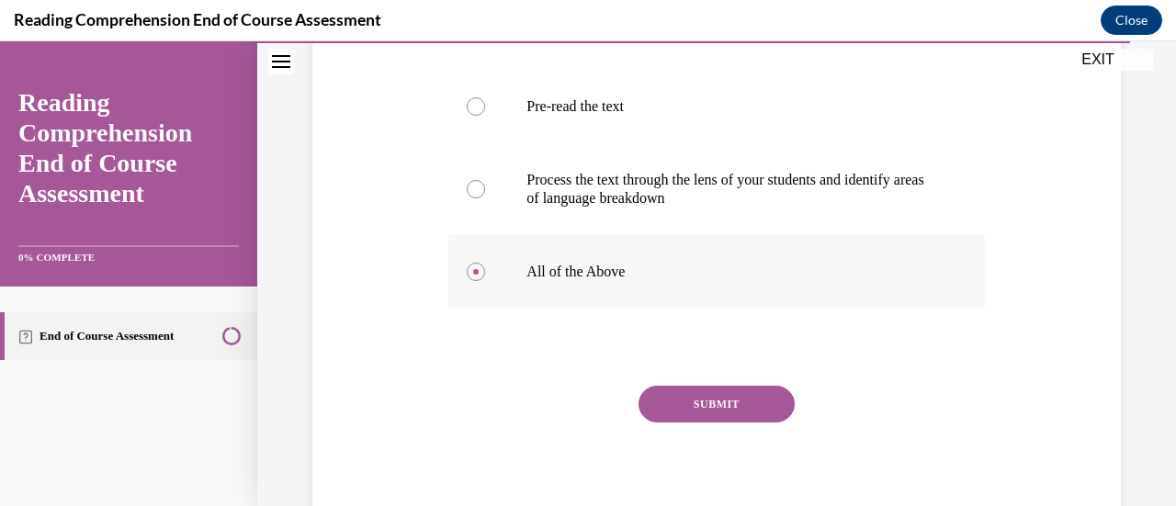
scroll to position [421, 0]
click at [744, 421] on button "SUBMIT" at bounding box center [717, 402] width 156 height 37
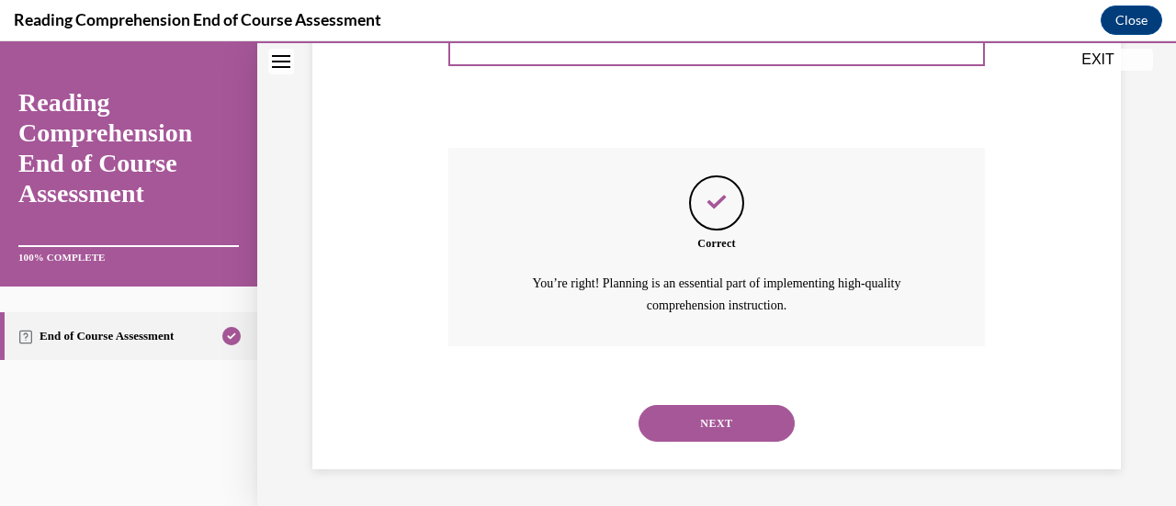
click at [765, 421] on button "NEXT" at bounding box center [717, 423] width 156 height 37
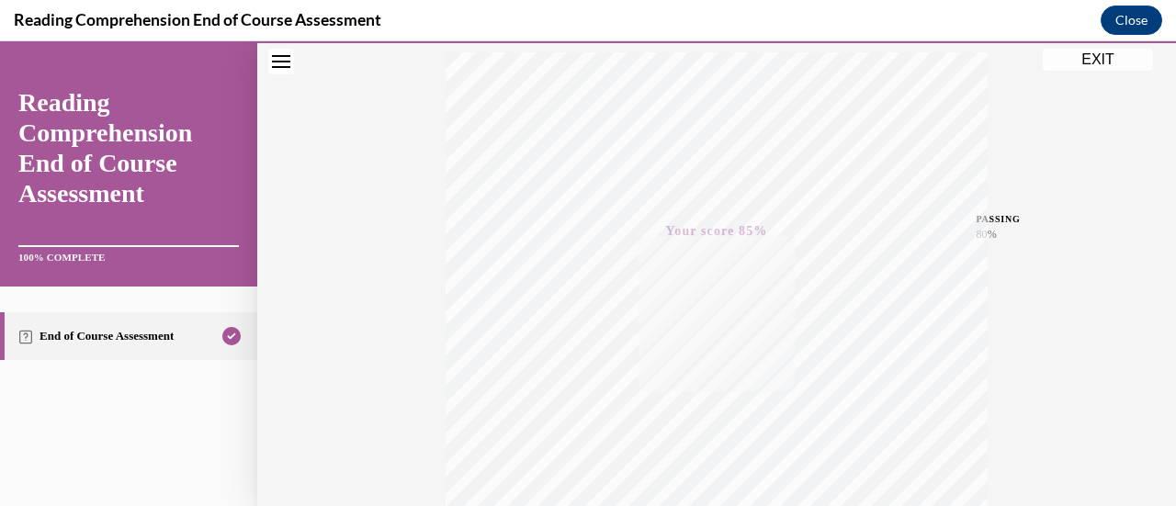
scroll to position [0, 0]
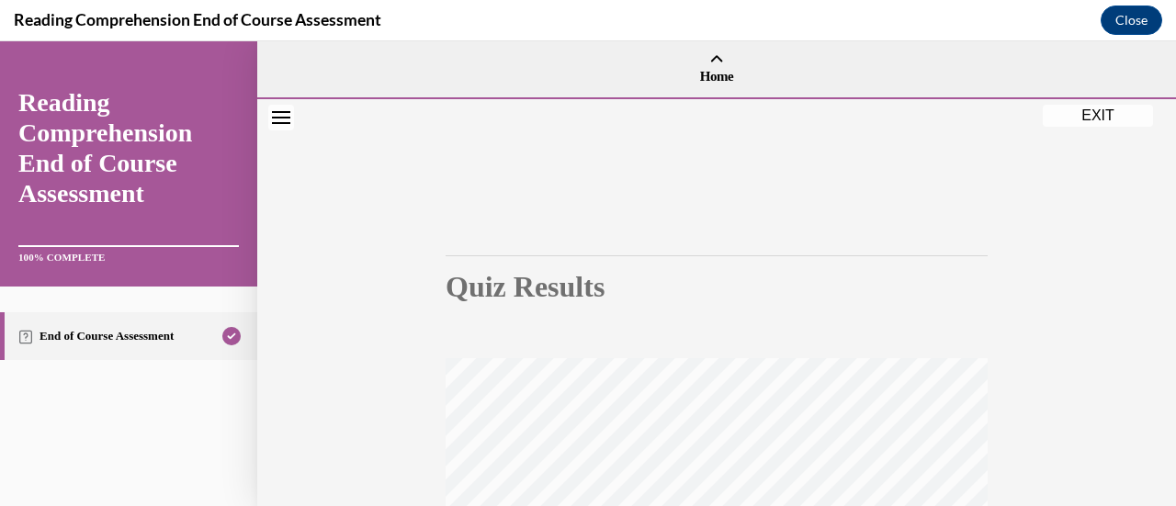
click at [1104, 118] on button "EXIT" at bounding box center [1098, 116] width 110 height 22
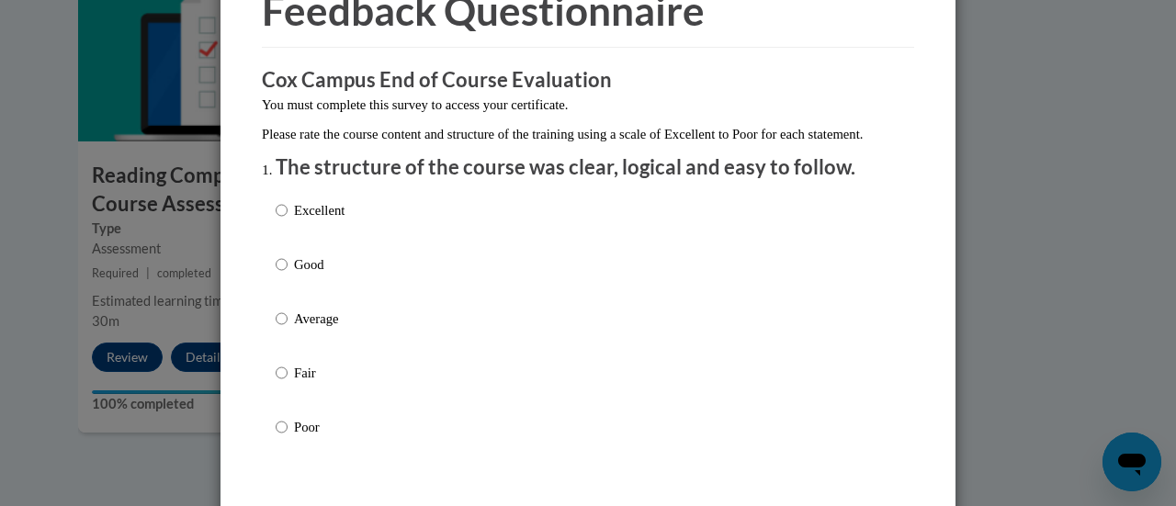
scroll to position [111, 0]
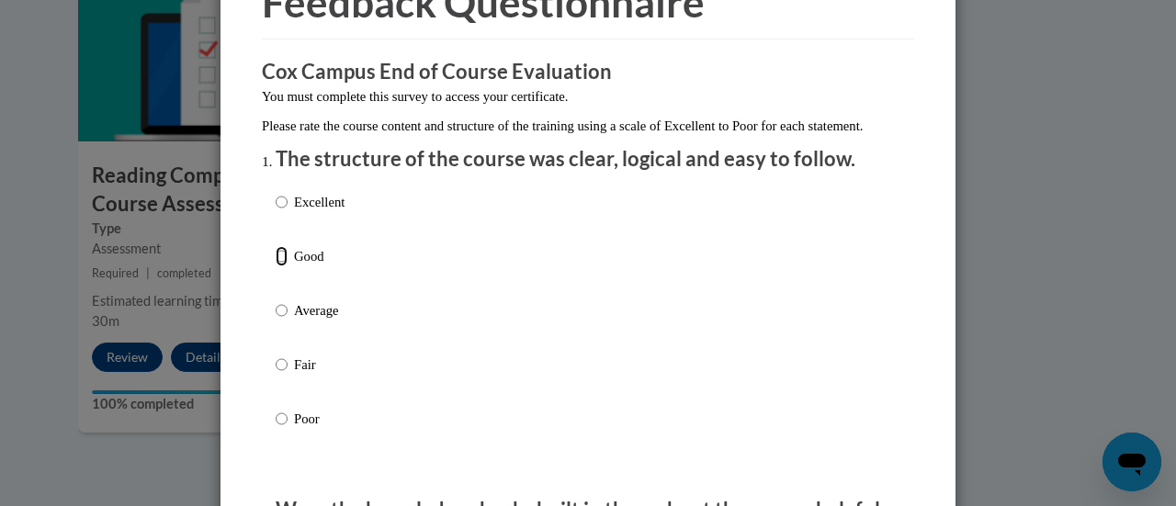
click at [276, 266] on input "Good" at bounding box center [282, 256] width 12 height 20
radio input "true"
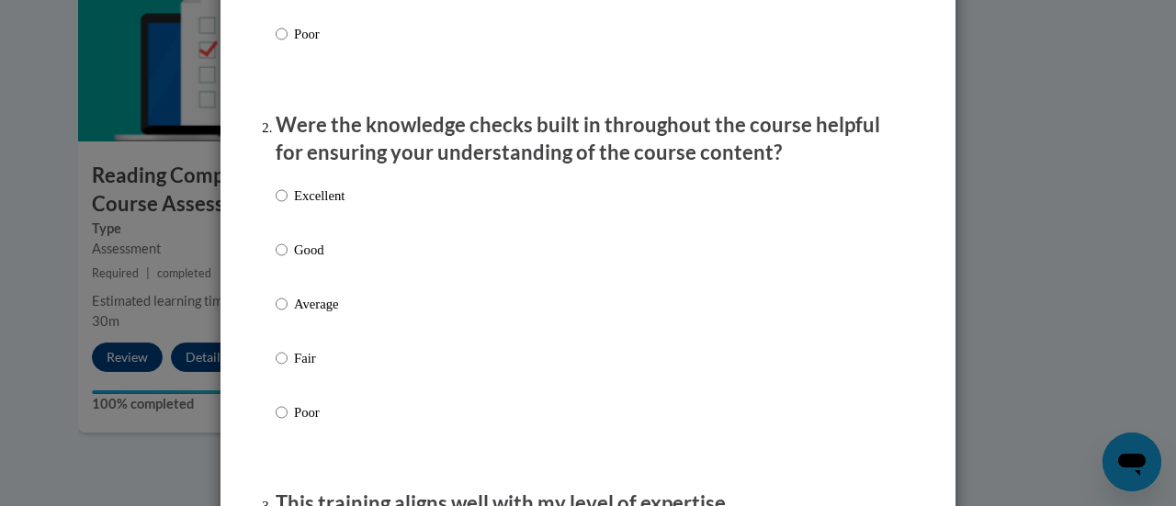
scroll to position [518, 0]
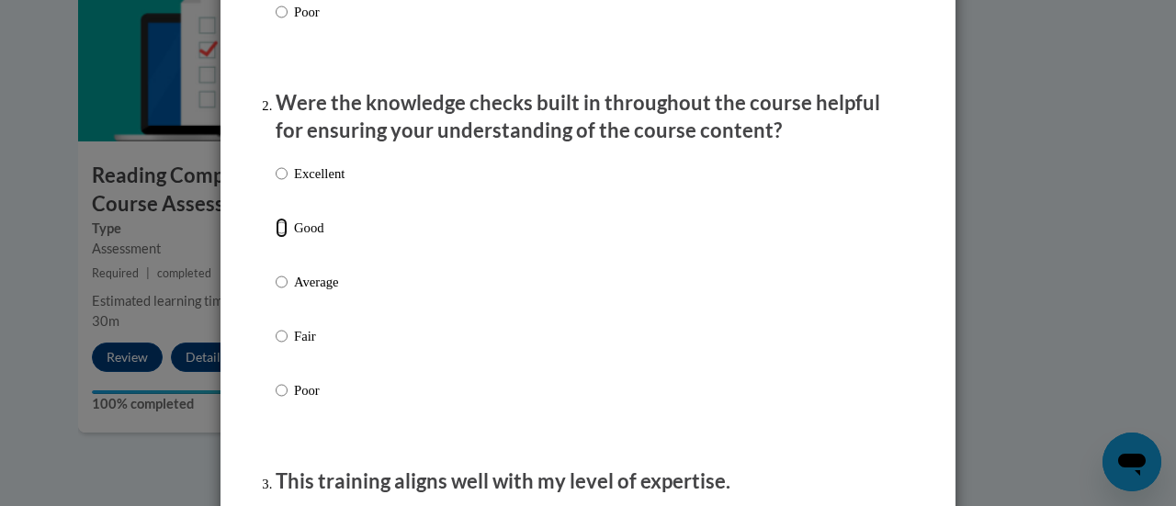
click at [276, 238] on input "Good" at bounding box center [282, 228] width 12 height 20
radio input "true"
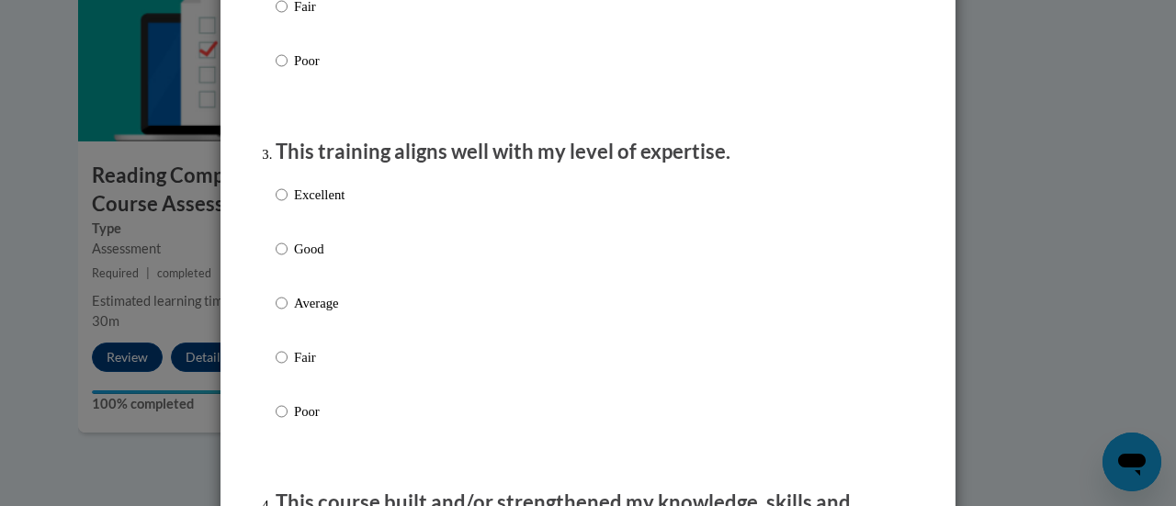
scroll to position [849, 0]
click at [276, 258] on input "Good" at bounding box center [282, 248] width 12 height 20
radio input "true"
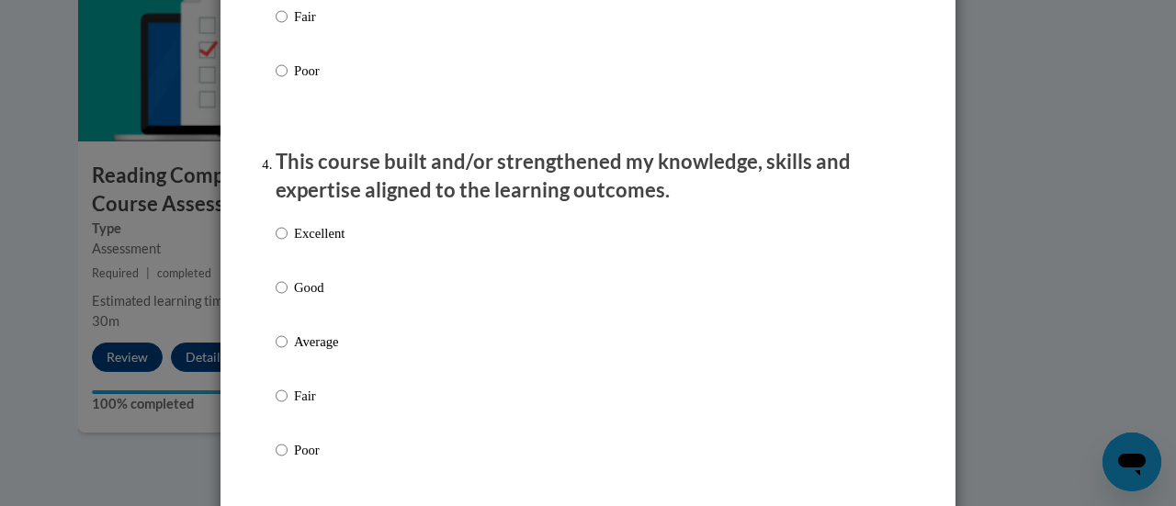
scroll to position [1196, 0]
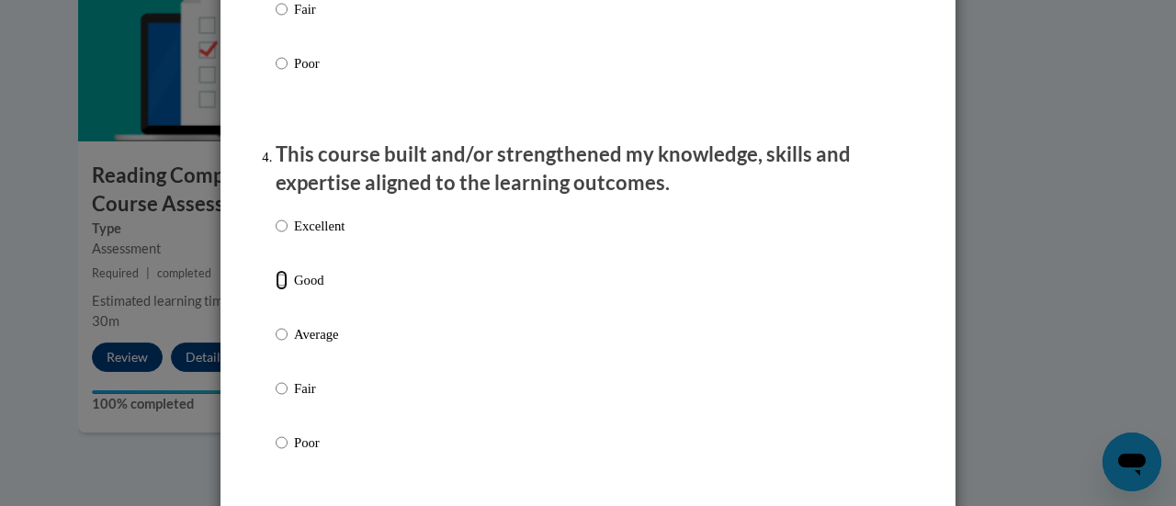
click at [276, 290] on input "Good" at bounding box center [282, 280] width 12 height 20
radio input "true"
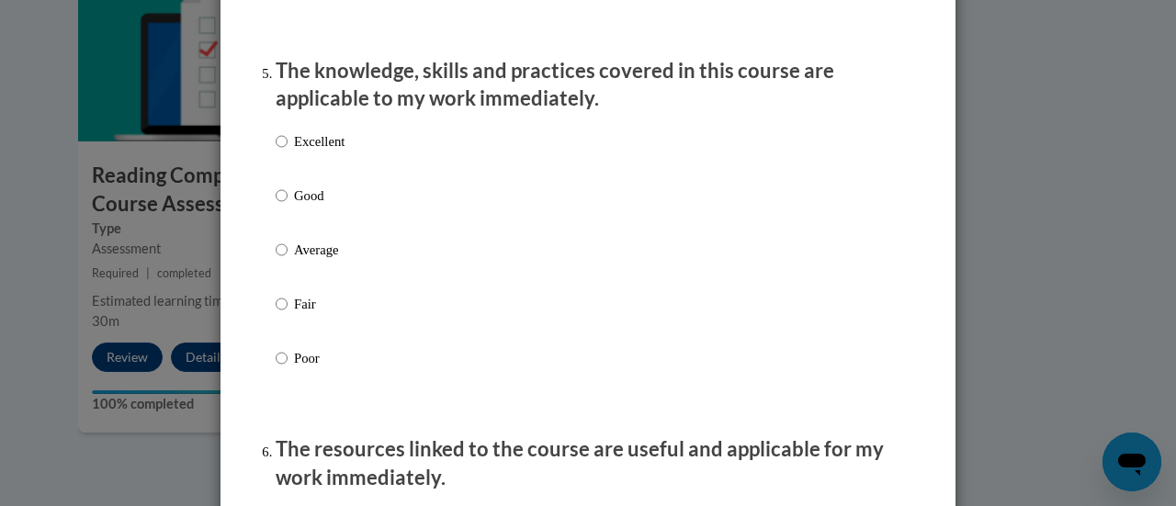
scroll to position [1661, 0]
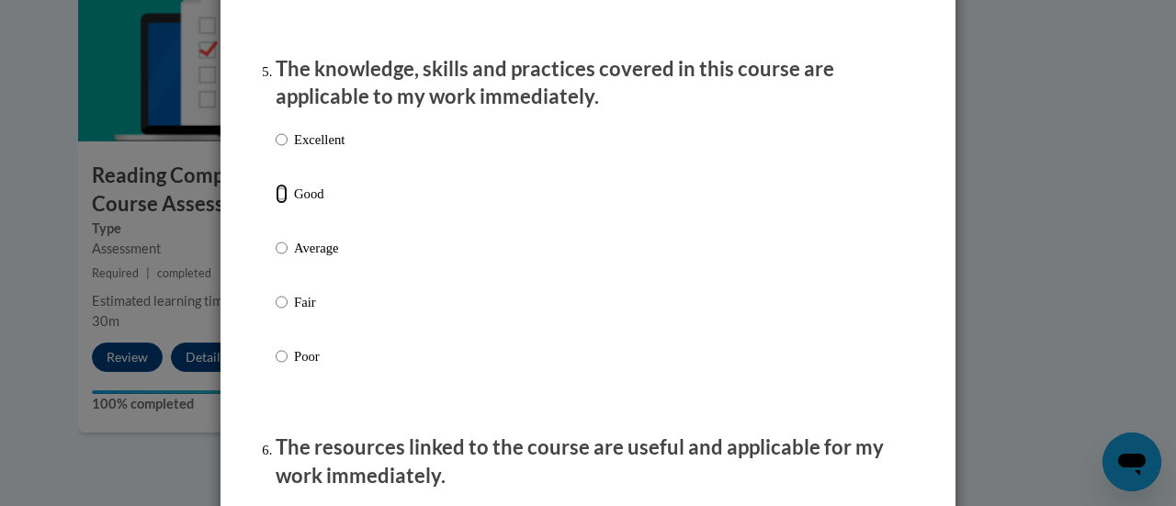
click at [276, 204] on input "Good" at bounding box center [282, 194] width 12 height 20
radio input "true"
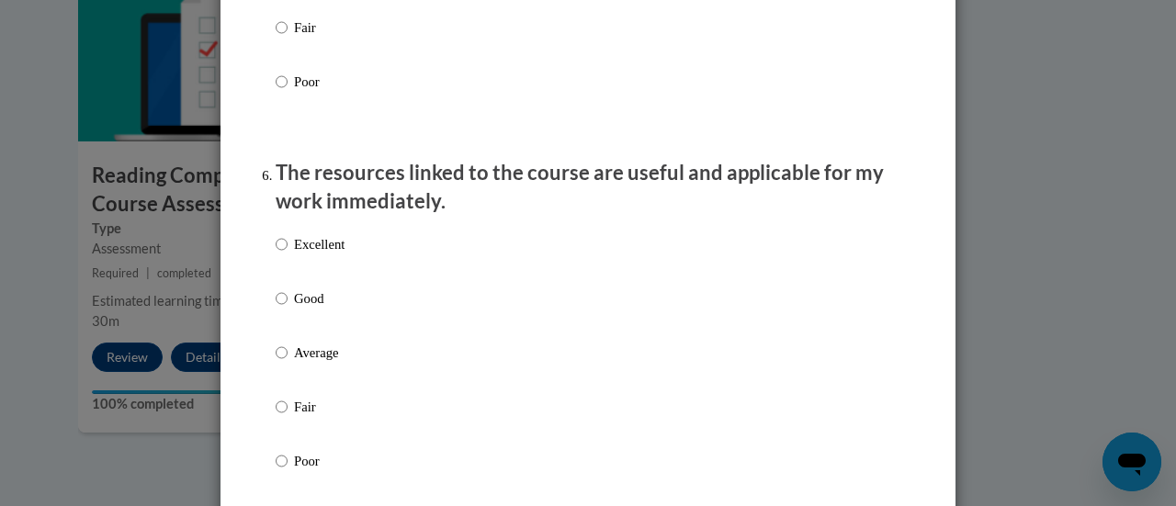
scroll to position [1952, 0]
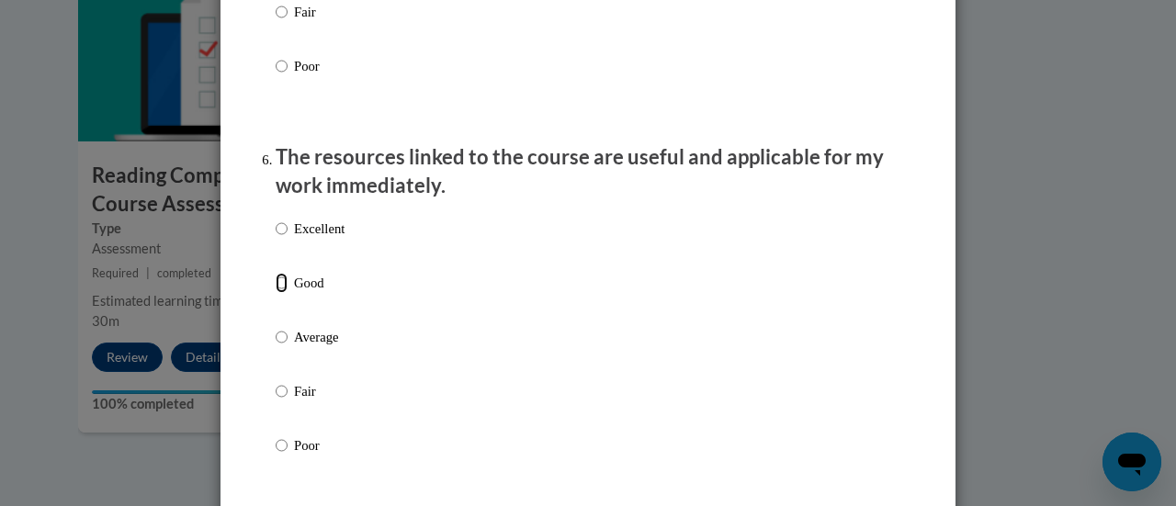
click at [276, 293] on input "Good" at bounding box center [282, 283] width 12 height 20
radio input "true"
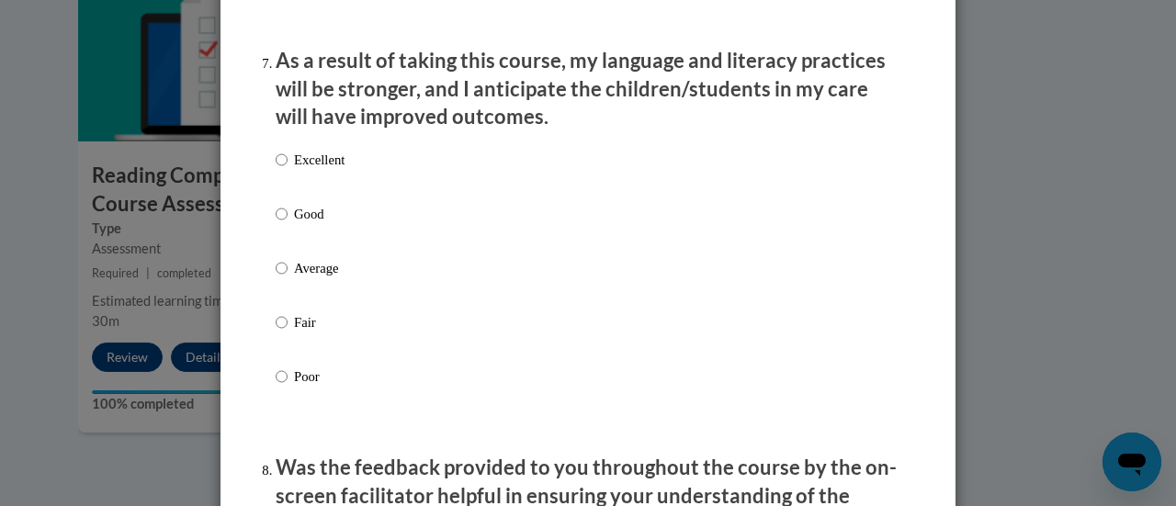
scroll to position [2440, 0]
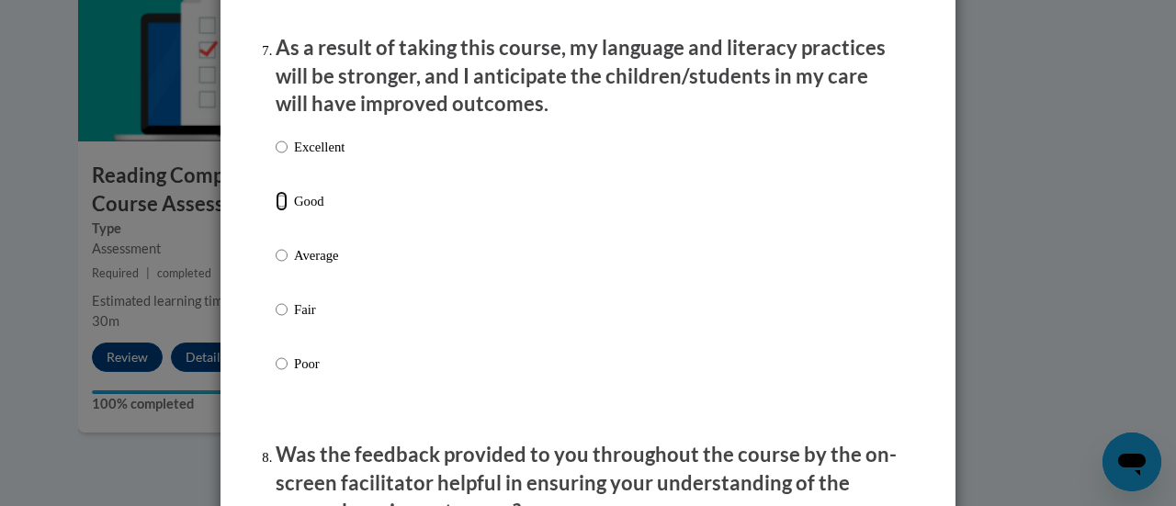
click at [276, 211] on input "Good" at bounding box center [282, 201] width 12 height 20
radio input "true"
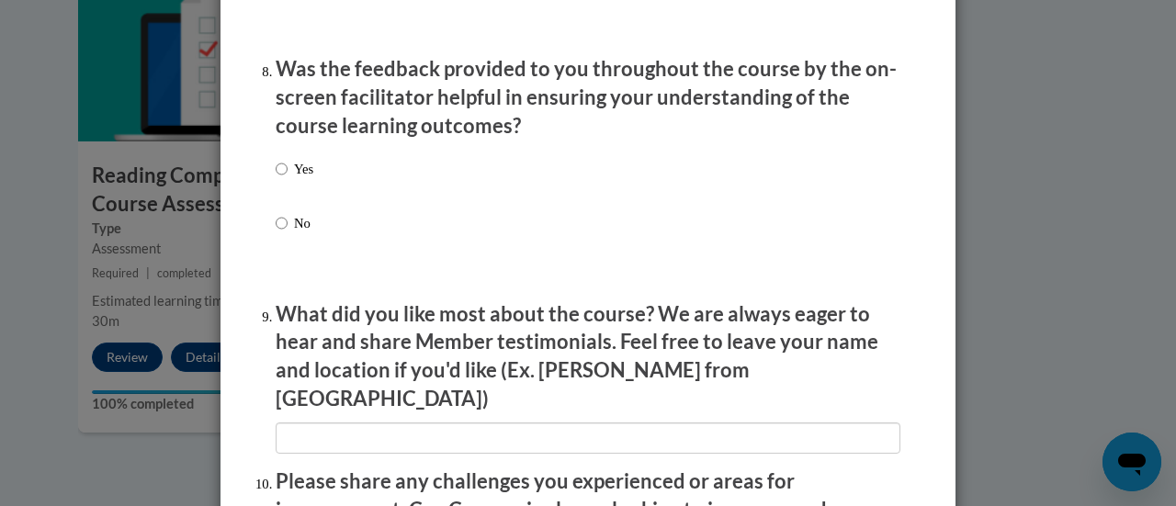
scroll to position [2845, 0]
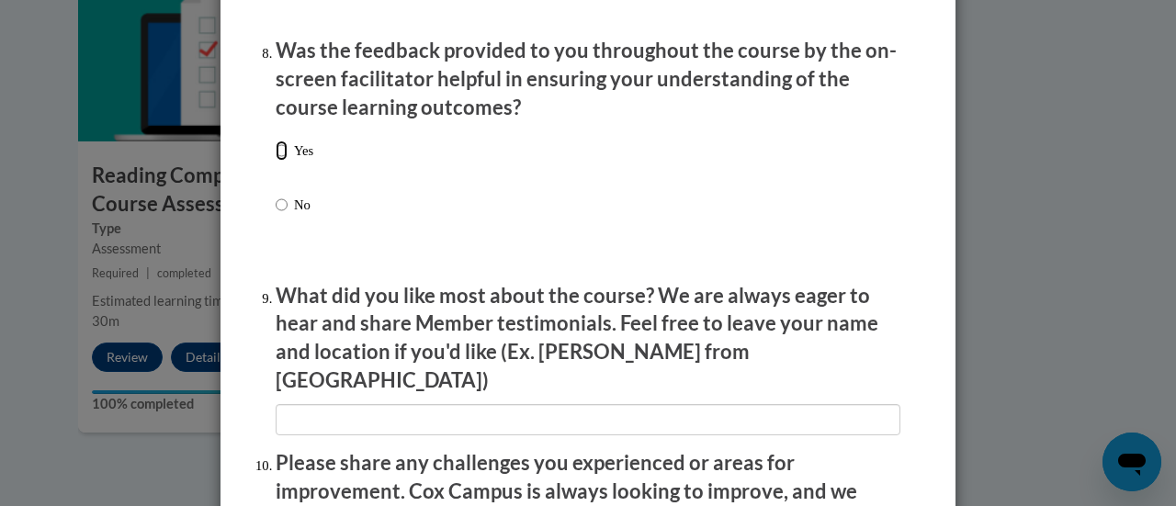
click at [276, 161] on input "Yes" at bounding box center [282, 151] width 12 height 20
radio input "true"
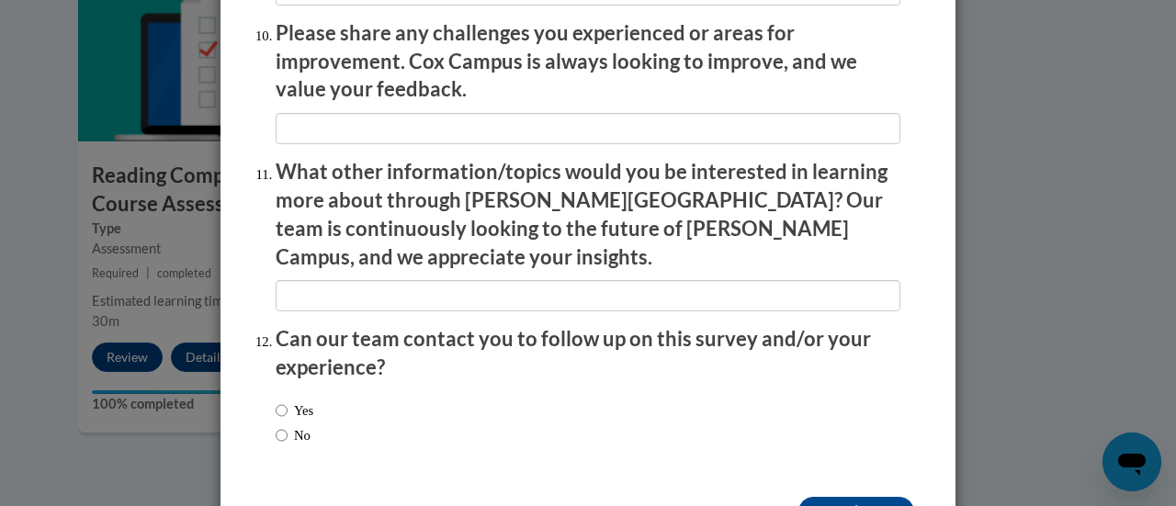
scroll to position [3314, 0]
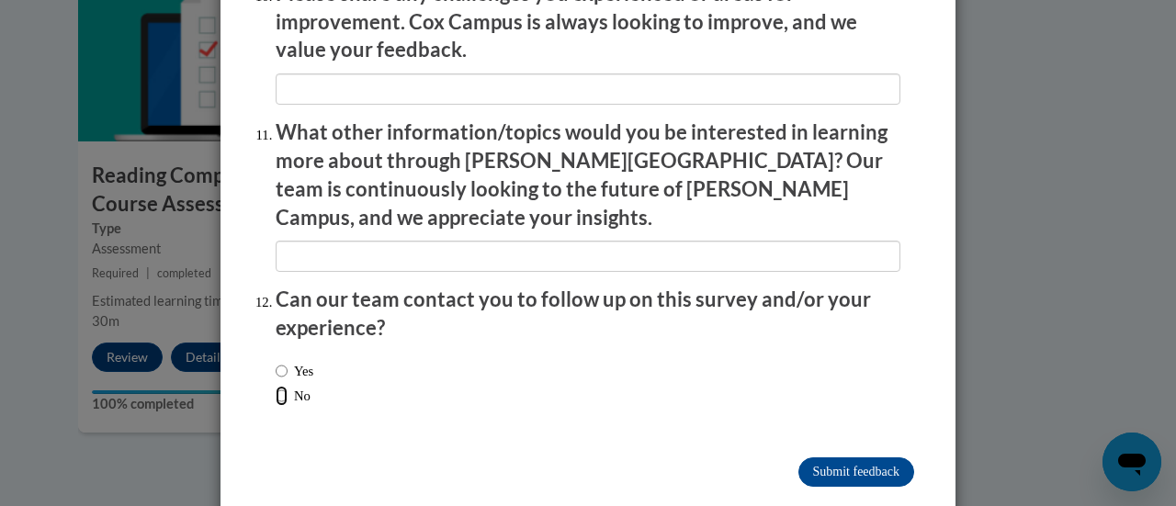
click at [276, 386] on input "No" at bounding box center [282, 396] width 12 height 20
radio input "true"
click at [870, 458] on input "Submit feedback" at bounding box center [856, 472] width 116 height 29
